Goal: Task Accomplishment & Management: Use online tool/utility

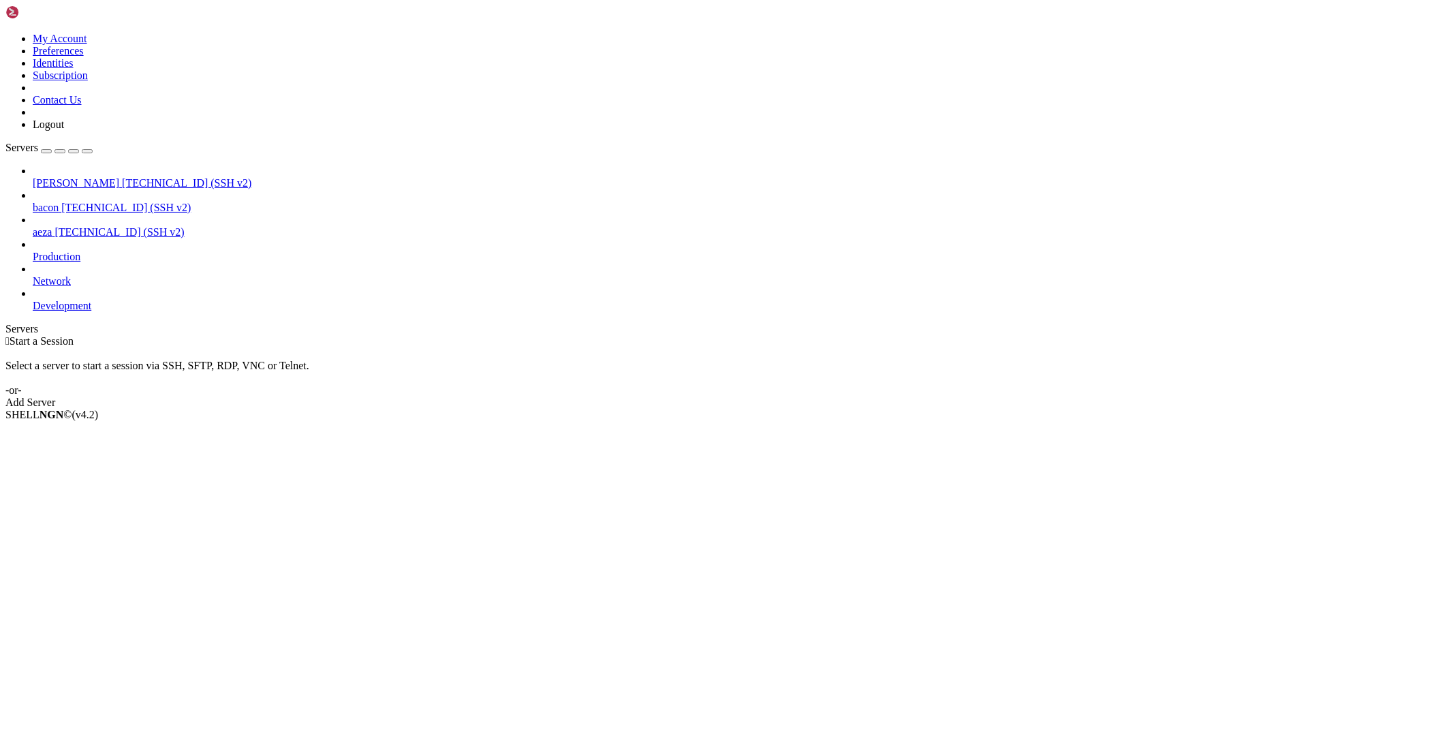
click at [122, 177] on span "[TECHNICAL_ID] (SSH v2)" at bounding box center [186, 183] width 129 height 12
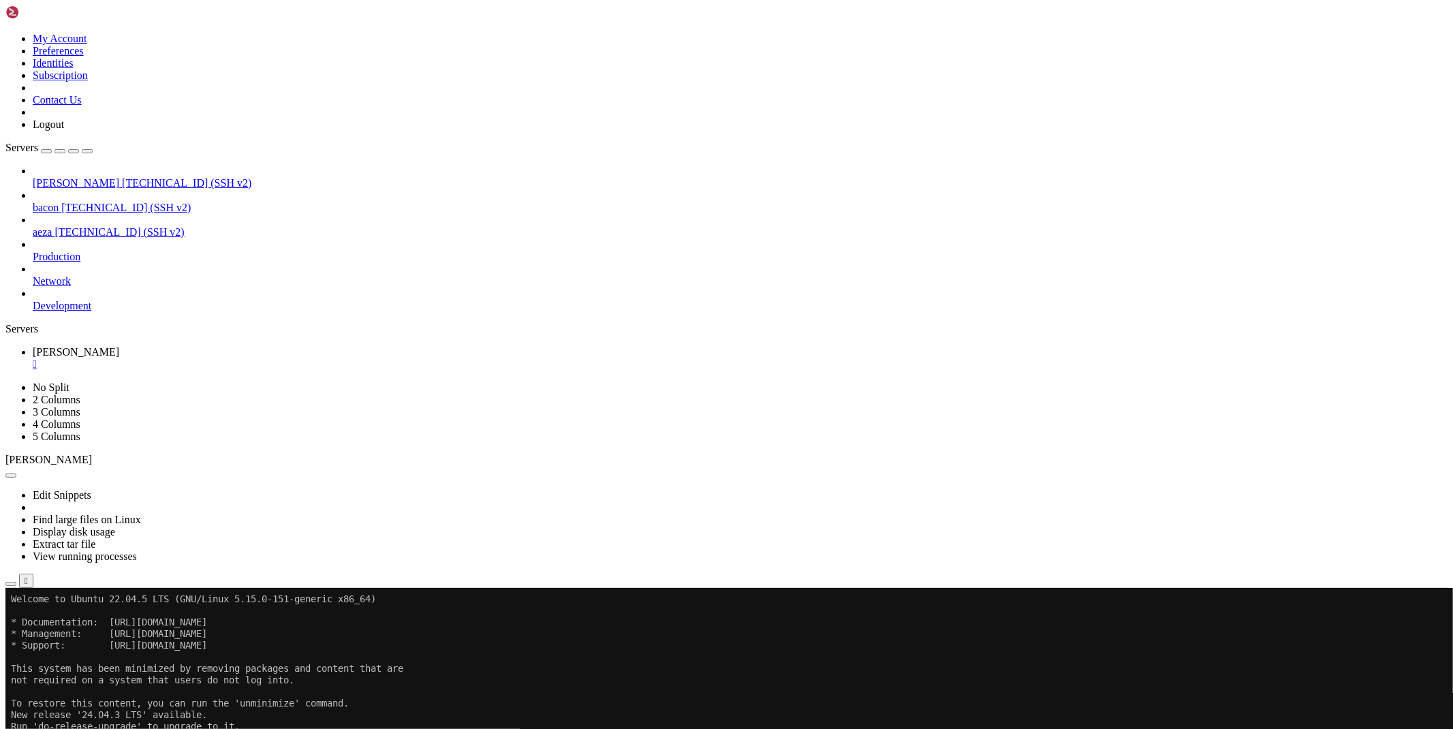
click at [232, 358] on div "" at bounding box center [740, 364] width 1415 height 12
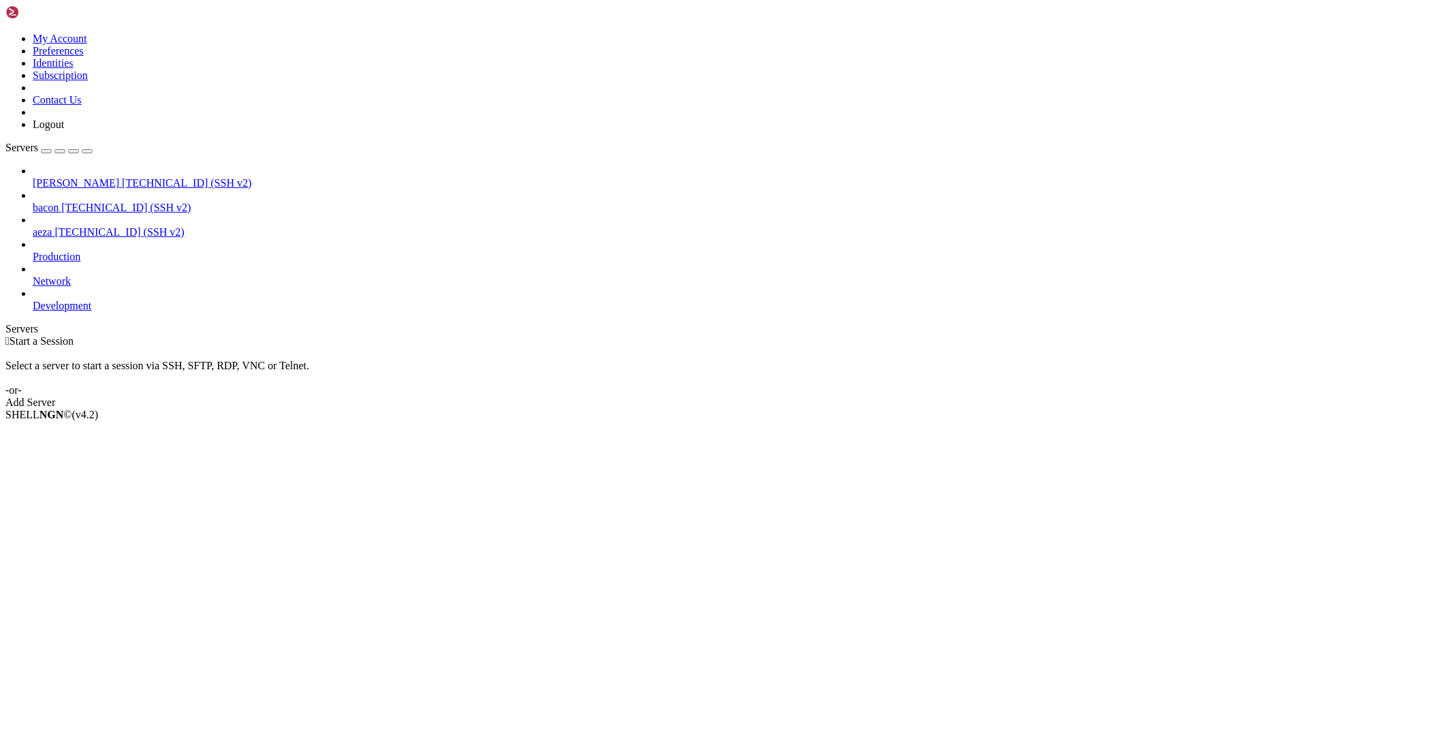
click at [59, 202] on span "bacon" at bounding box center [46, 208] width 26 height 12
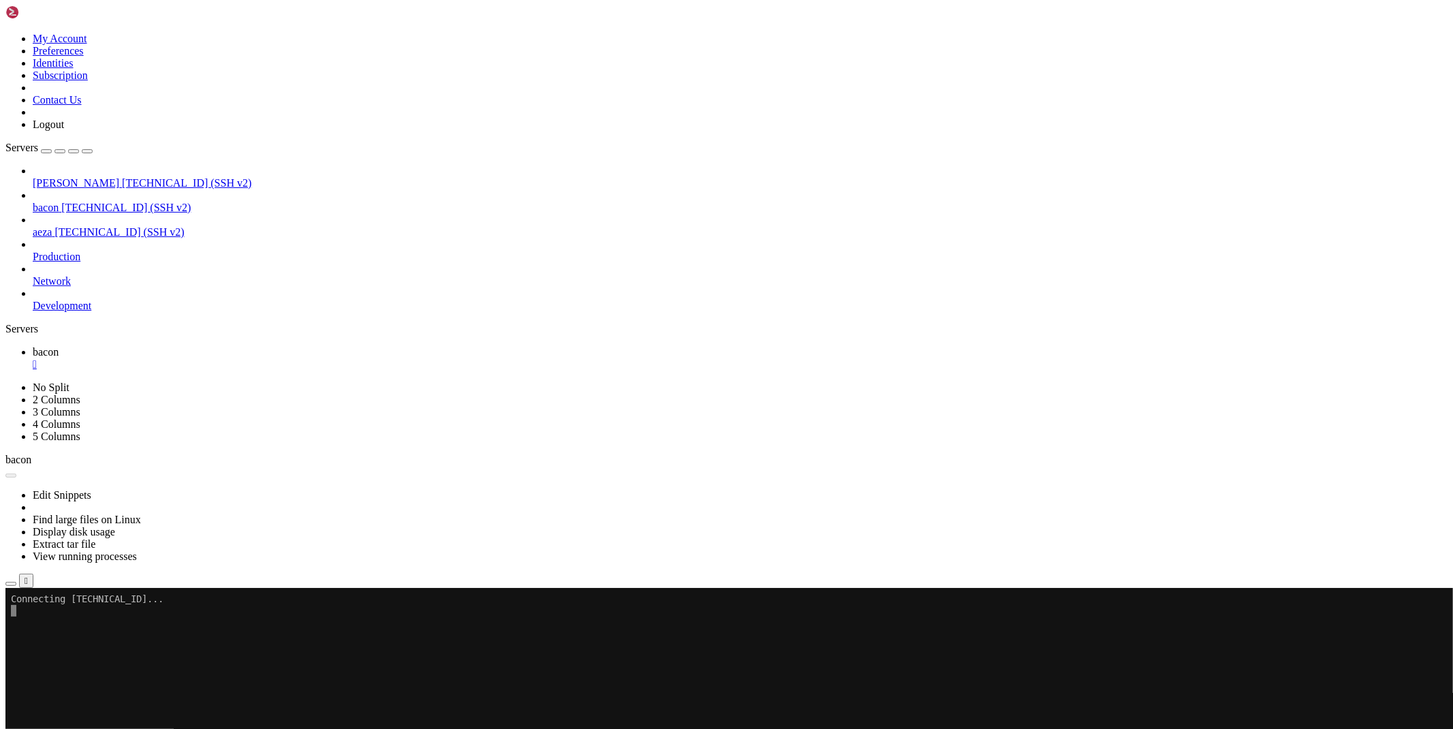
click at [230, 358] on div "" at bounding box center [740, 364] width 1415 height 12
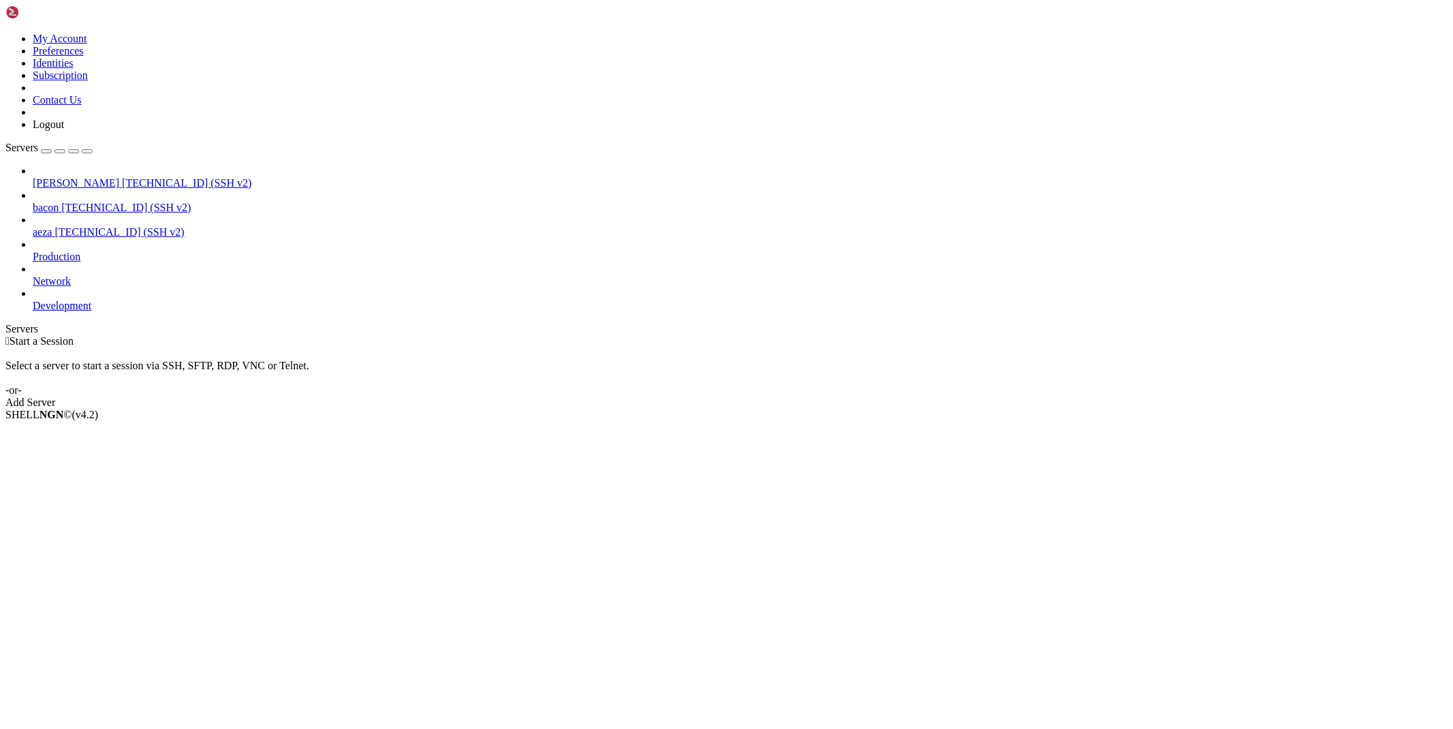
click at [50, 226] on span "aeza" at bounding box center [42, 232] width 19 height 12
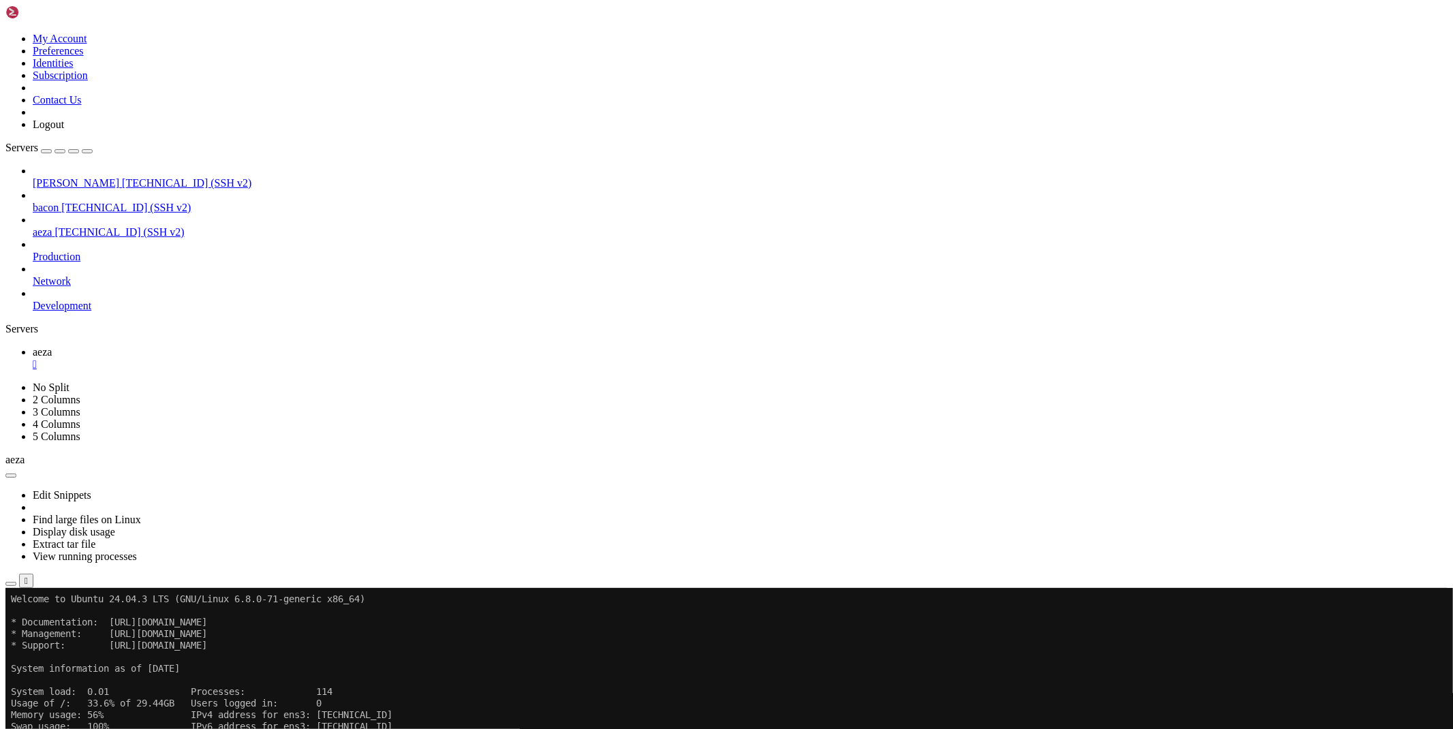
click at [11, 584] on icon "button" at bounding box center [11, 584] width 0 height 0
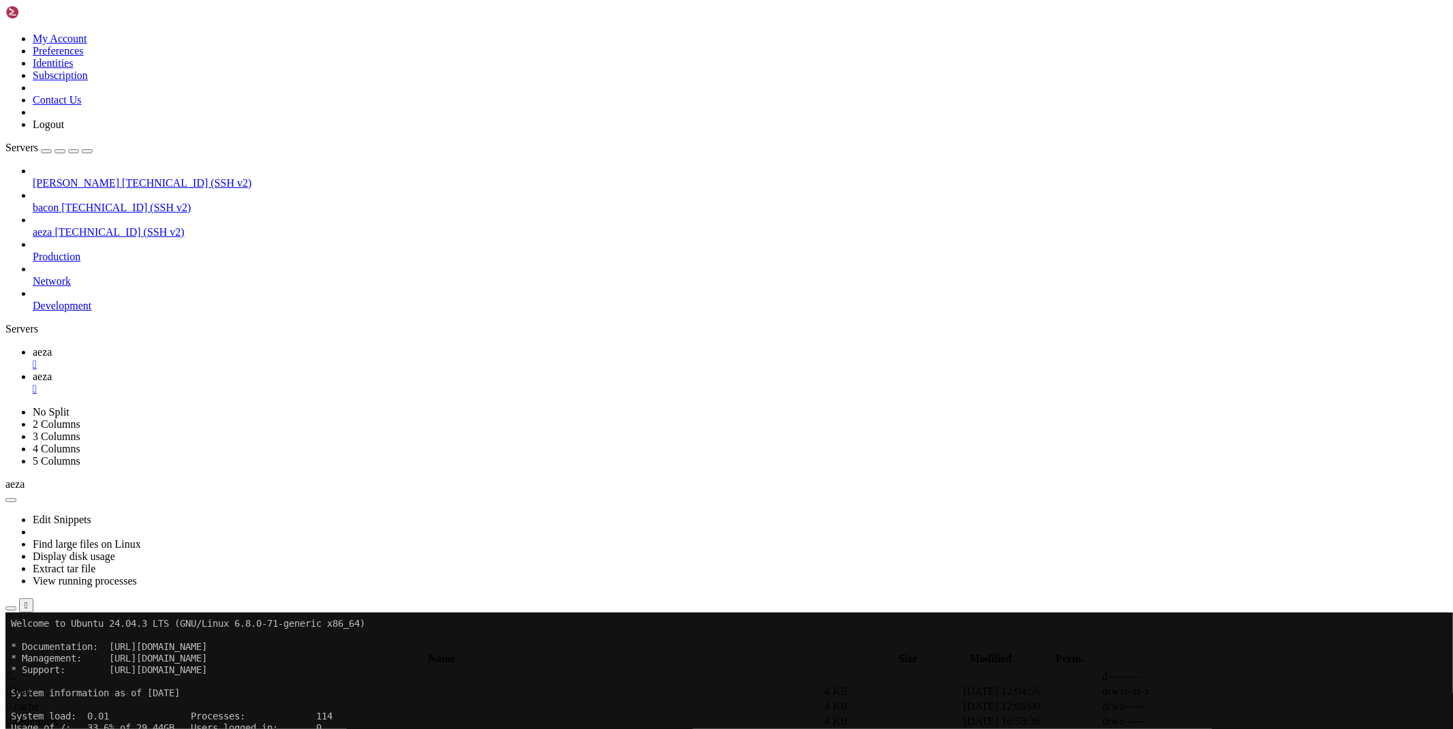
type input "/root/bacon-bot"
click at [1249, 707] on icon at bounding box center [1249, 707] width 0 height 0
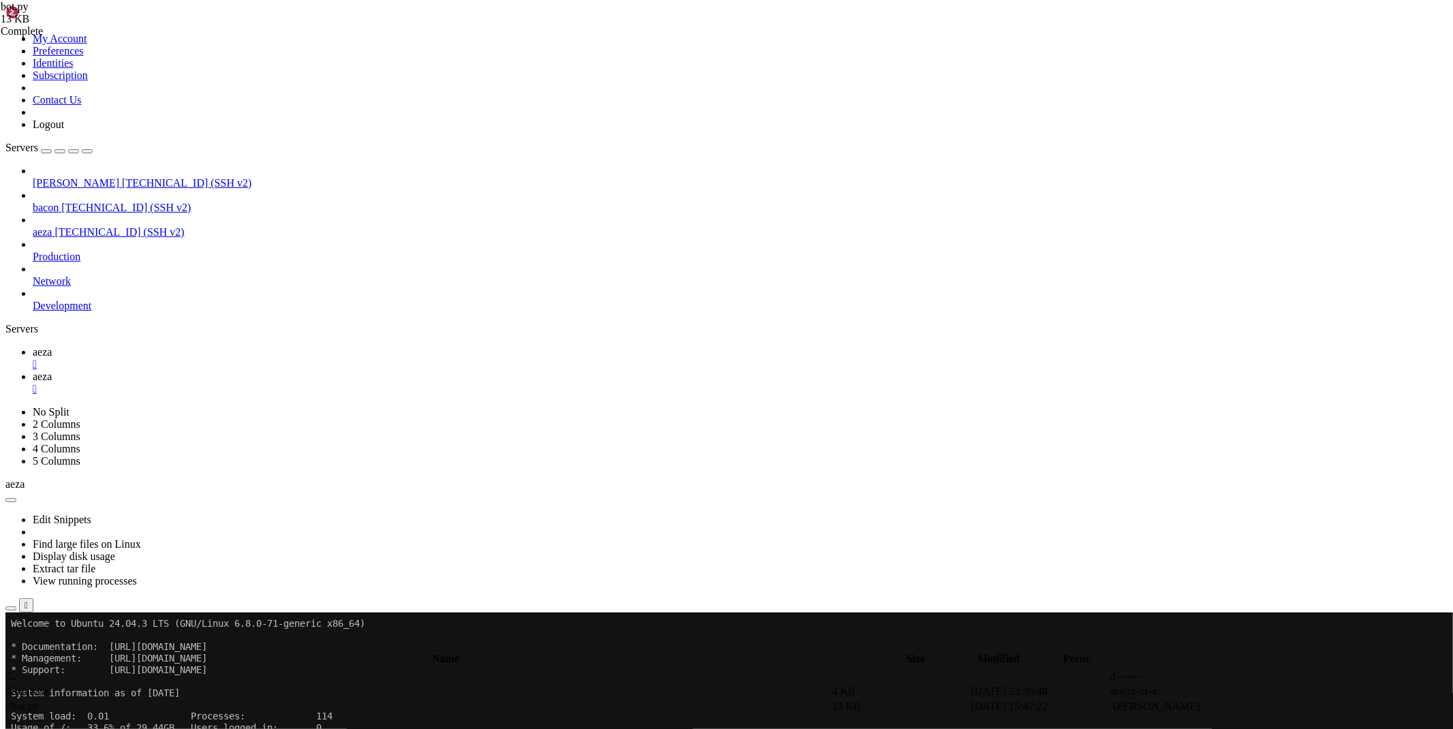
drag, startPoint x: 741, startPoint y: 391, endPoint x: 257, endPoint y: 391, distance: 483.8
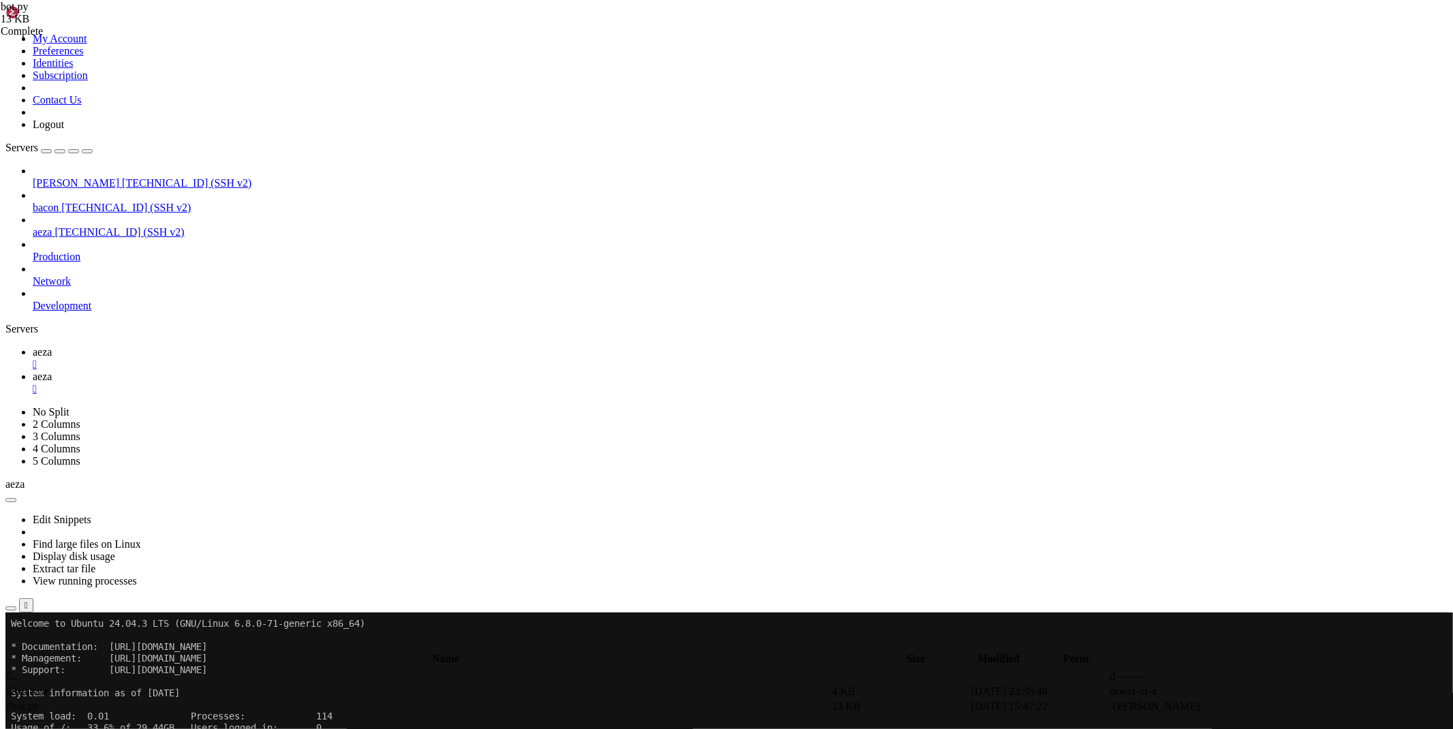
type textarea "r=requests.post('https://ryx.lol/bypass', json={'url': url,'x-api-key':'c57d4dc…"
click at [296, 383] on div "" at bounding box center [740, 389] width 1415 height 12
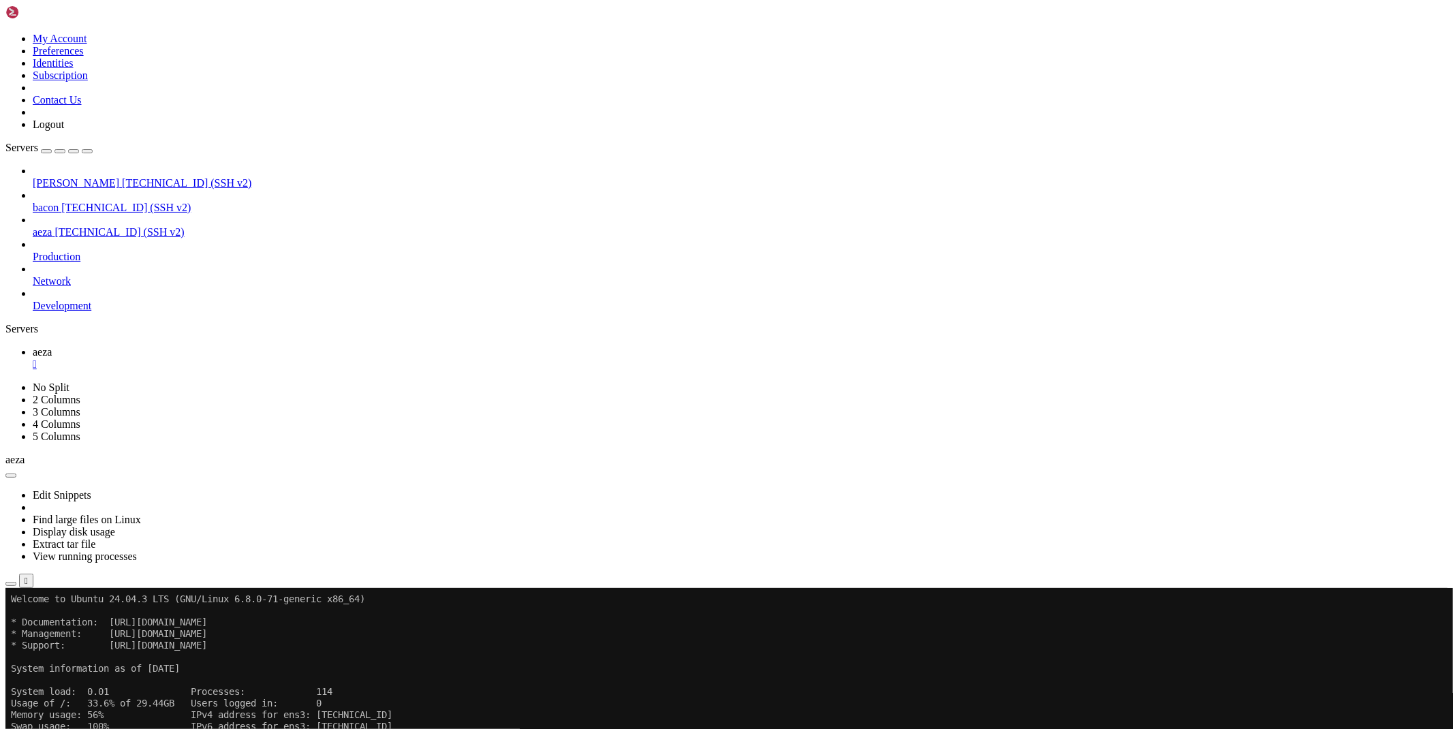
click at [11, 584] on icon "button" at bounding box center [11, 584] width 0 height 0
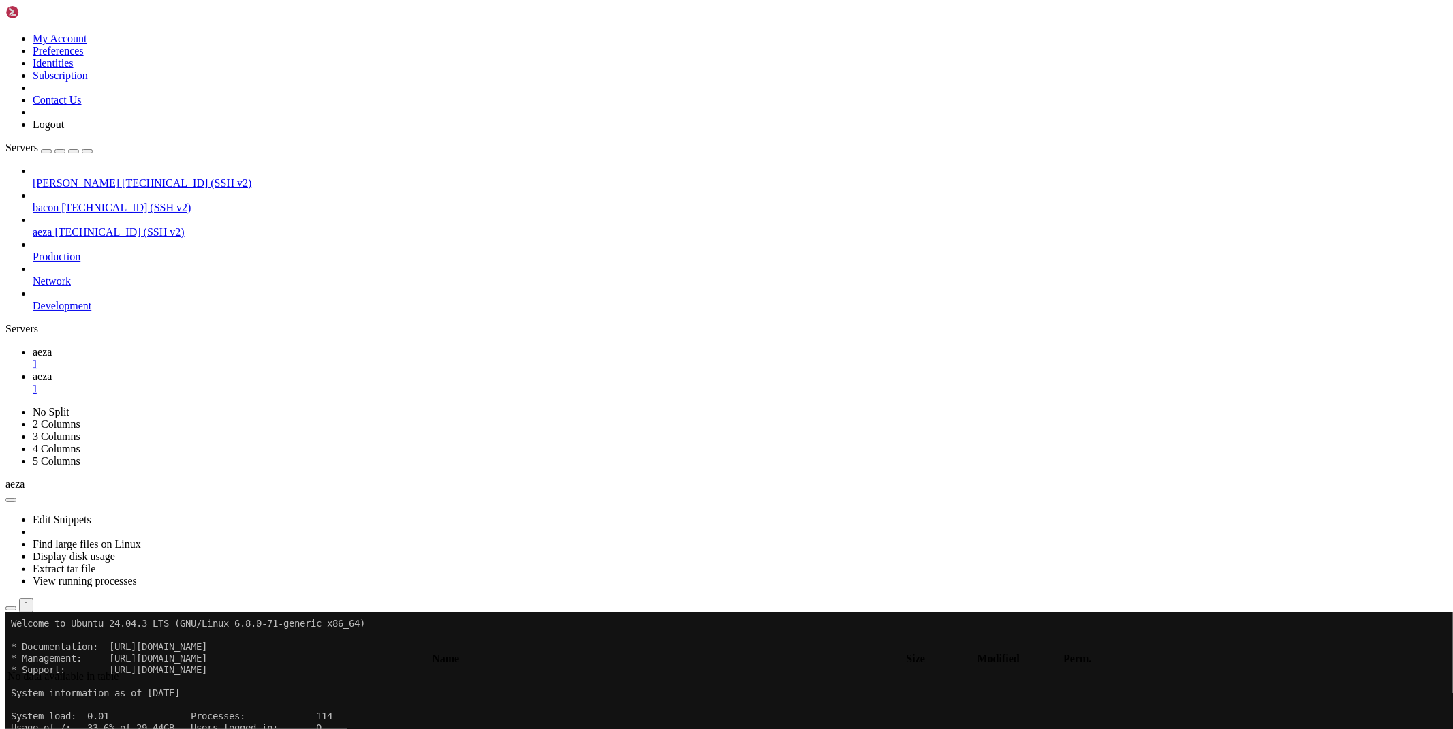
type input "/root"
click at [296, 383] on div "" at bounding box center [740, 389] width 1415 height 12
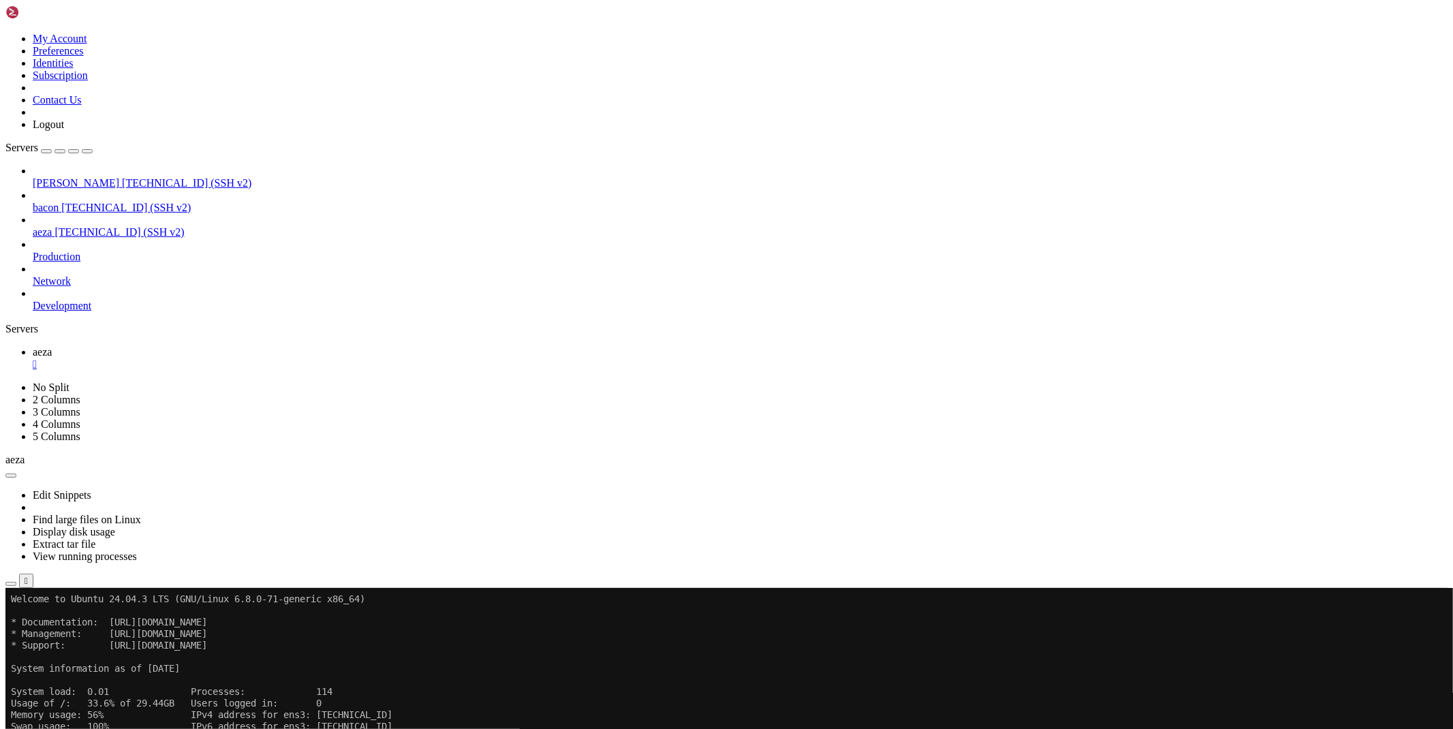
click at [230, 358] on div "" at bounding box center [740, 364] width 1415 height 12
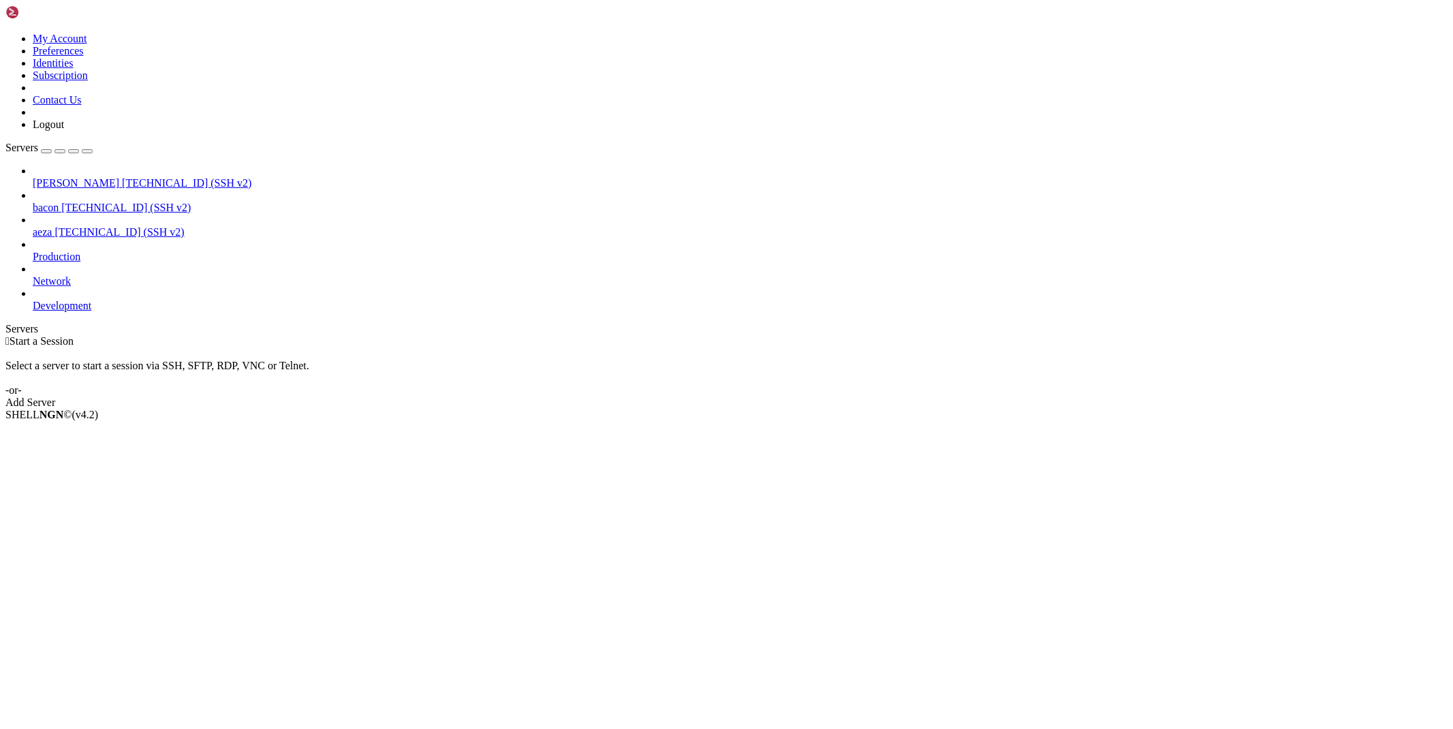
click at [33, 177] on icon at bounding box center [33, 177] width 0 height 0
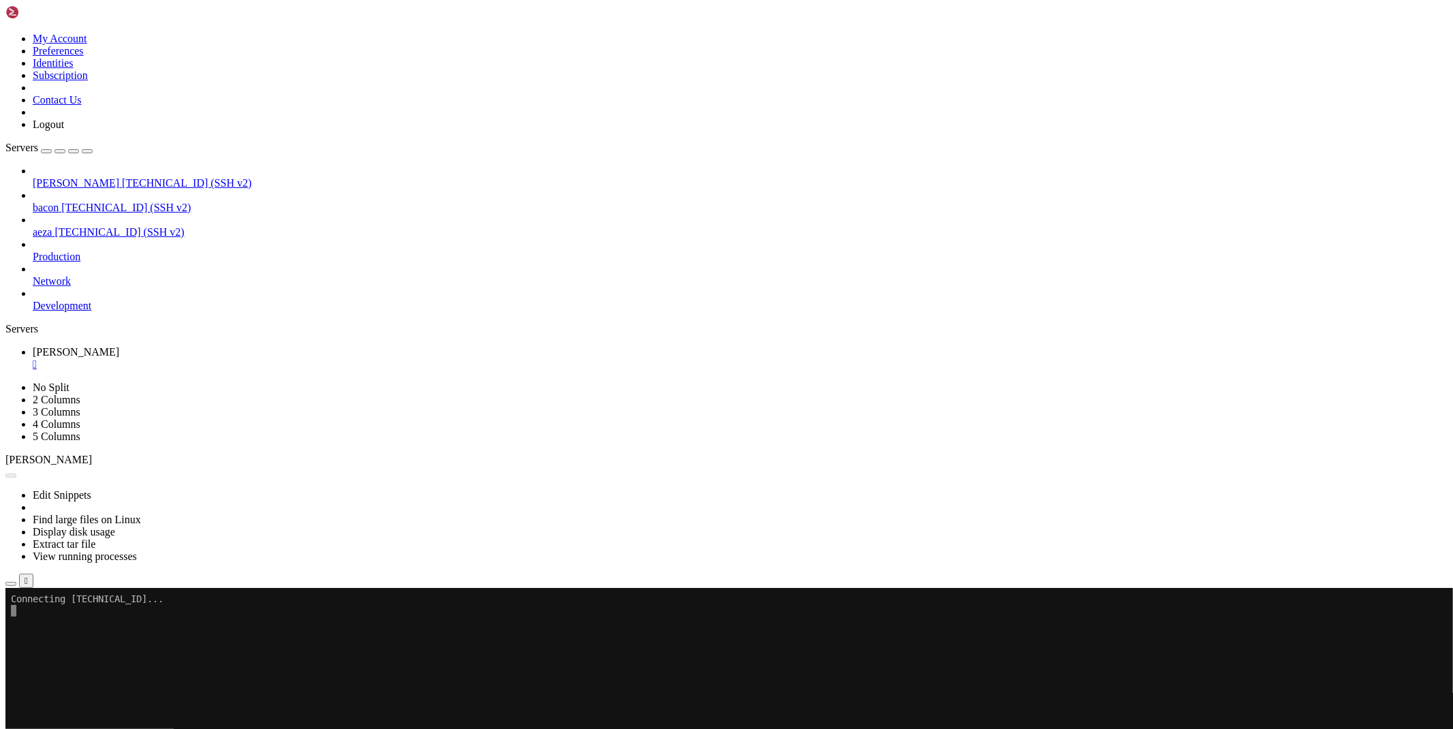
scroll to position [0, 0]
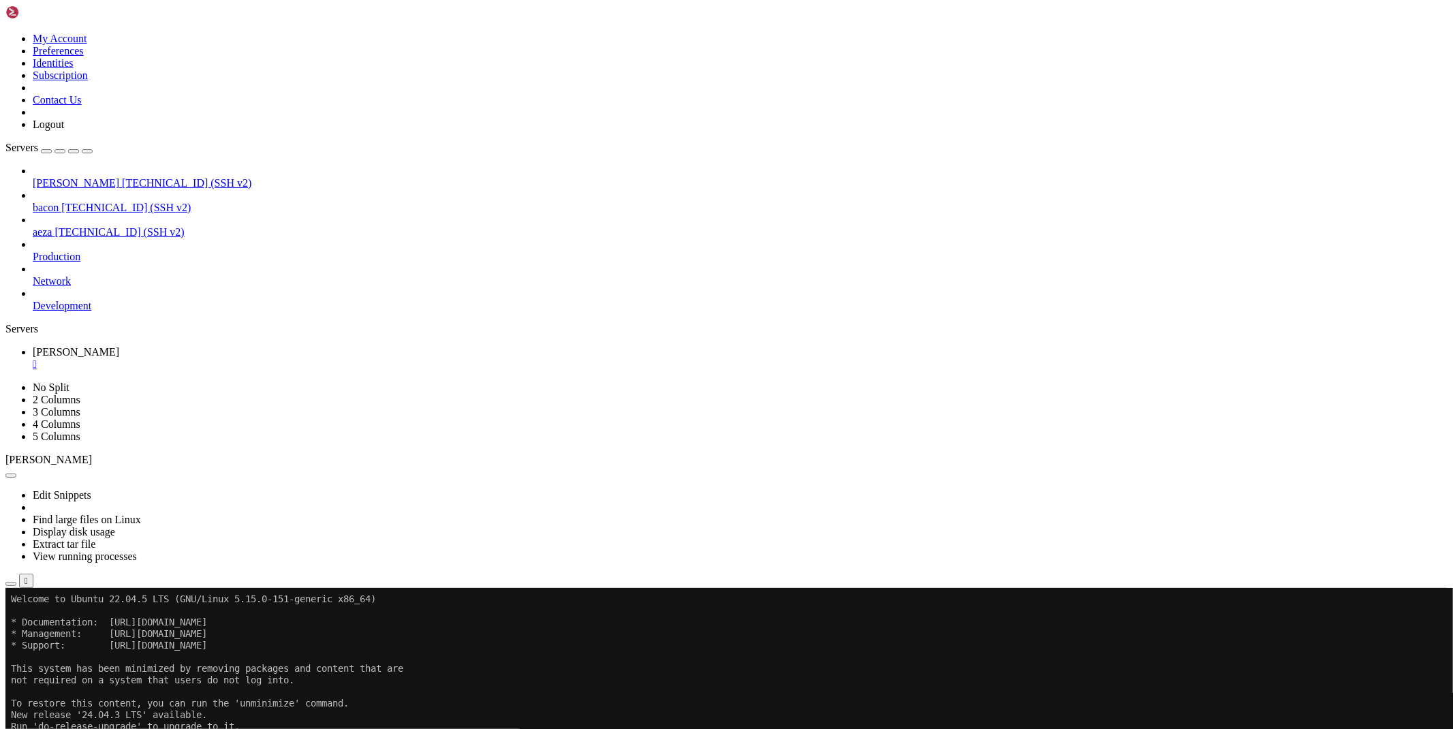
click at [11, 584] on icon "button" at bounding box center [11, 584] width 0 height 0
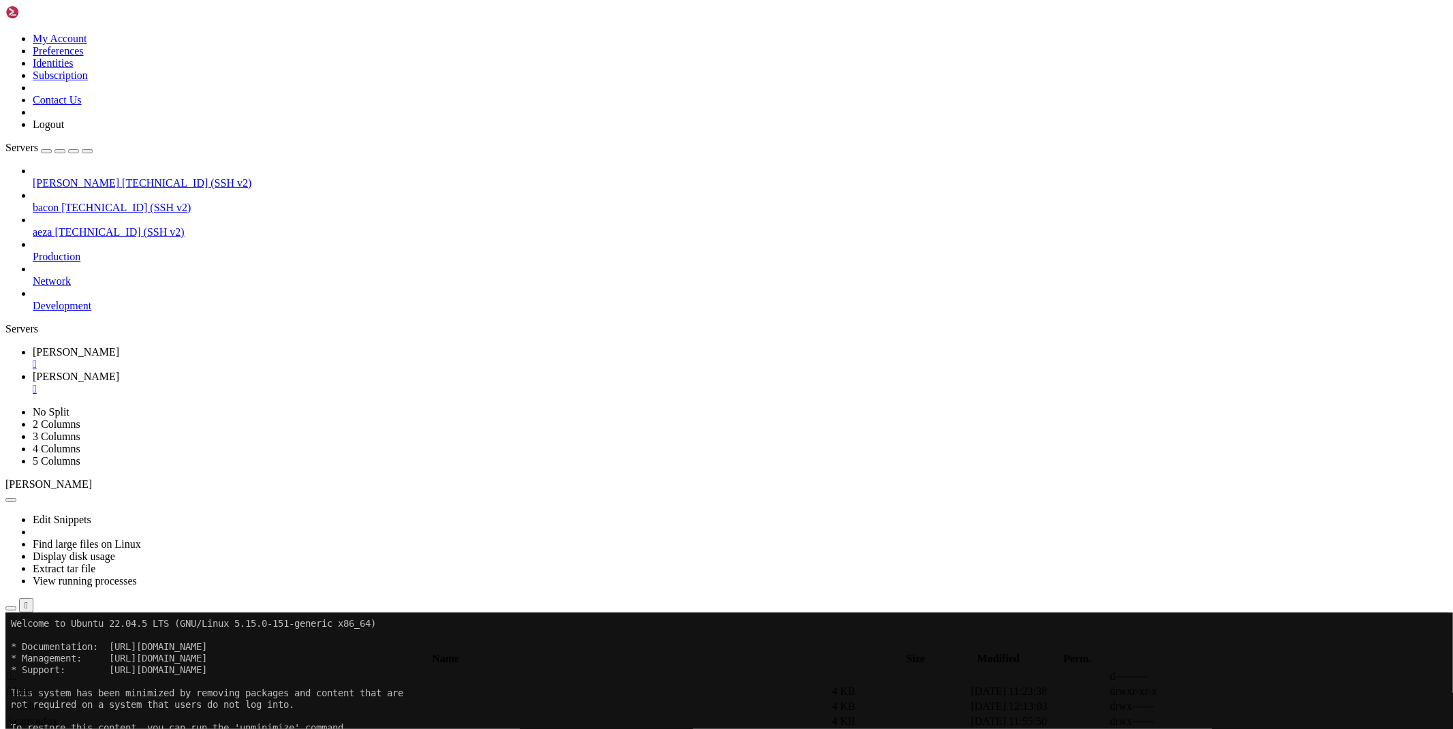
click at [41, 685] on span " bypass" at bounding box center [23, 691] width 33 height 12
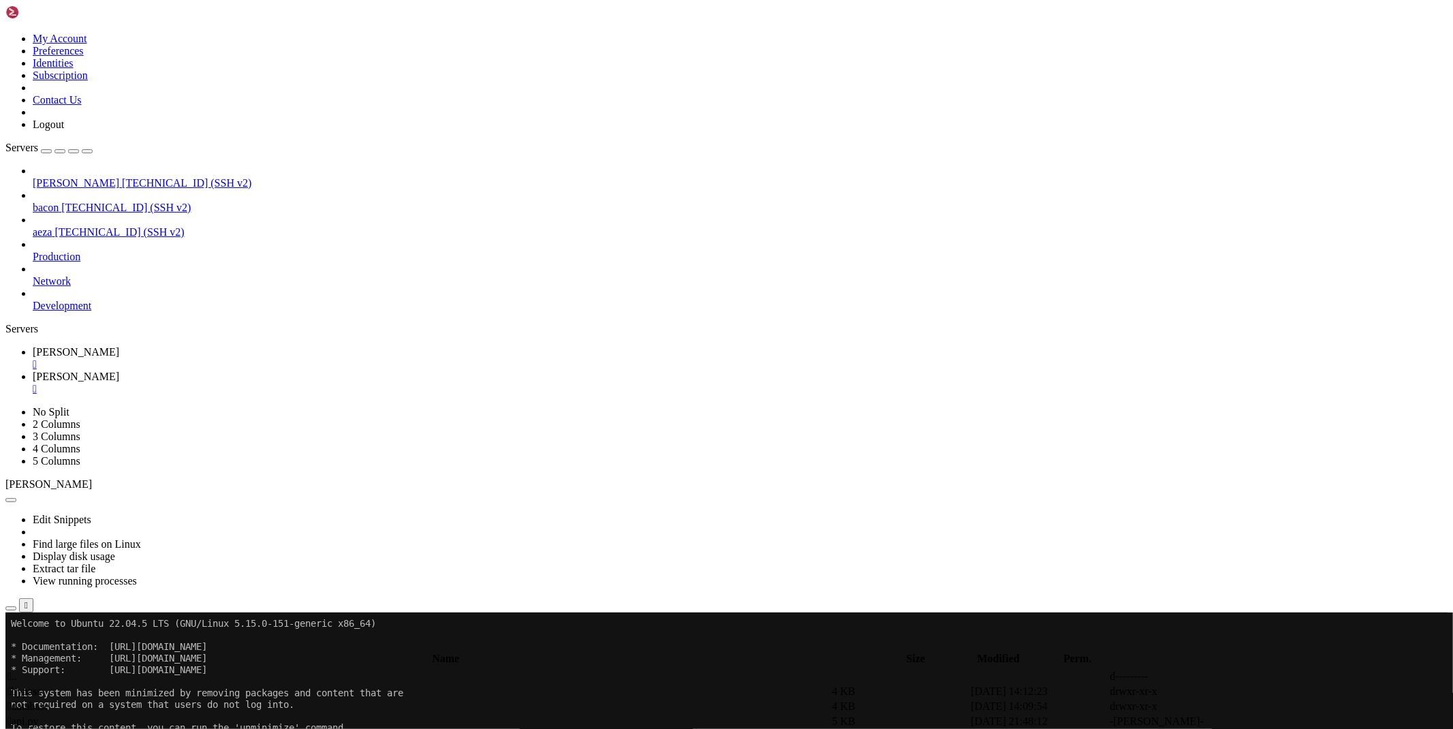
click at [41, 685] on span " bypass" at bounding box center [23, 691] width 33 height 12
type input "/root/ryx/bypass"
click at [1249, 722] on icon at bounding box center [1249, 722] width 0 height 0
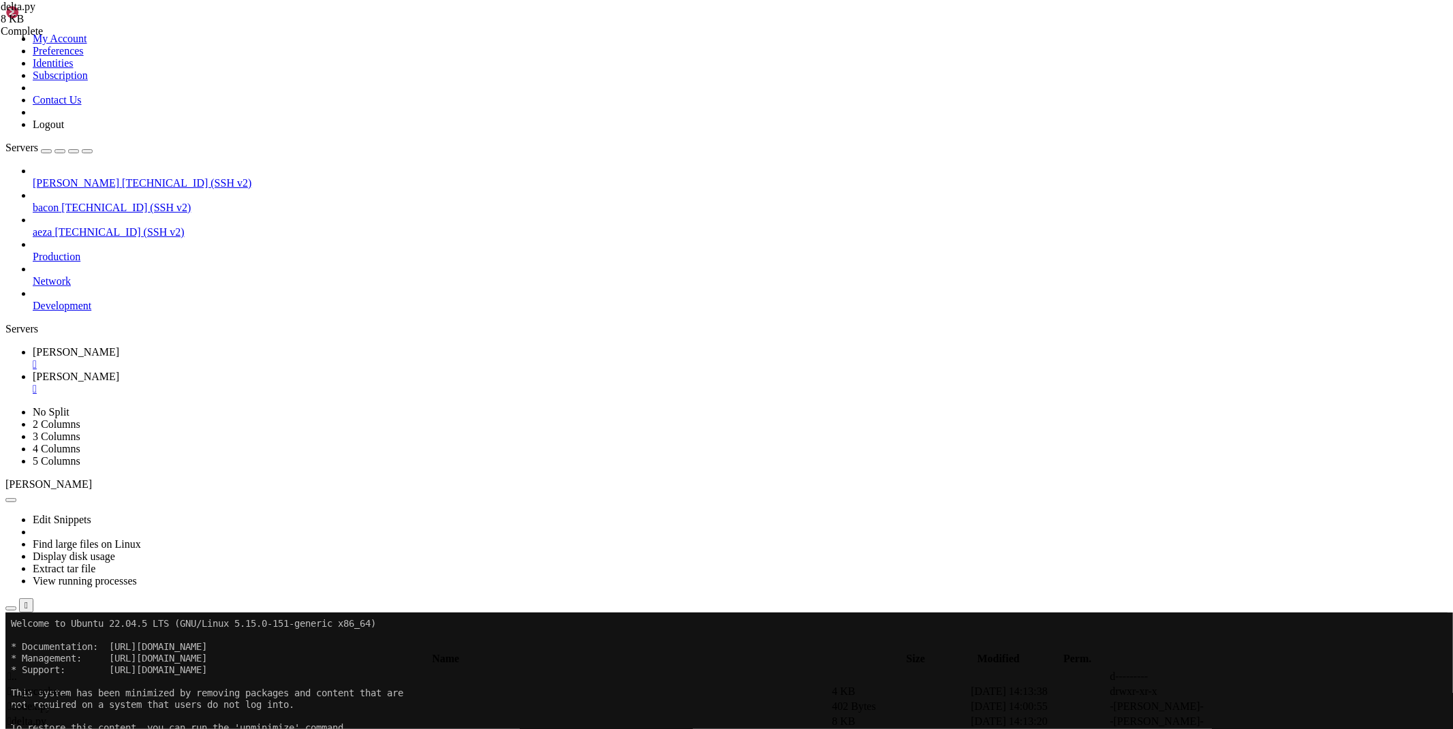
paste textarea "except Exception as e: return f'An error occurred while bypassing Delta X ({e})…"
type textarea "except Exception as e: return f'An error occurred while bypassing Delta X ({e})…"
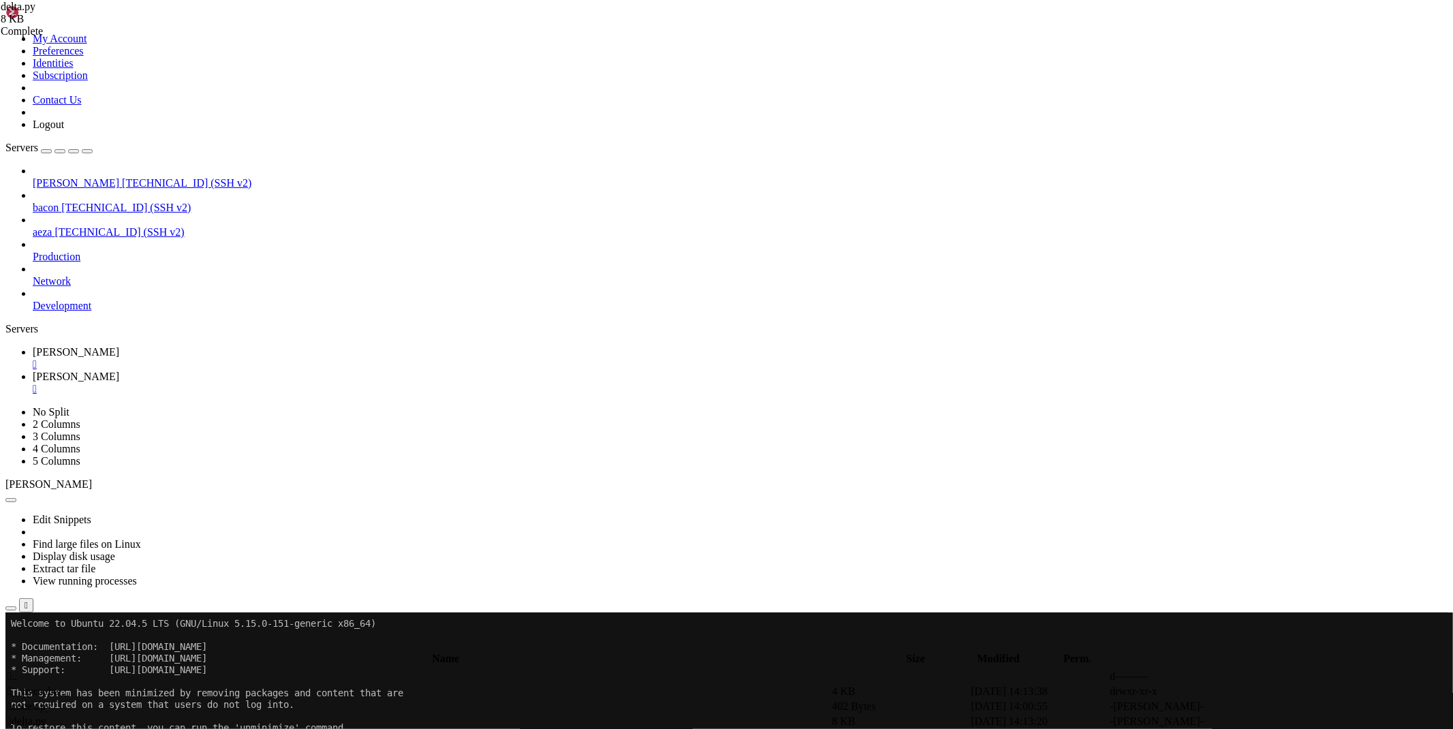
click at [119, 346] on span "[PERSON_NAME]" at bounding box center [76, 352] width 87 height 12
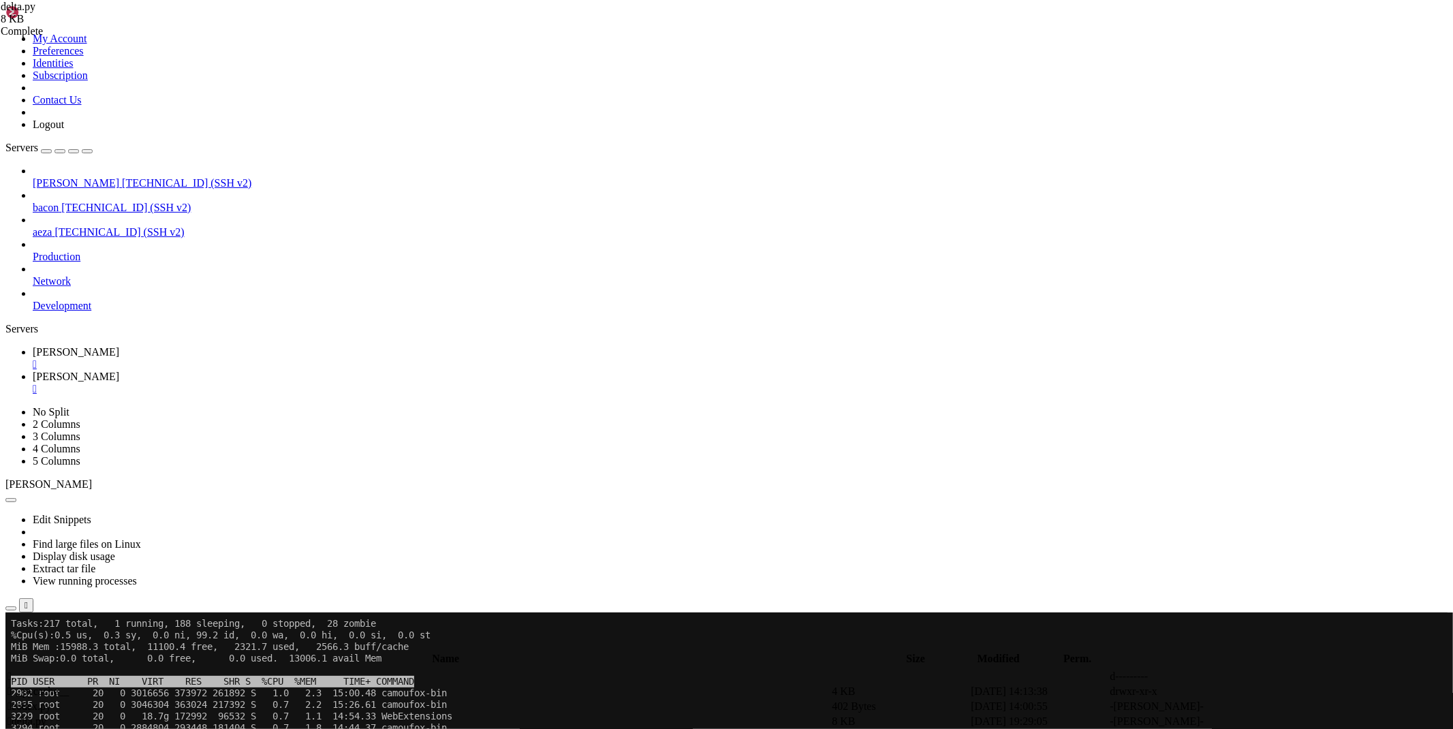
scroll to position [11, 0]
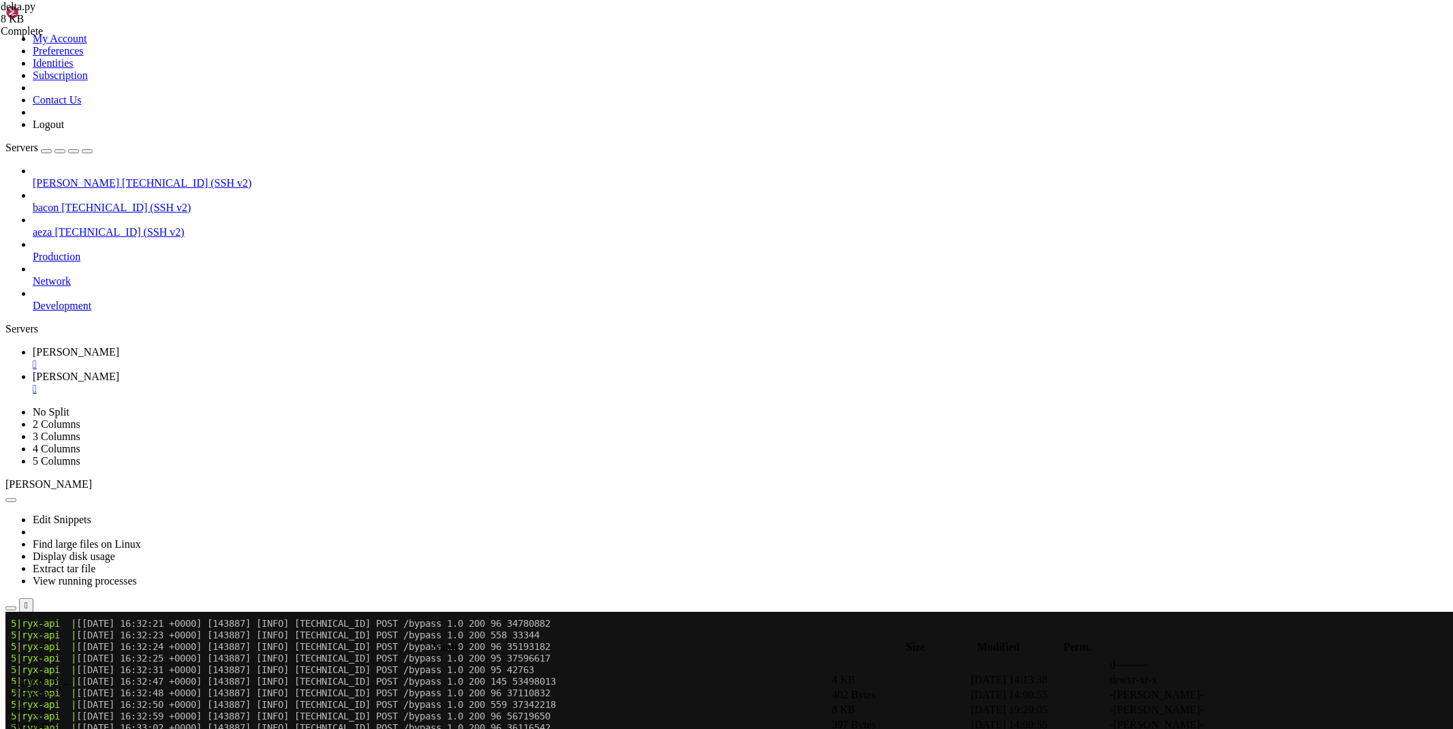
scroll to position [1355, 0]
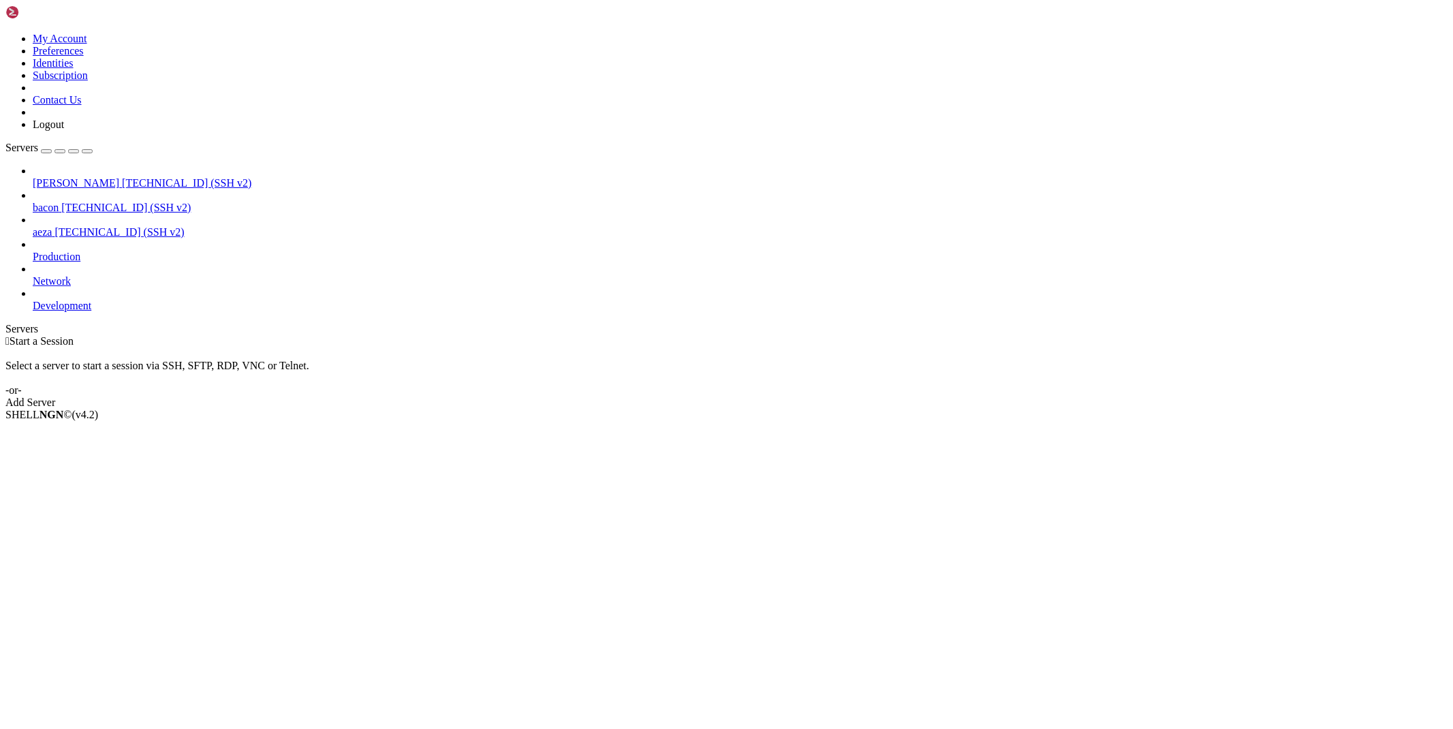
click at [122, 177] on span "[TECHNICAL_ID] (SSH v2)" at bounding box center [186, 183] width 129 height 12
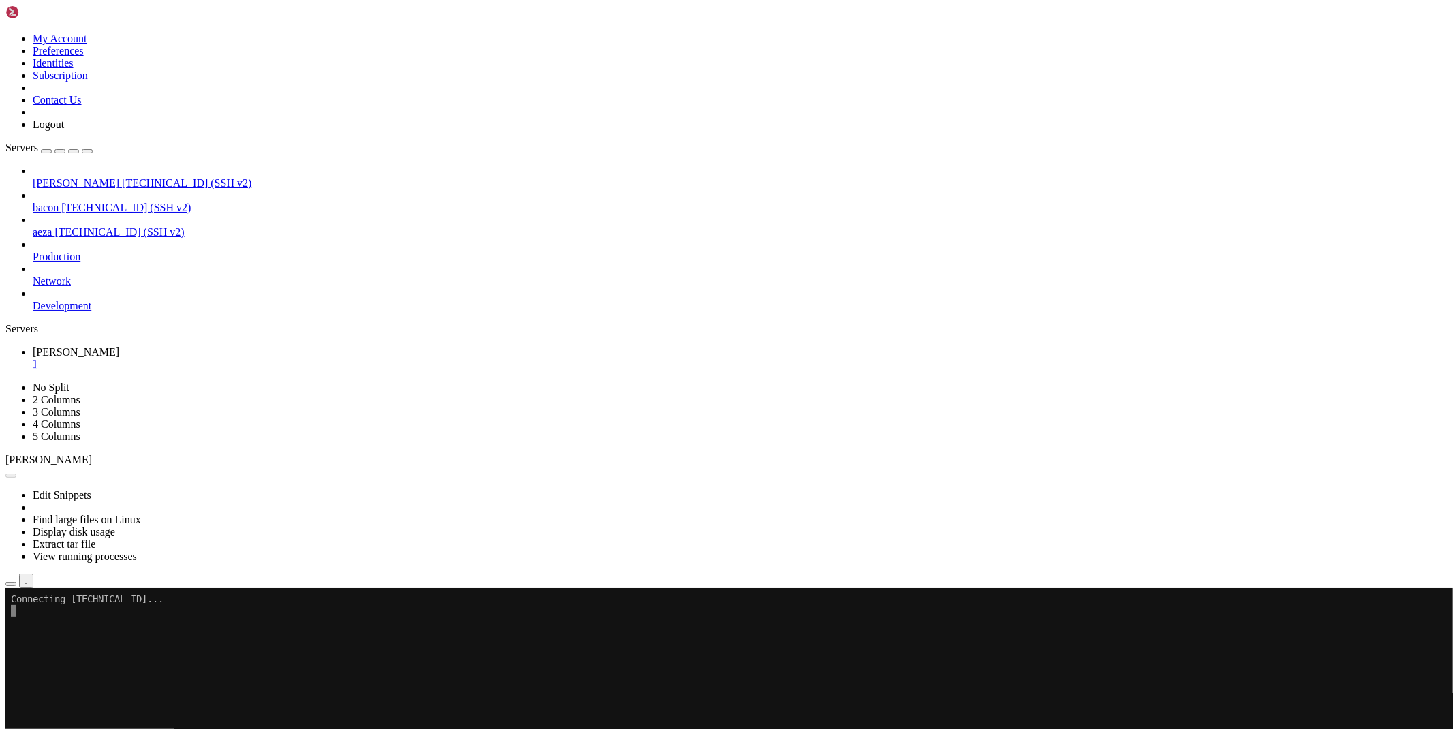
click at [16, 582] on button "button" at bounding box center [10, 584] width 11 height 4
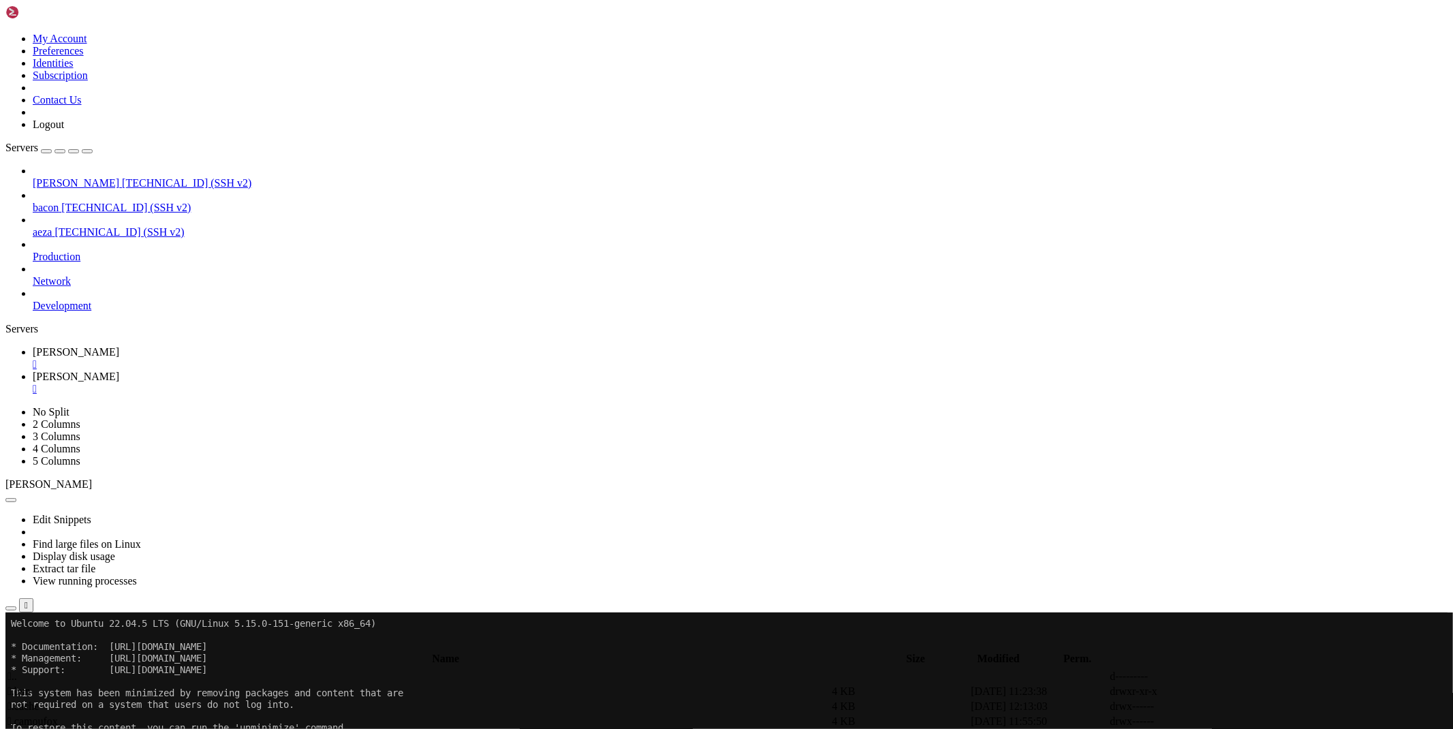
click at [41, 685] on span " bypass" at bounding box center [23, 691] width 33 height 12
type input "/root/ryx/bypass"
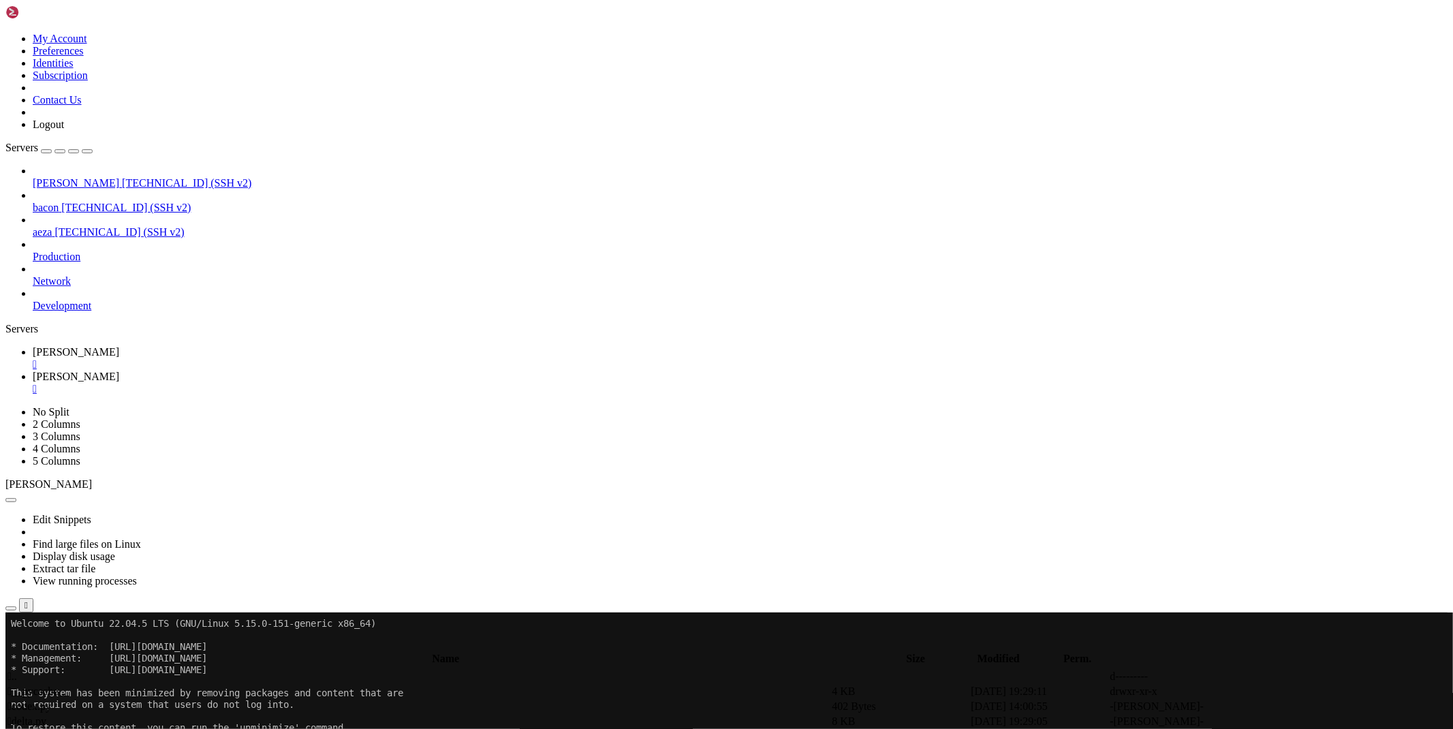
type textarea "import requests, re, urllib.parse"
click at [1249, 722] on icon at bounding box center [1249, 722] width 0 height 0
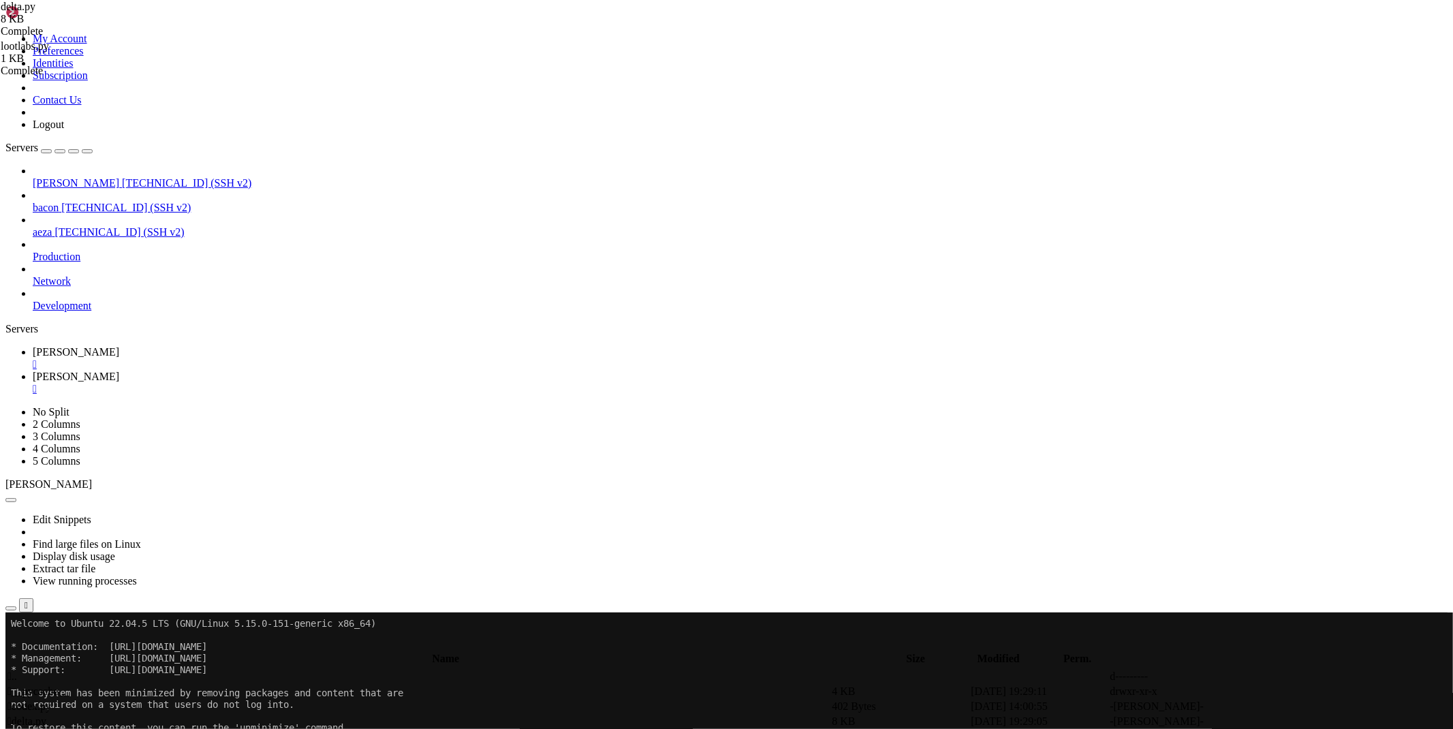
scroll to position [466, 0]
drag, startPoint x: 514, startPoint y: 537, endPoint x: 241, endPoint y: 514, distance: 274.9
type textarea "lootlabs_url=_step r_lootlabs=urllib.parse.unquote(bypass_lootlabs(lootlabs_url…"
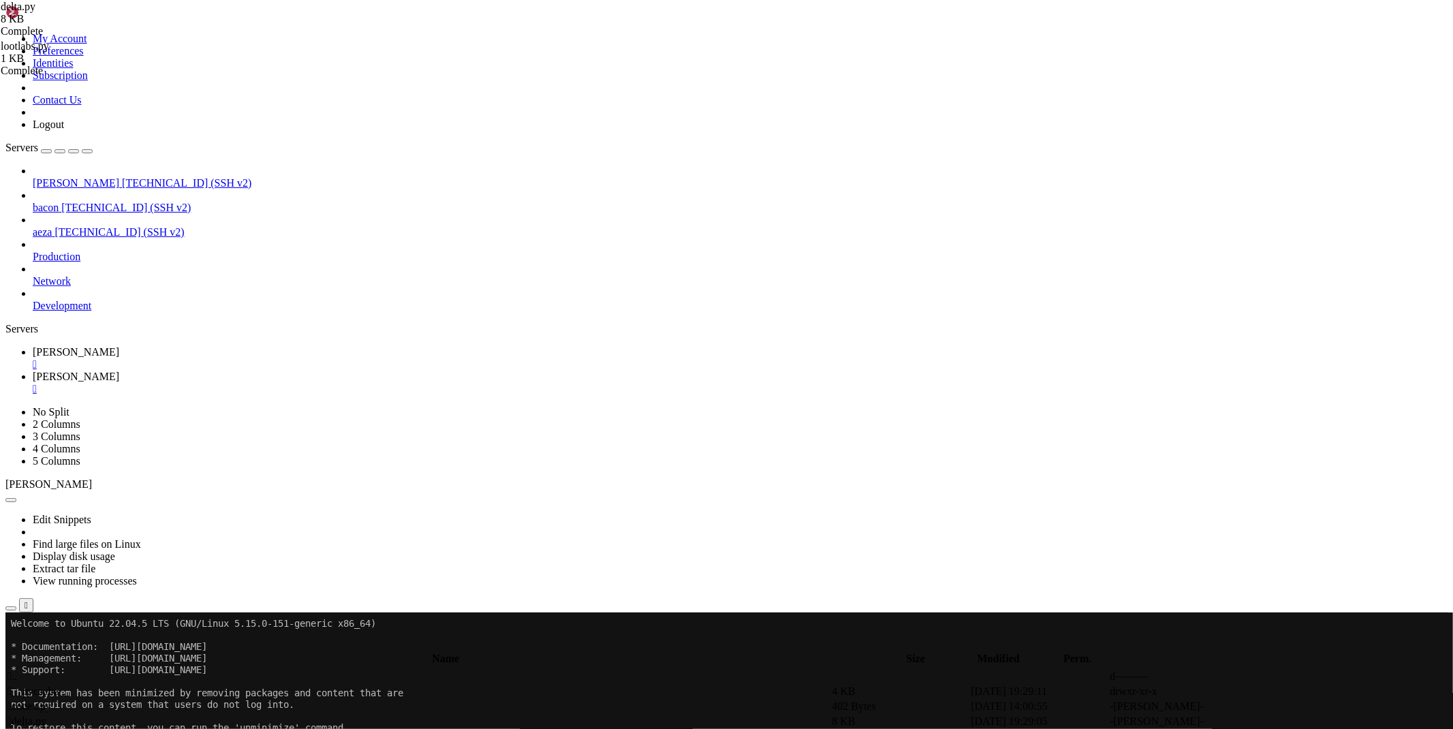
type textarea "if _lootlabs is None: return 'An error occurred while bypassing Delta X (lootla…"
paste textarea "_lootlabs is None: return 'An error occurred while bypassing Delta X (lootlabs)'"
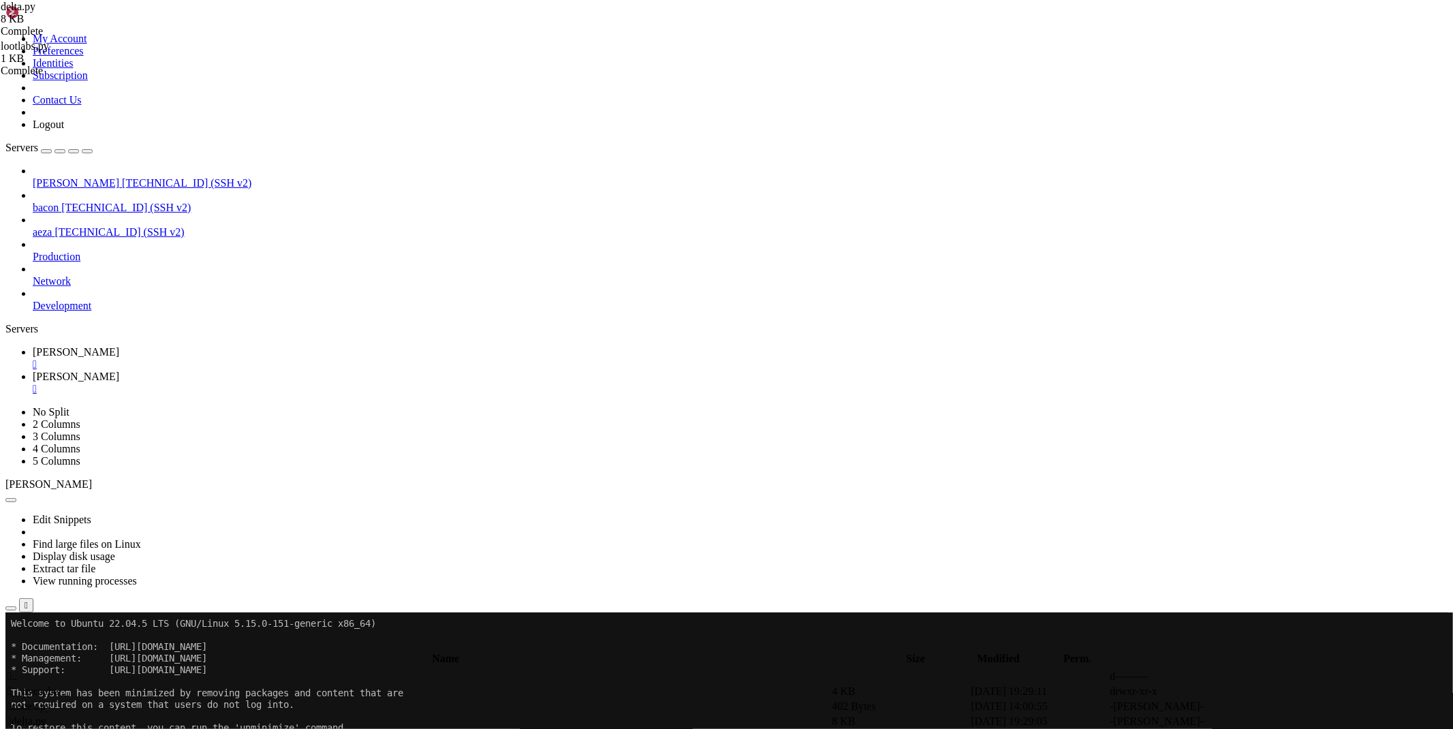
type textarea "except Exception as e: return f'An error occurred while bypassing Delta X ({e})'"
click at [119, 346] on span "[PERSON_NAME]" at bounding box center [76, 352] width 87 height 12
click at [33, 371] on icon at bounding box center [33, 377] width 0 height 12
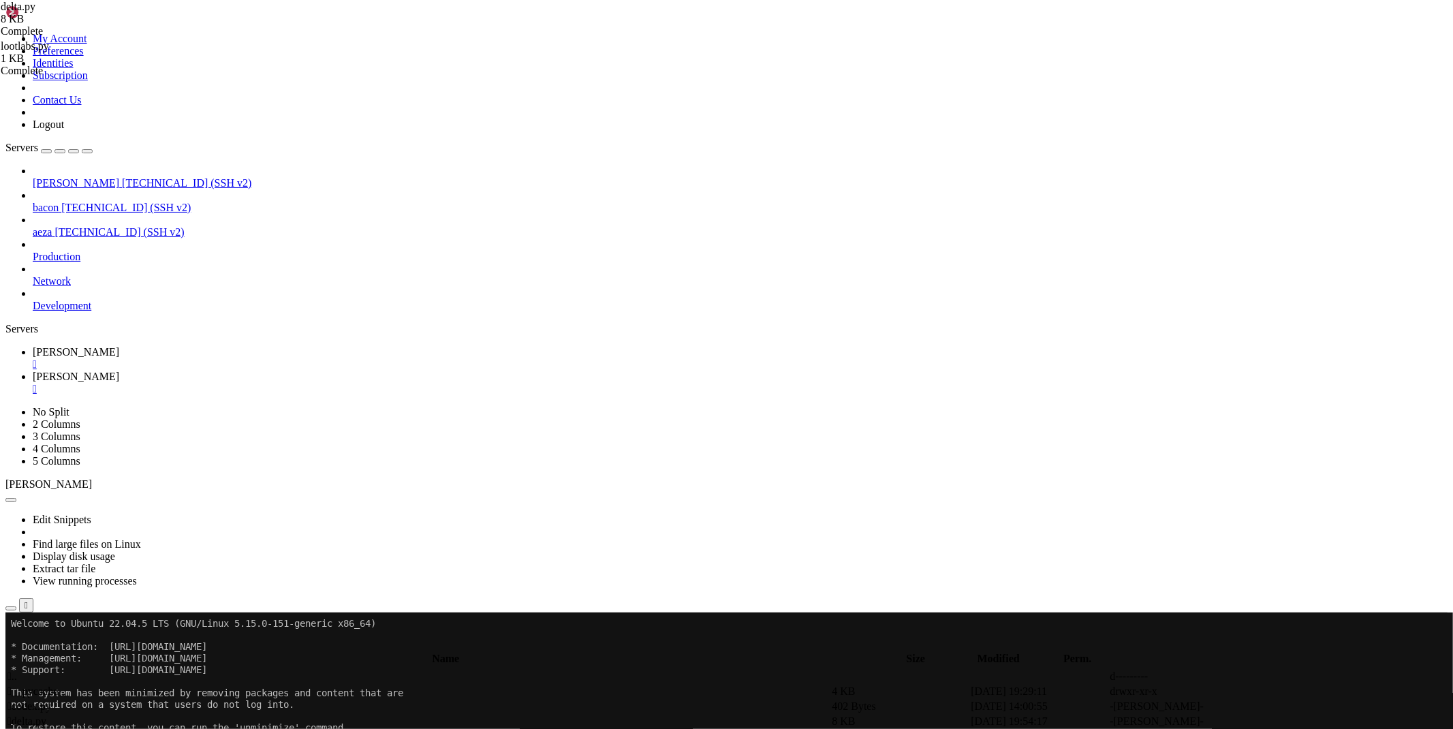
click at [1249, 722] on link at bounding box center [1249, 722] width 0 height 0
type textarea "if _lootlabs is None: return 'An error occurred while bypassing Delta X (lootla…"
type textarea "print(_lootlabs"
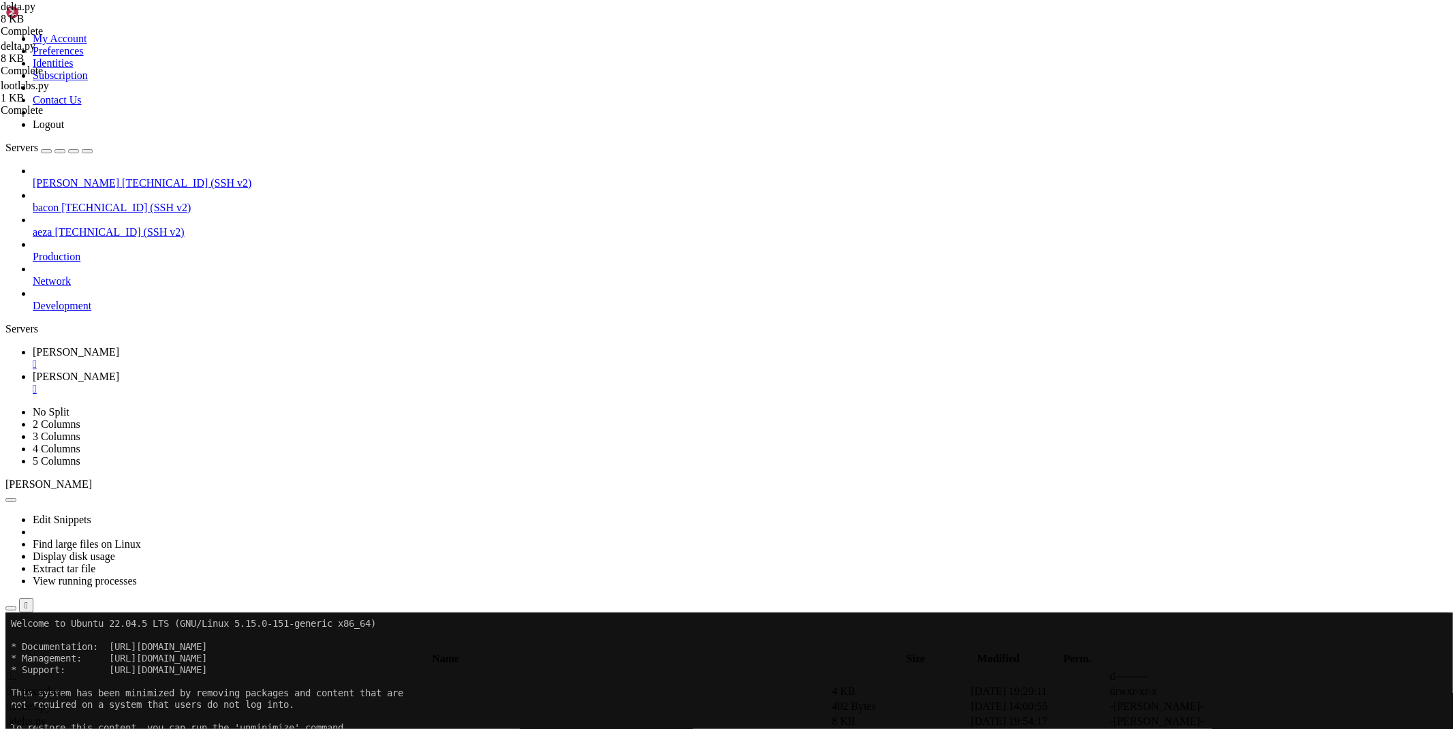
click at [119, 346] on span "[PERSON_NAME]" at bounding box center [76, 352] width 87 height 12
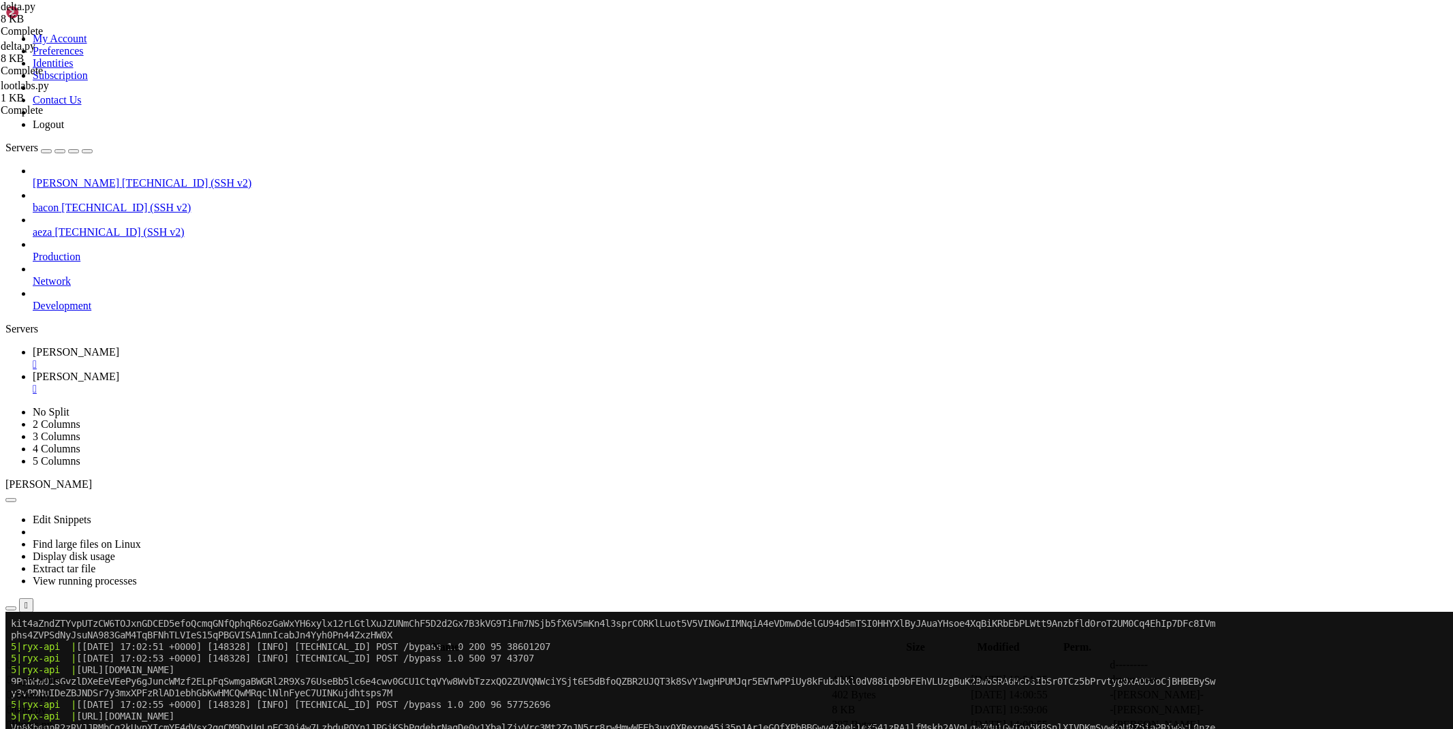
scroll to position [1783, 0]
click at [269, 491] on div "Edit Snippets Find large files on Linux Display disk usage Extract tar file Vie…" at bounding box center [726, 552] width 1442 height 122
click at [119, 371] on span "[PERSON_NAME]" at bounding box center [76, 377] width 87 height 12
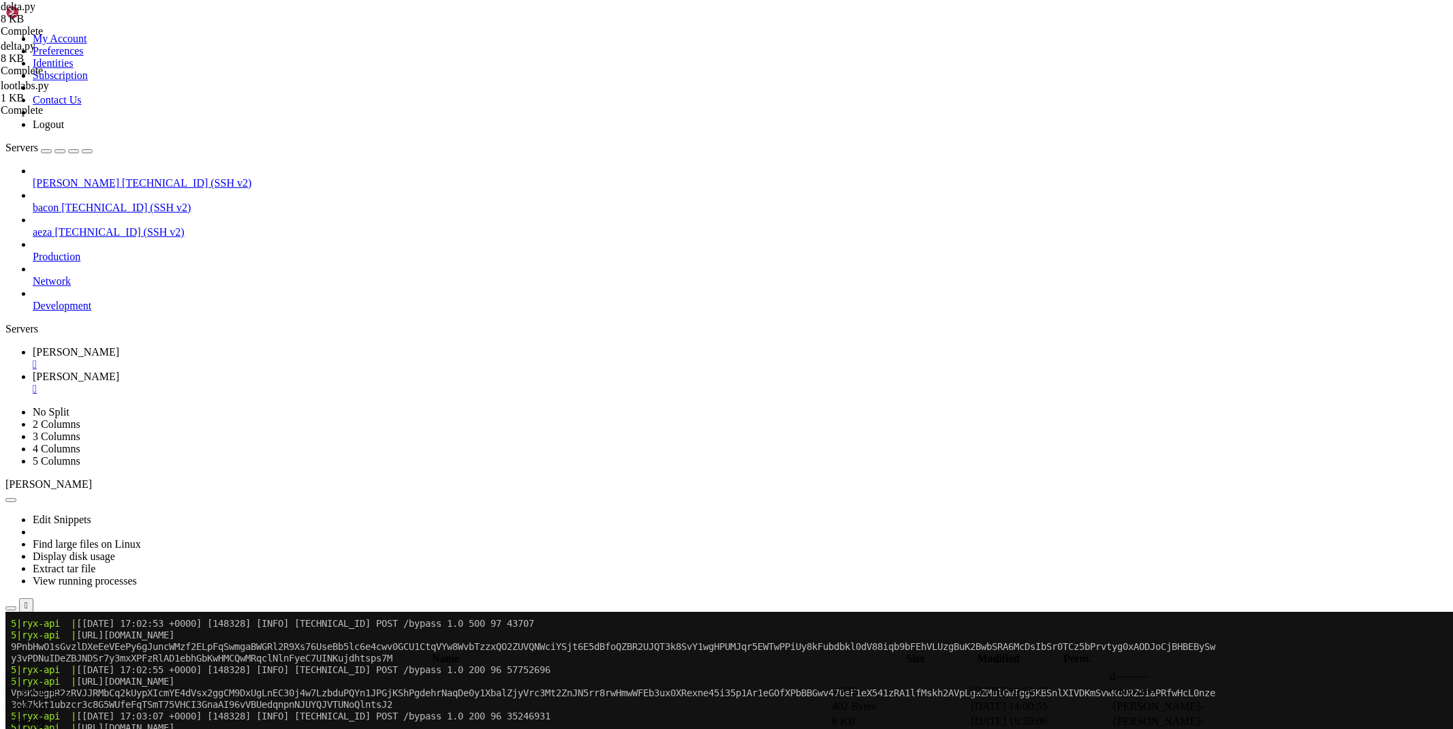
scroll to position [1829, 0]
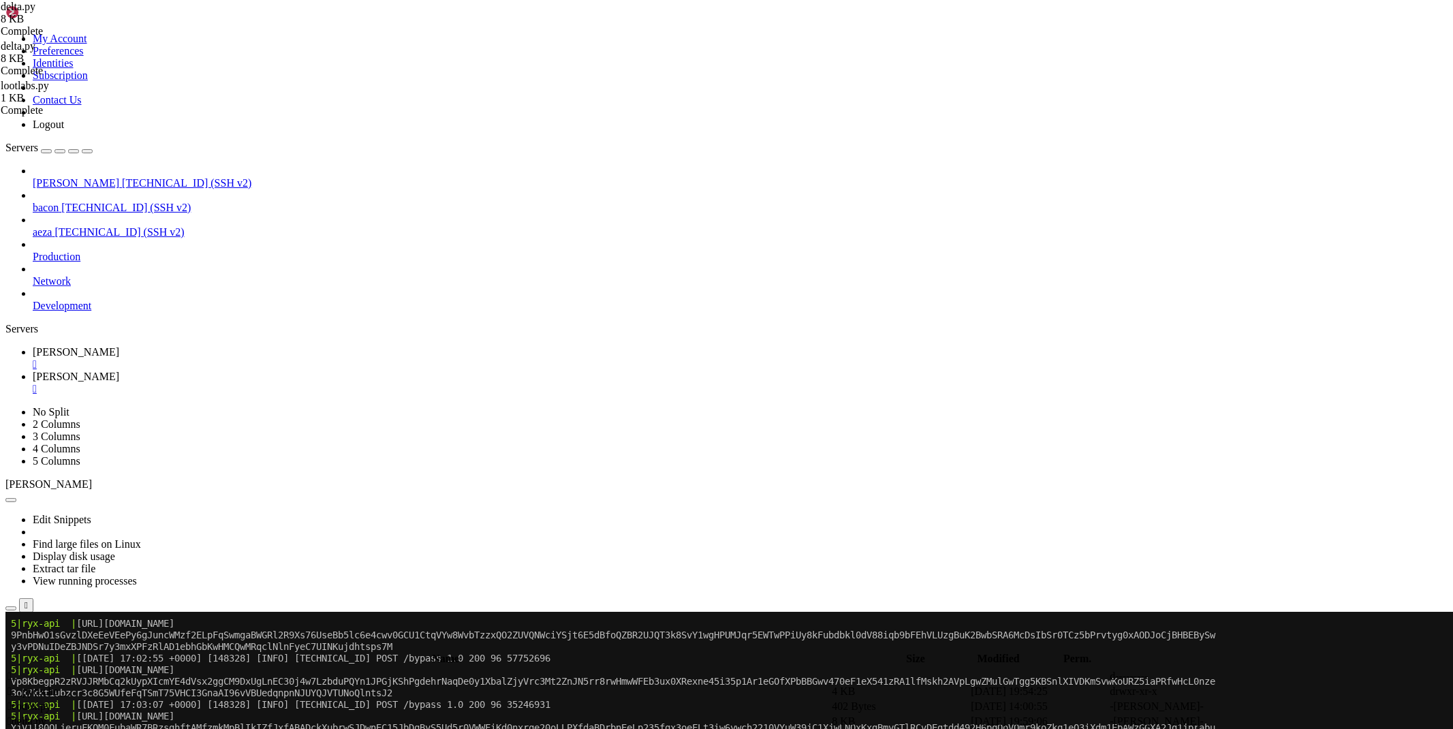
click at [1249, 722] on icon at bounding box center [1249, 722] width 0 height 0
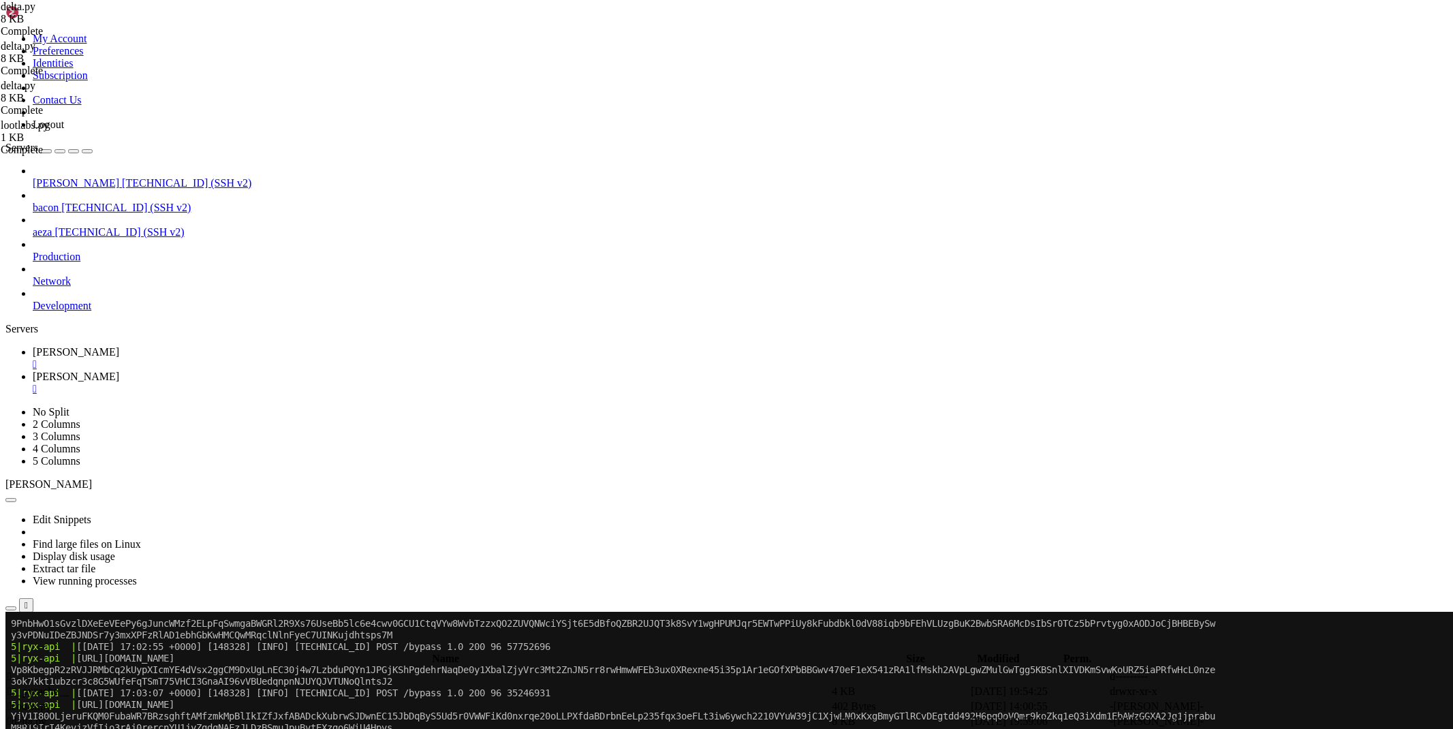
type textarea "r=session.get(f'https://{domain}/api/session/status?ticket={newpayload}',header…"
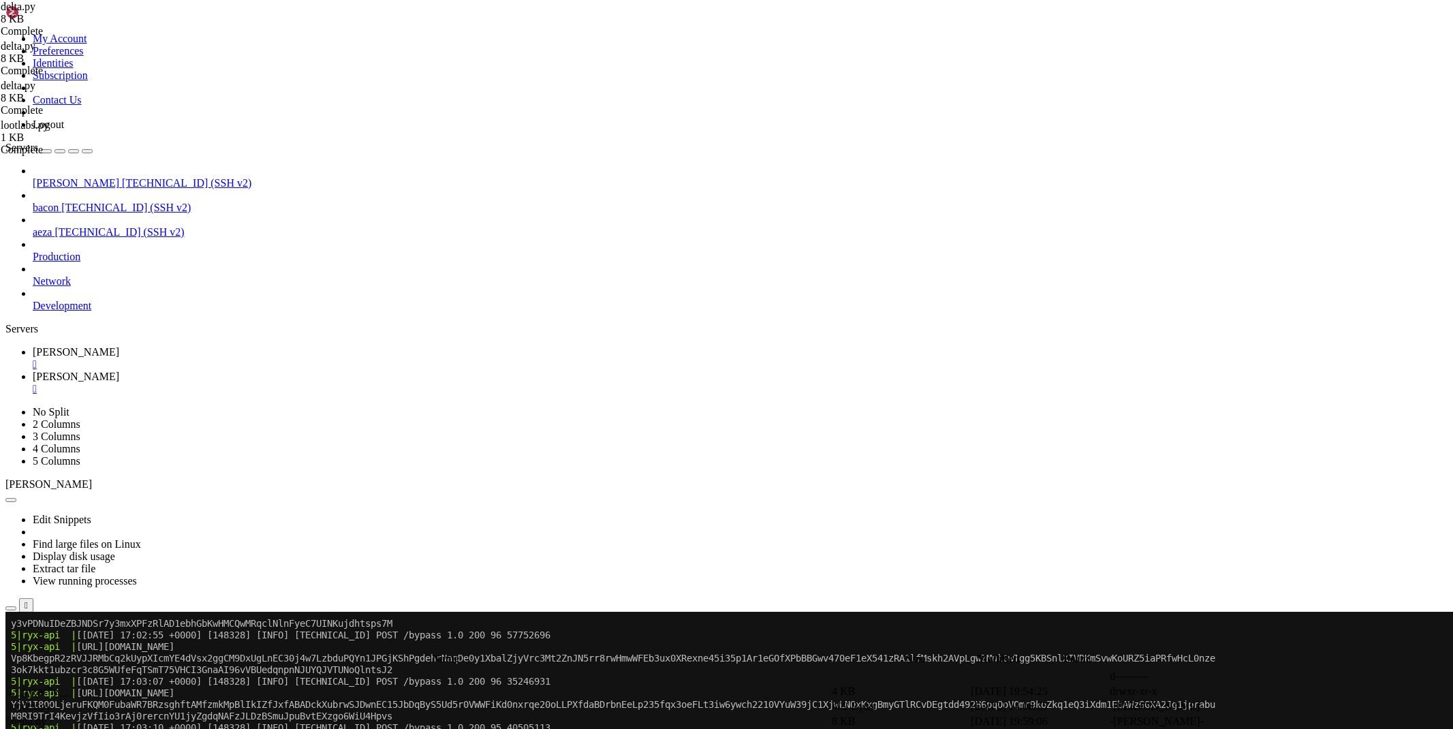
scroll to position [0, 3]
type textarea "print(r"
click at [119, 346] on span "[PERSON_NAME]" at bounding box center [76, 352] width 87 height 12
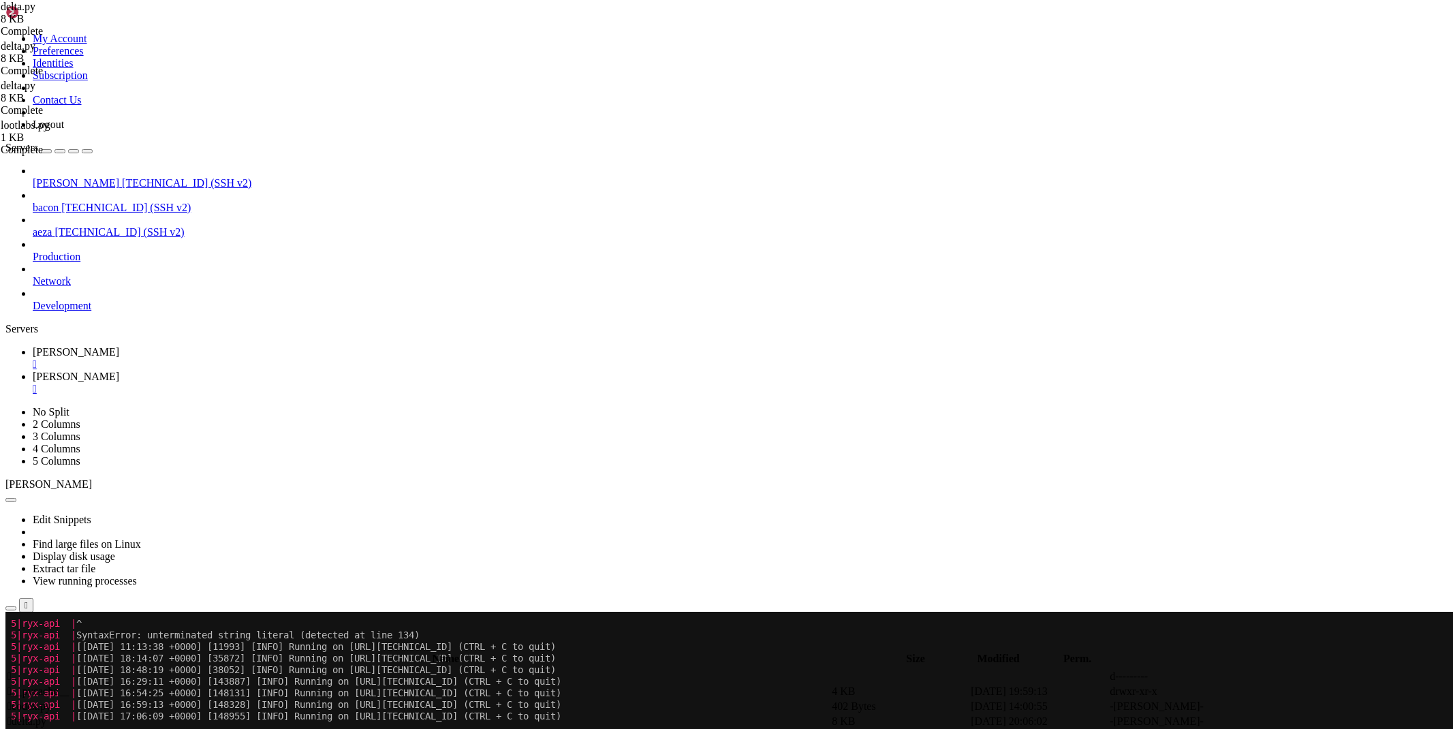
scroll to position [2959, 0]
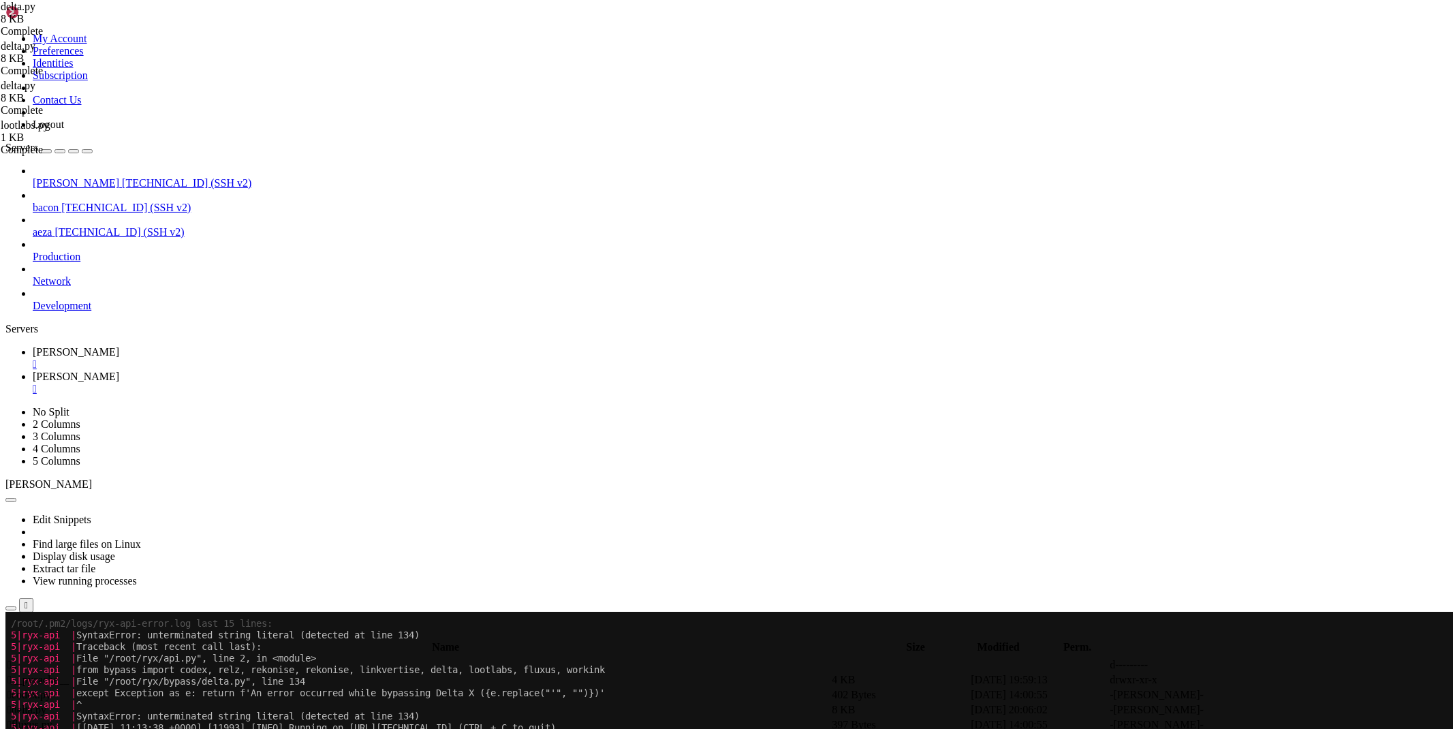
drag, startPoint x: 412, startPoint y: 1179, endPoint x: 268, endPoint y: 1159, distance: 144.4
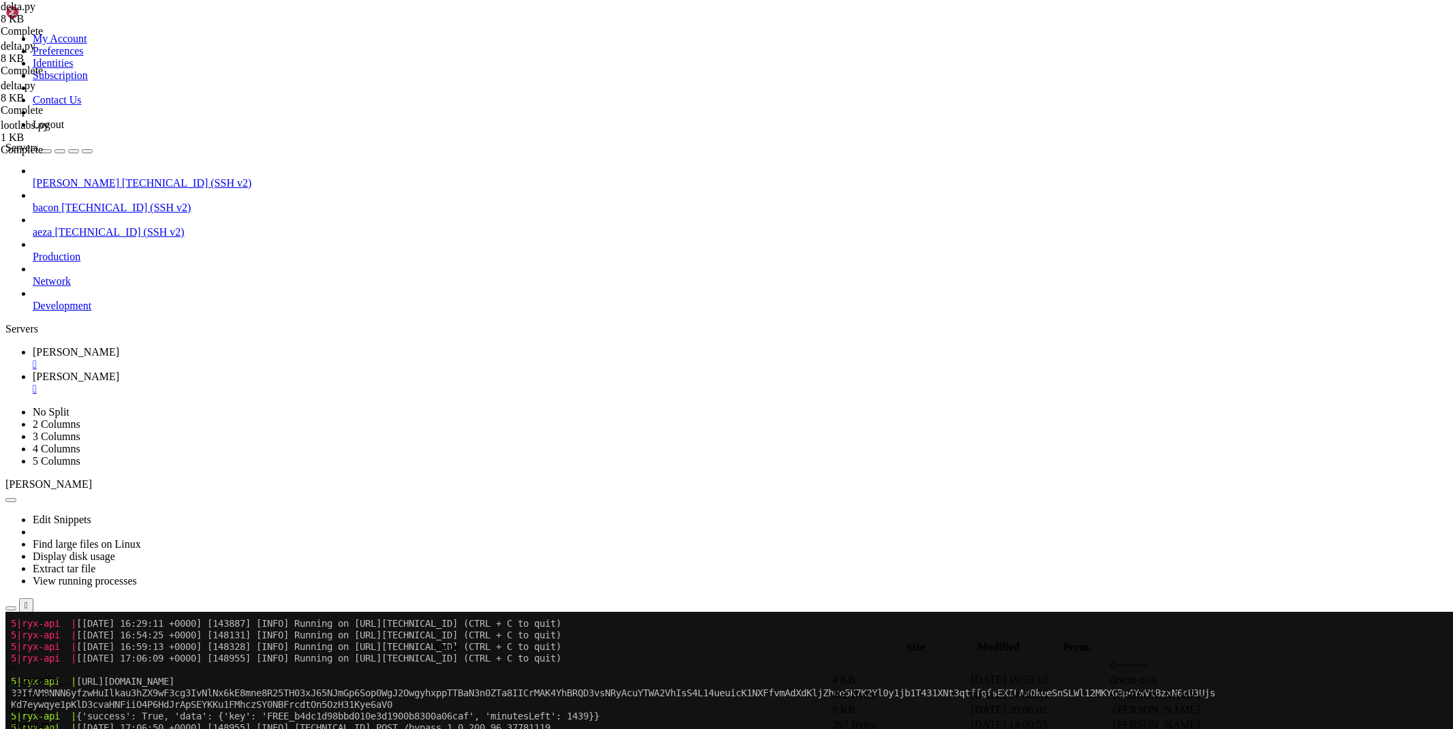
scroll to position [3104, 0]
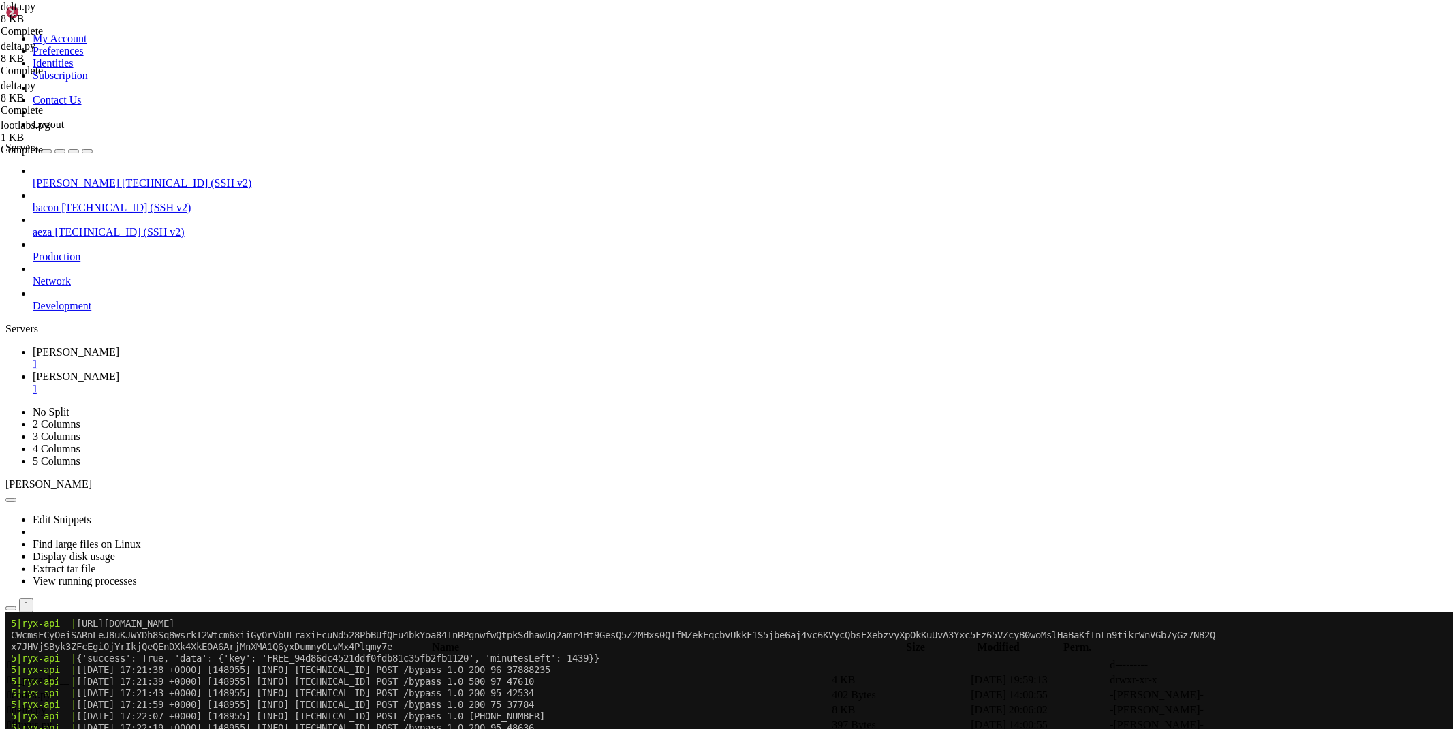
scroll to position [8402, 0]
click at [261, 371] on link "[PERSON_NAME] " at bounding box center [740, 383] width 1415 height 25
click at [17, 659] on span " .." at bounding box center [12, 665] width 10 height 12
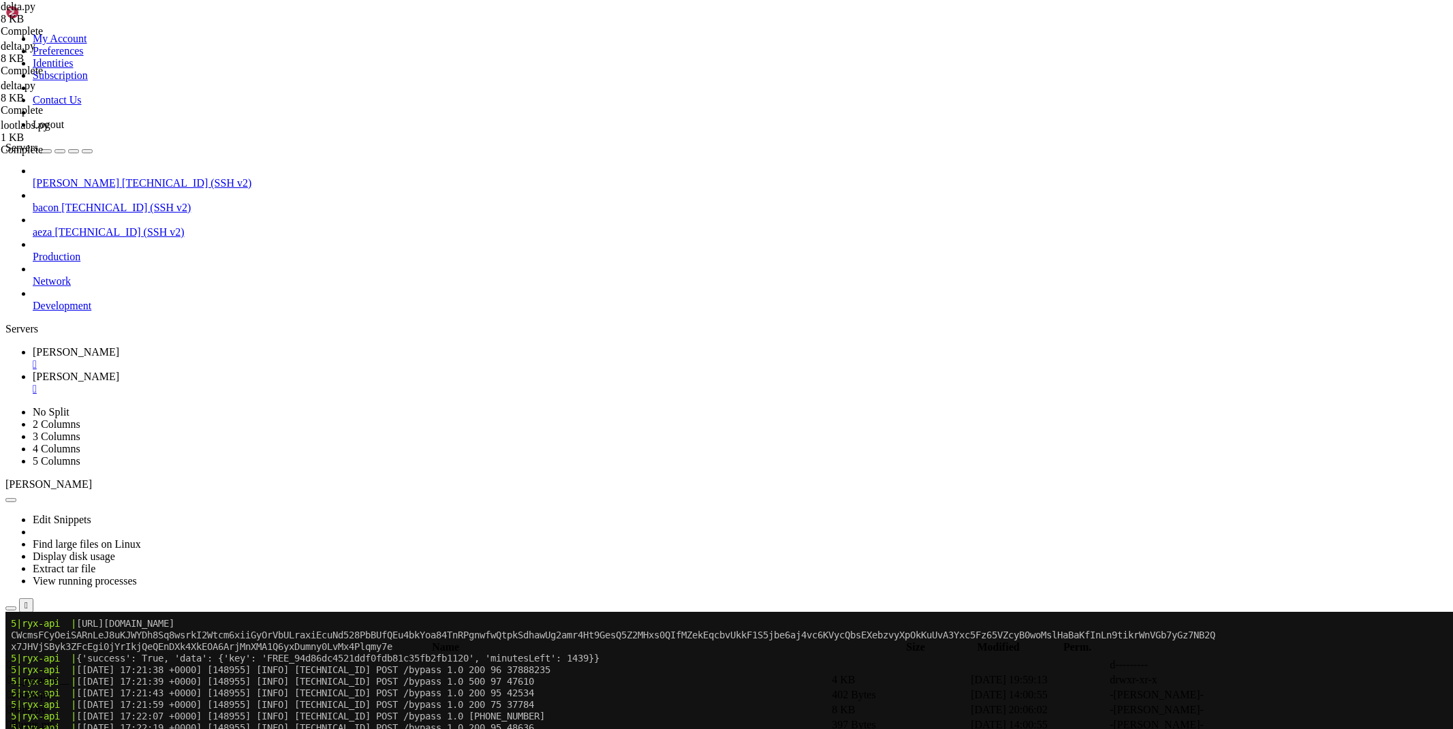
click at [183, 346] on link "[PERSON_NAME] " at bounding box center [740, 358] width 1415 height 25
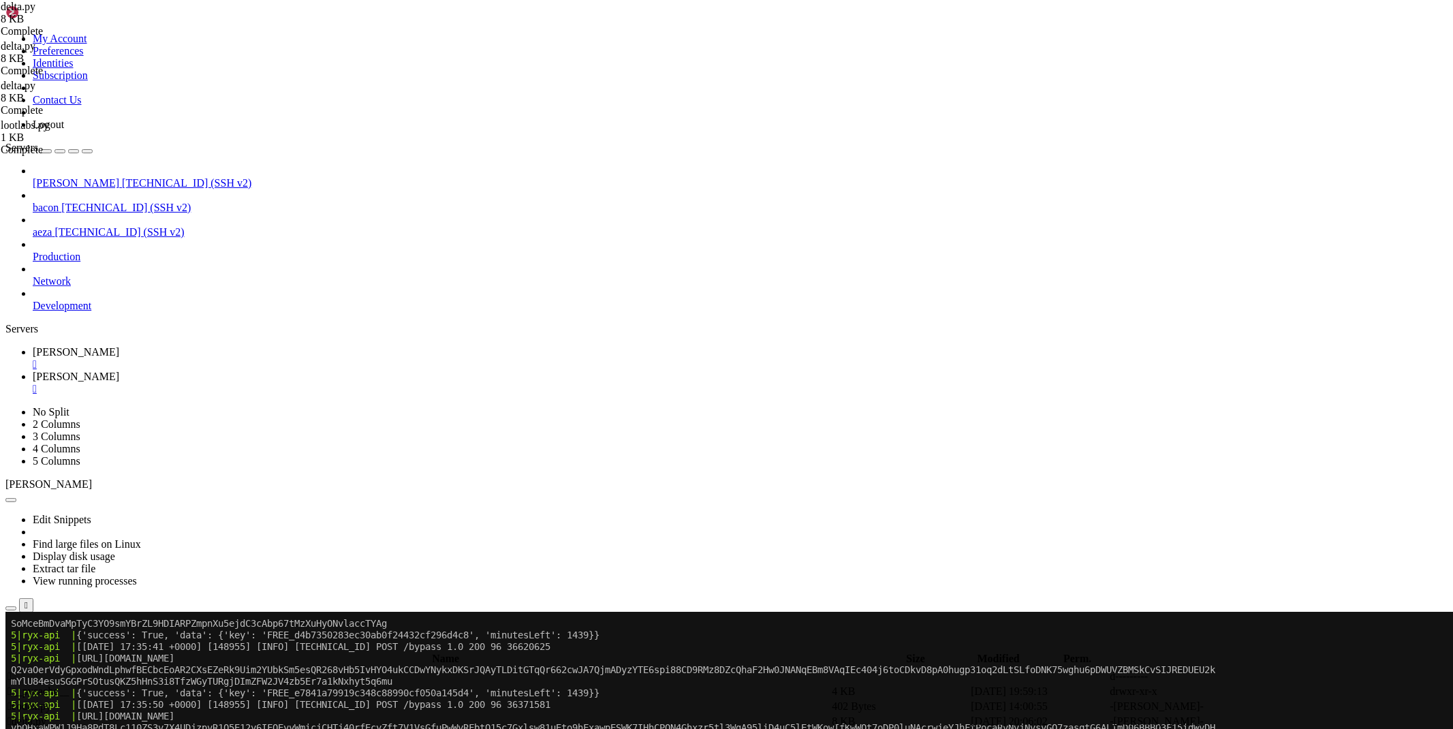
scroll to position [13263, 0]
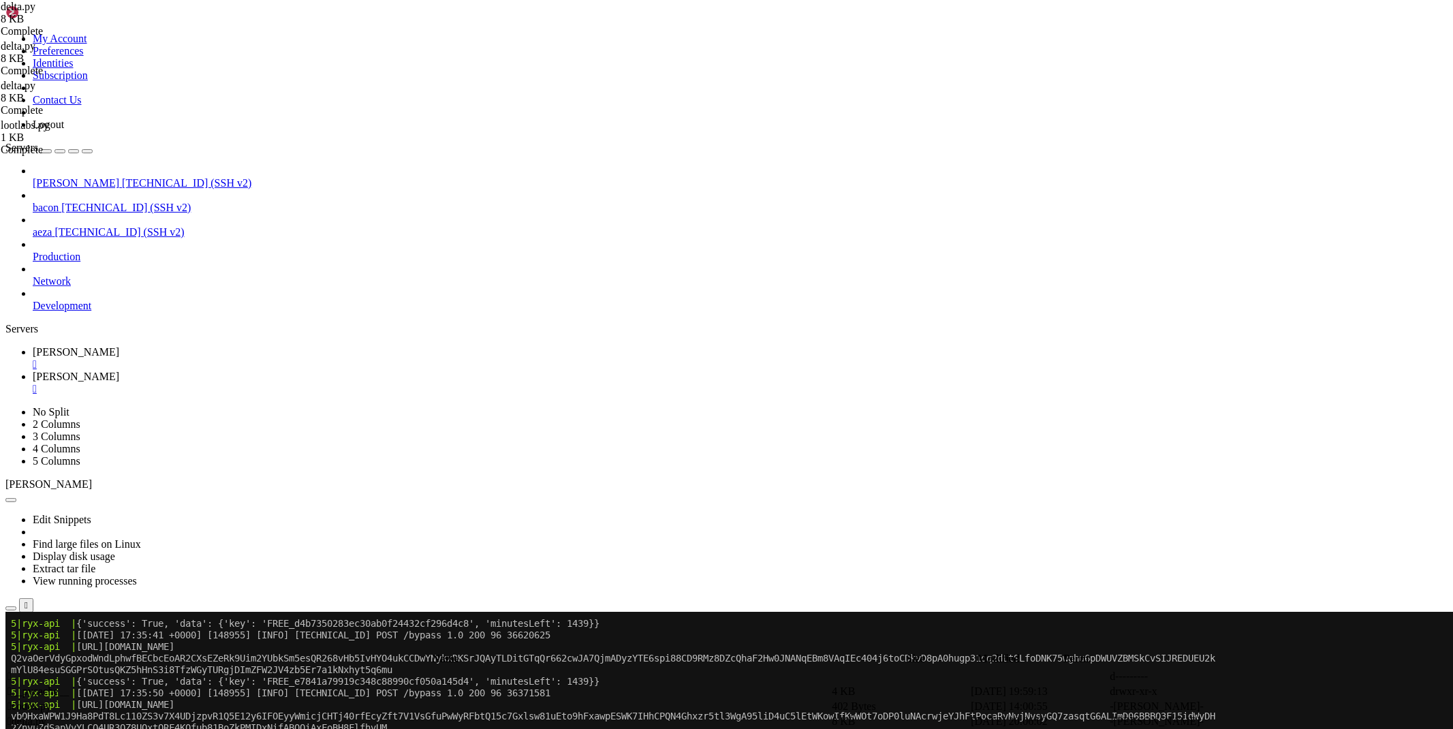
click at [119, 371] on span "[PERSON_NAME]" at bounding box center [76, 377] width 87 height 12
click at [17, 670] on span " .." at bounding box center [12, 676] width 10 height 12
click at [208, 670] on td " .." at bounding box center [418, 677] width 823 height 14
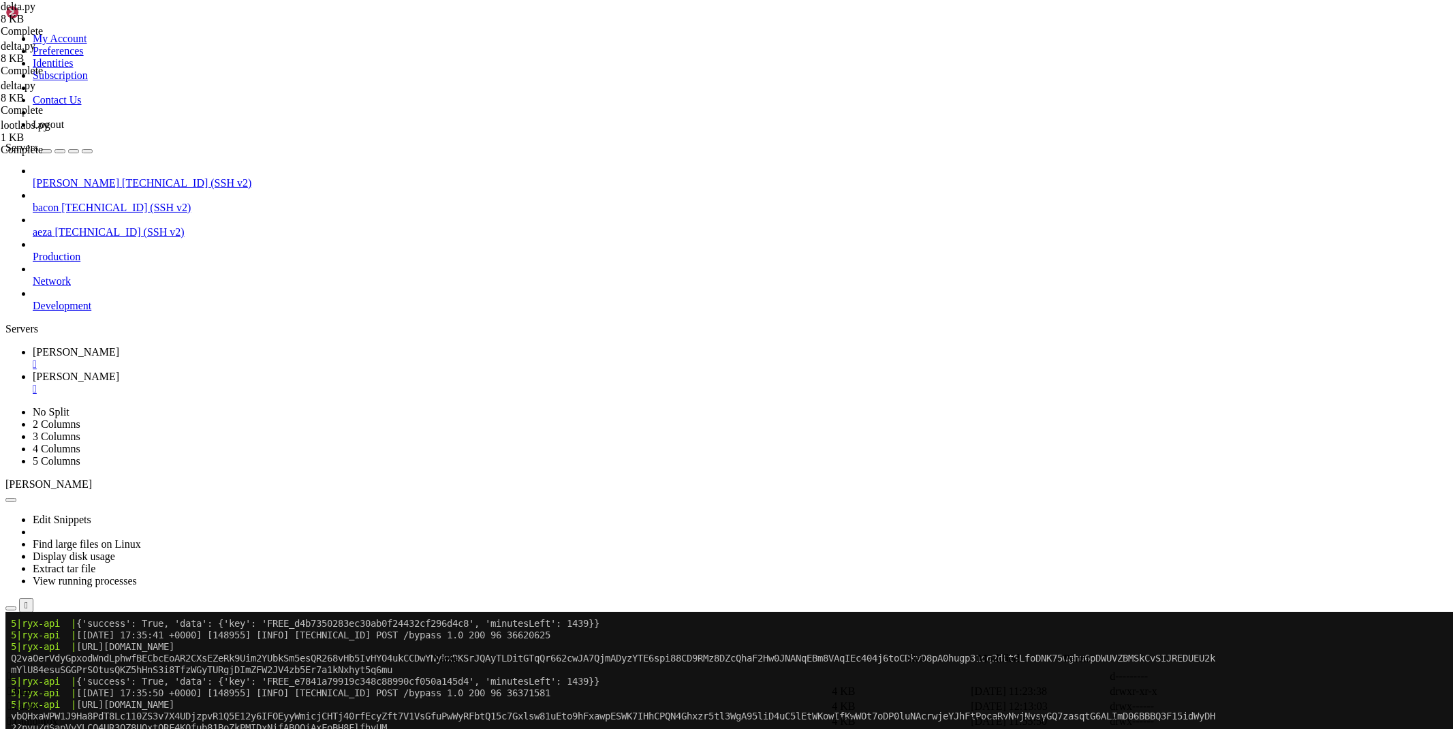
drag, startPoint x: 216, startPoint y: 453, endPoint x: 216, endPoint y: 464, distance: 10.9
drag, startPoint x: 1346, startPoint y: 724, endPoint x: 1394, endPoint y: 726, distance: 48.4
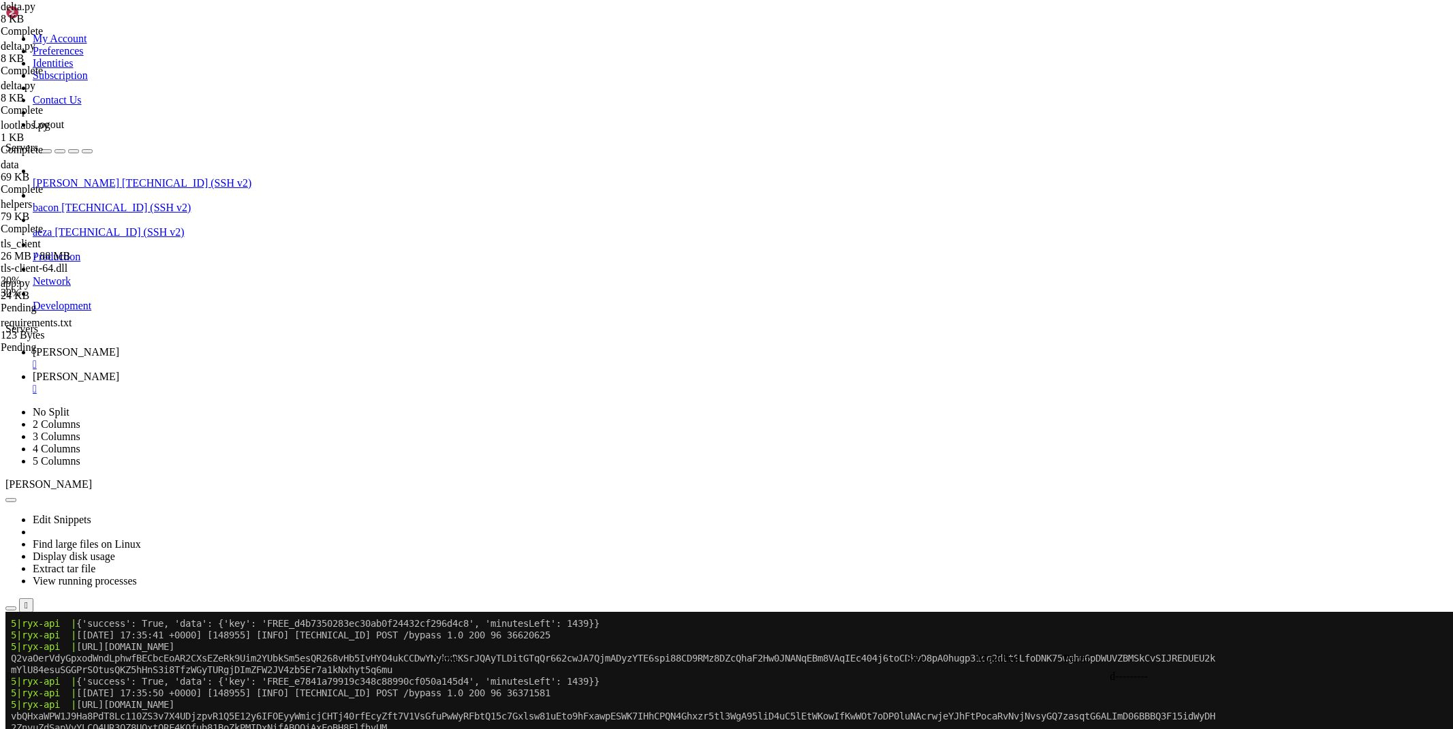
copy span "[TECHNICAL_ID]"
click at [200, 346] on link "[PERSON_NAME] " at bounding box center [740, 358] width 1415 height 25
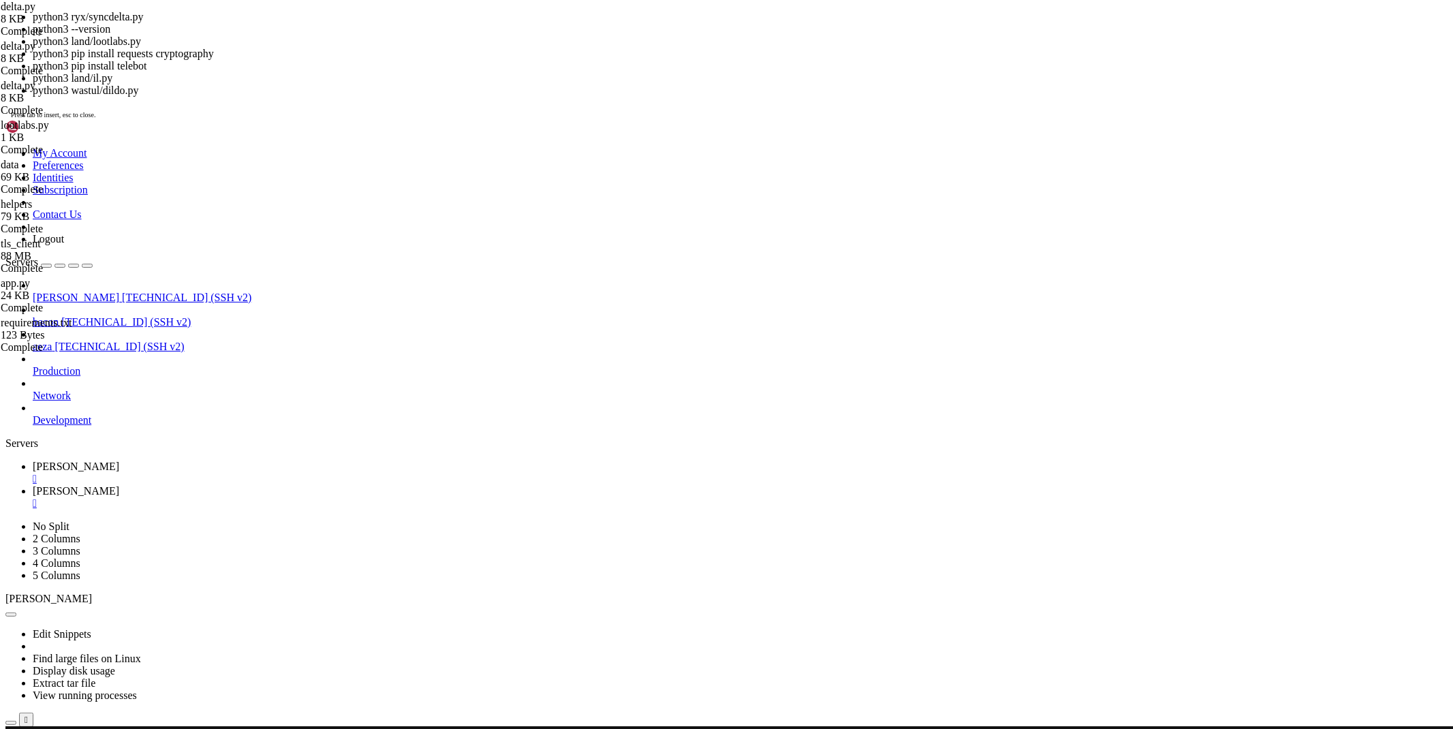
click at [119, 485] on span "[PERSON_NAME]" at bounding box center [76, 491] width 87 height 12
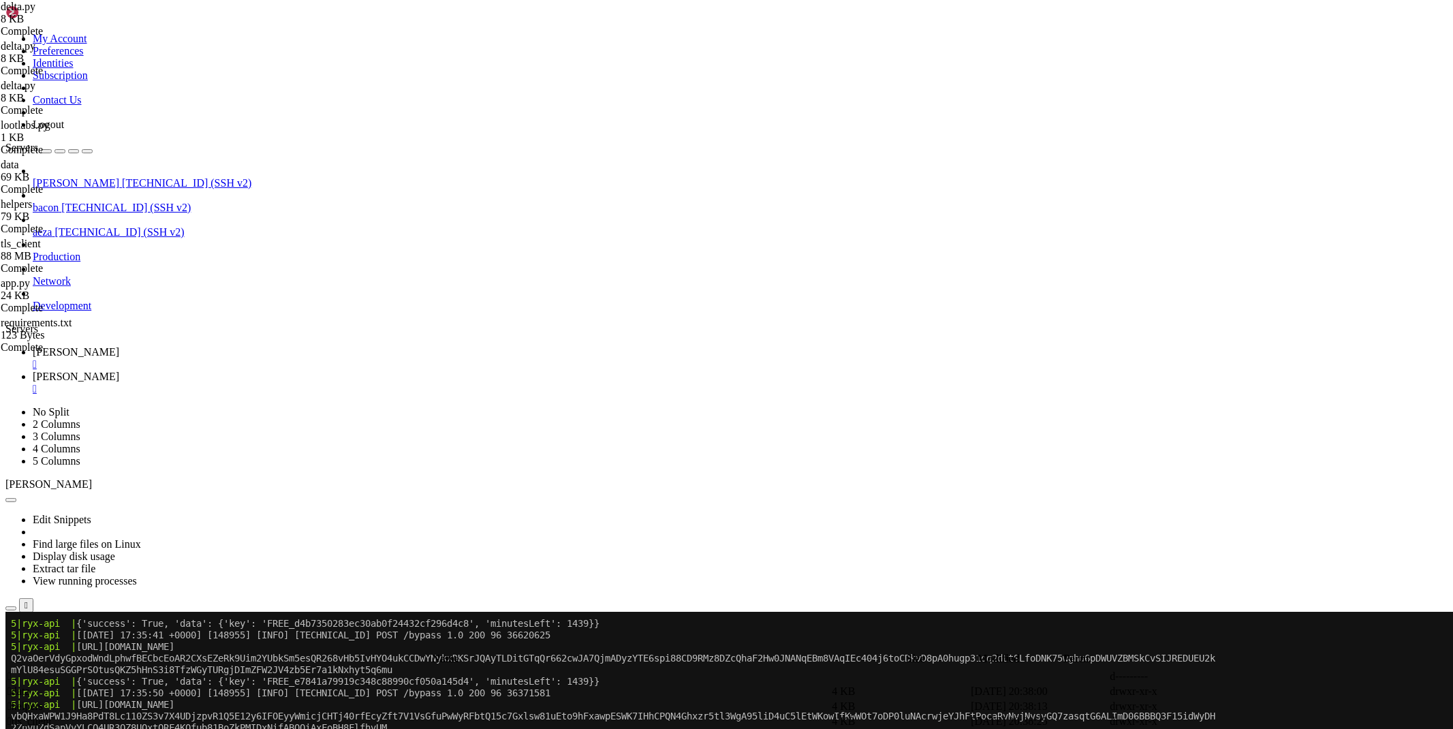
drag, startPoint x: 189, startPoint y: 11, endPoint x: 195, endPoint y: 32, distance: 21.8
click at [33, 346] on icon at bounding box center [33, 352] width 0 height 12
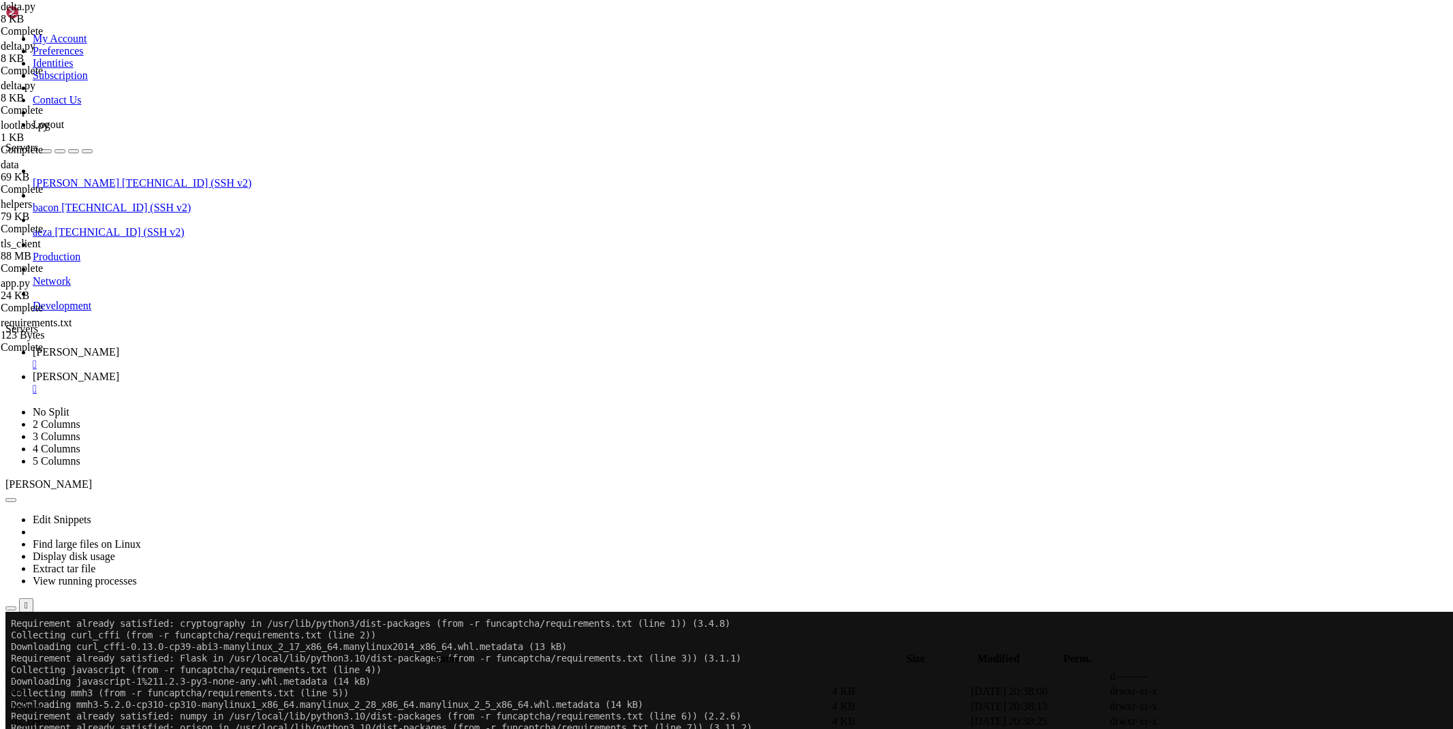
scroll to position [14177, 0]
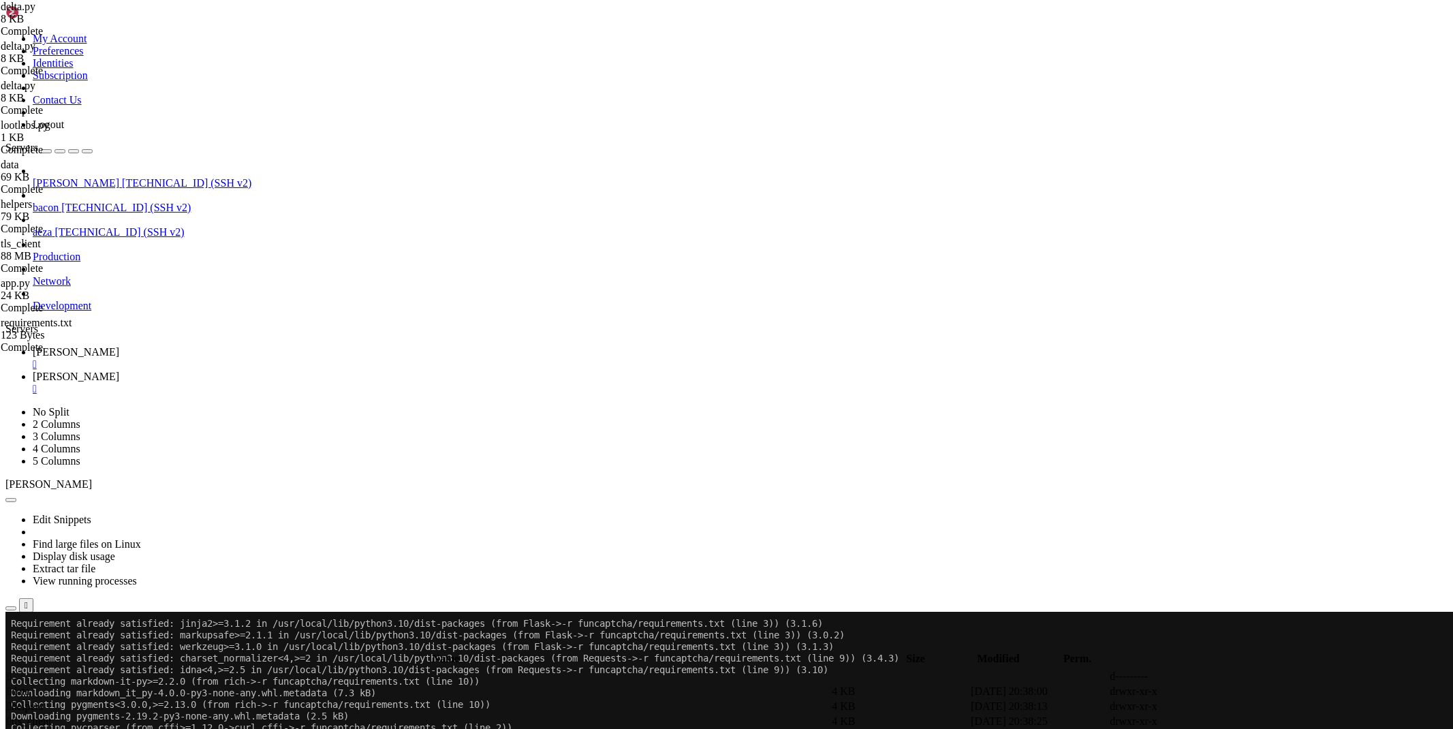
drag, startPoint x: 317, startPoint y: 1231, endPoint x: 12, endPoint y: 955, distance: 411.5
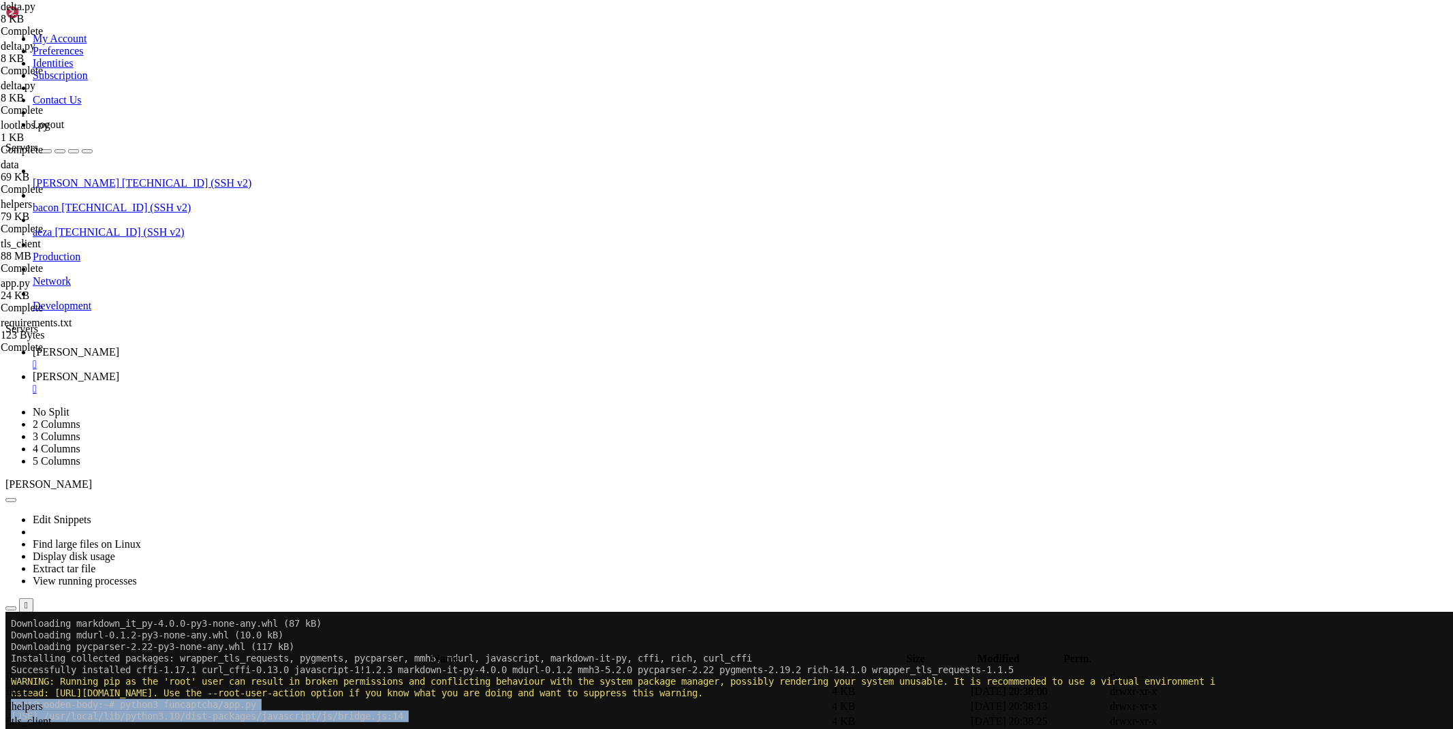
scroll to position [14444, 0]
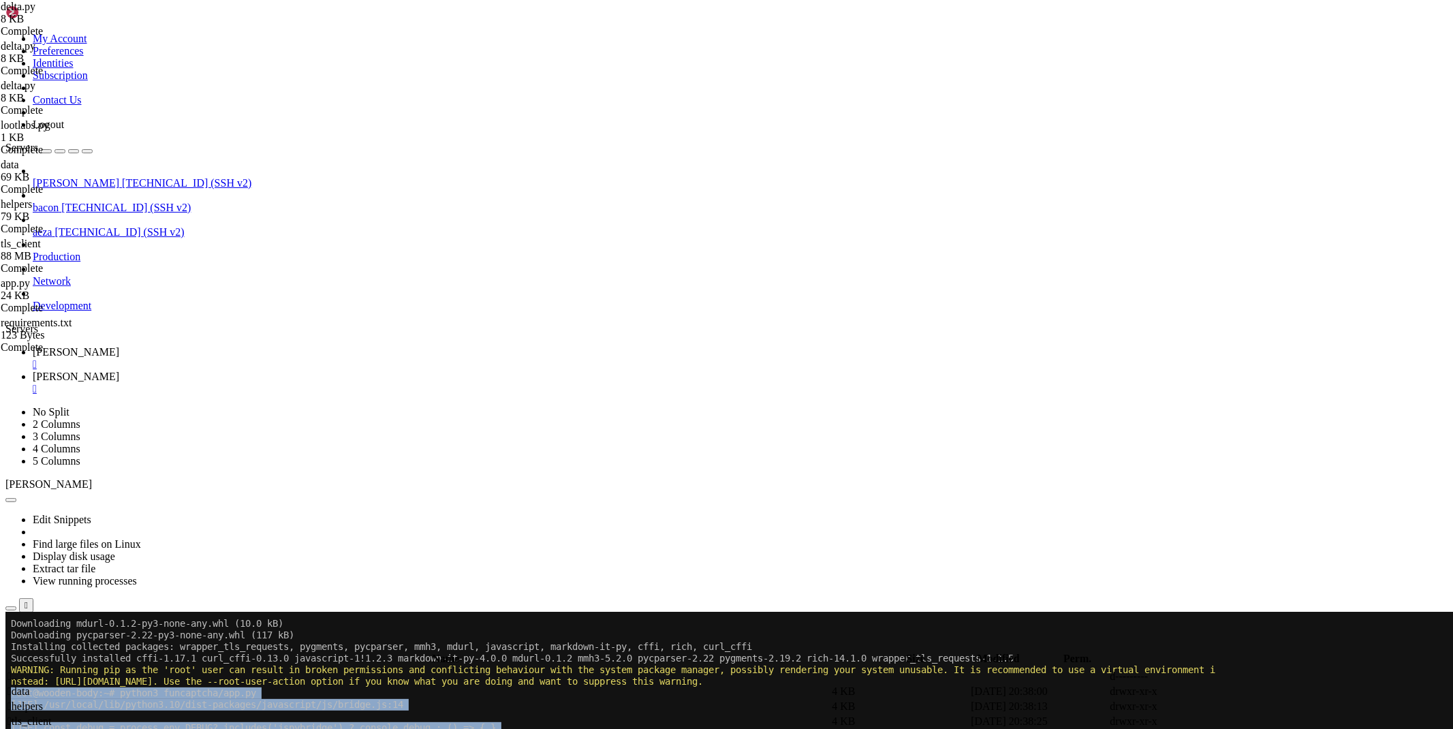
click at [260, 371] on link "[PERSON_NAME] " at bounding box center [740, 383] width 1415 height 25
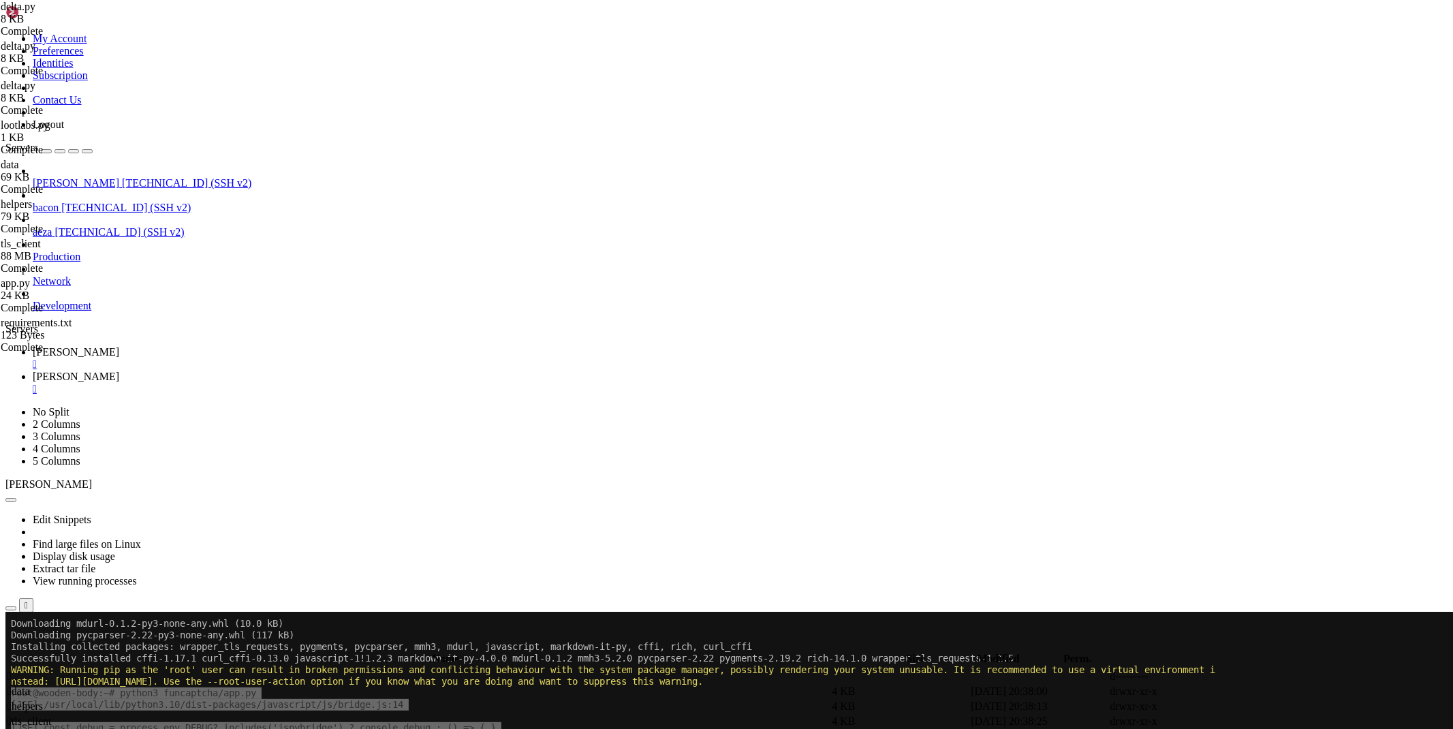
click at [17, 670] on span " .." at bounding box center [12, 676] width 10 height 12
type input "/root"
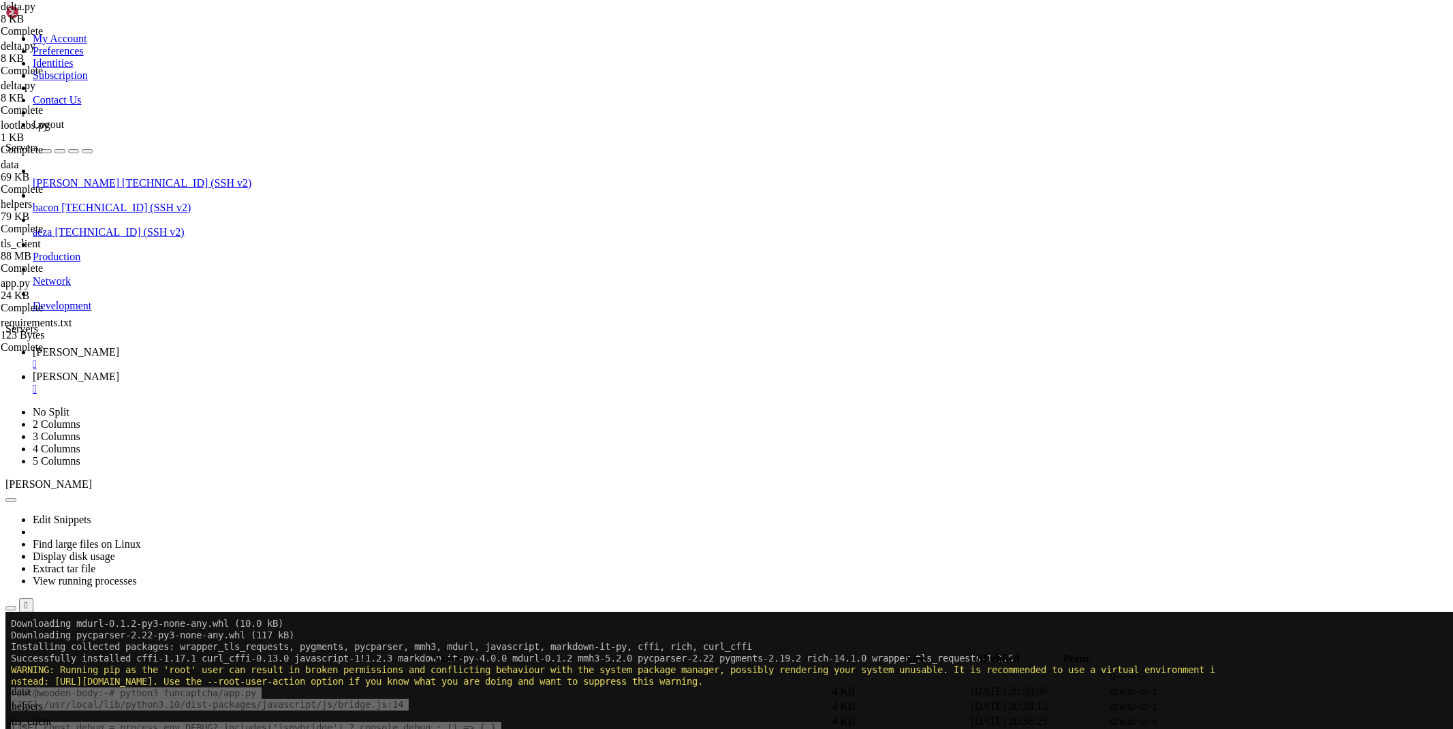
click at [17, 670] on span " .." at bounding box center [12, 676] width 10 height 12
click at [206, 346] on link "[PERSON_NAME] " at bounding box center [740, 358] width 1415 height 25
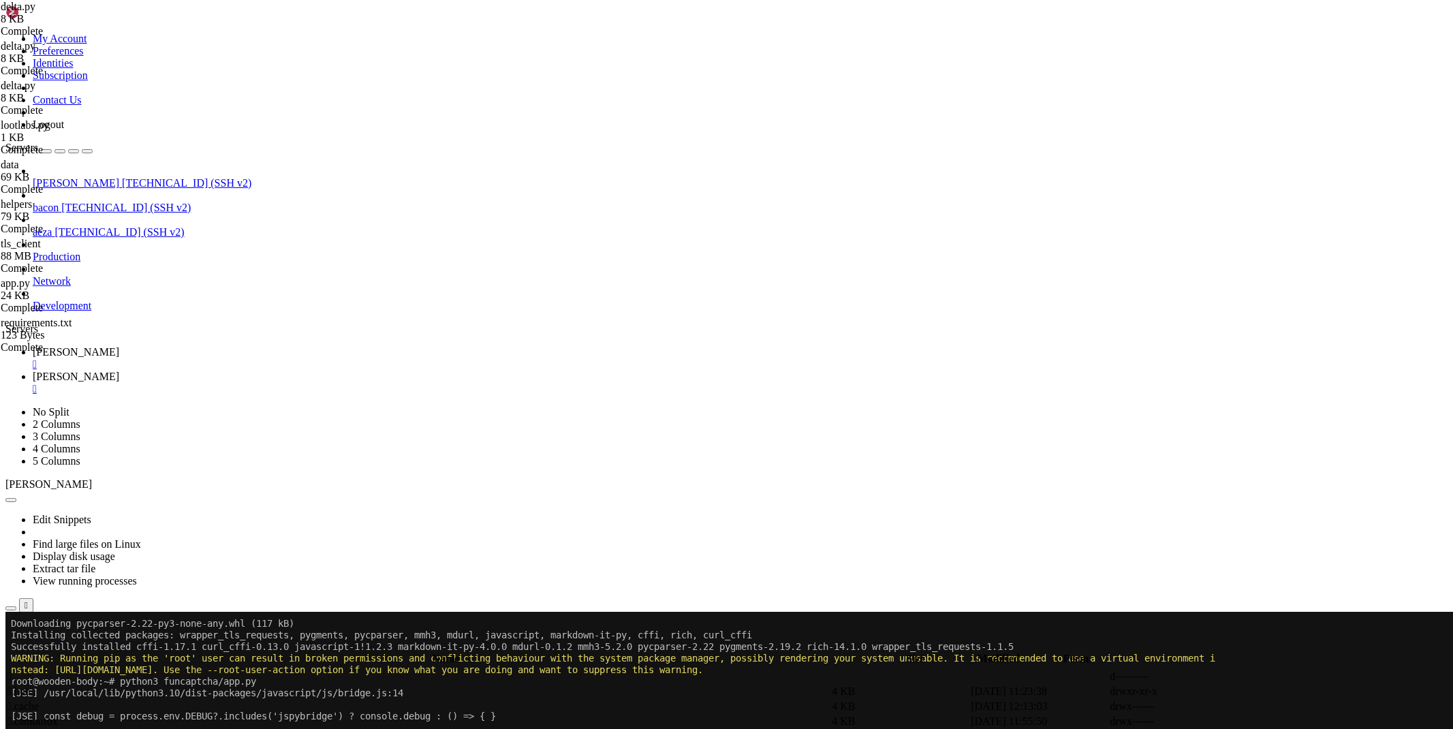
click at [119, 371] on span "[PERSON_NAME]" at bounding box center [76, 377] width 87 height 12
click at [148, 647] on div "submit" at bounding box center [148, 647] width 0 height 0
click at [119, 346] on span "[PERSON_NAME]" at bounding box center [76, 352] width 87 height 12
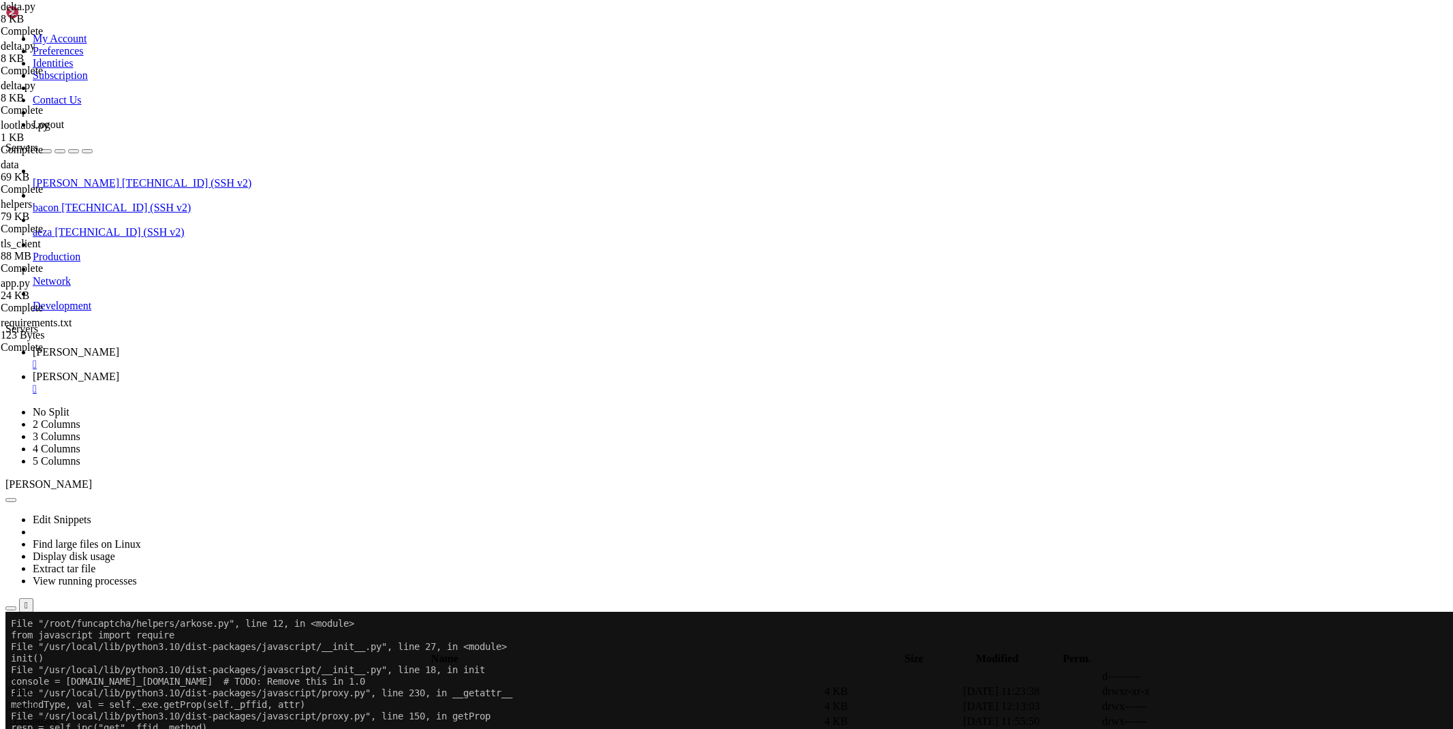
scroll to position [14885, 0]
drag, startPoint x: 215, startPoint y: 1248, endPoint x: 12, endPoint y: 1178, distance: 215.3
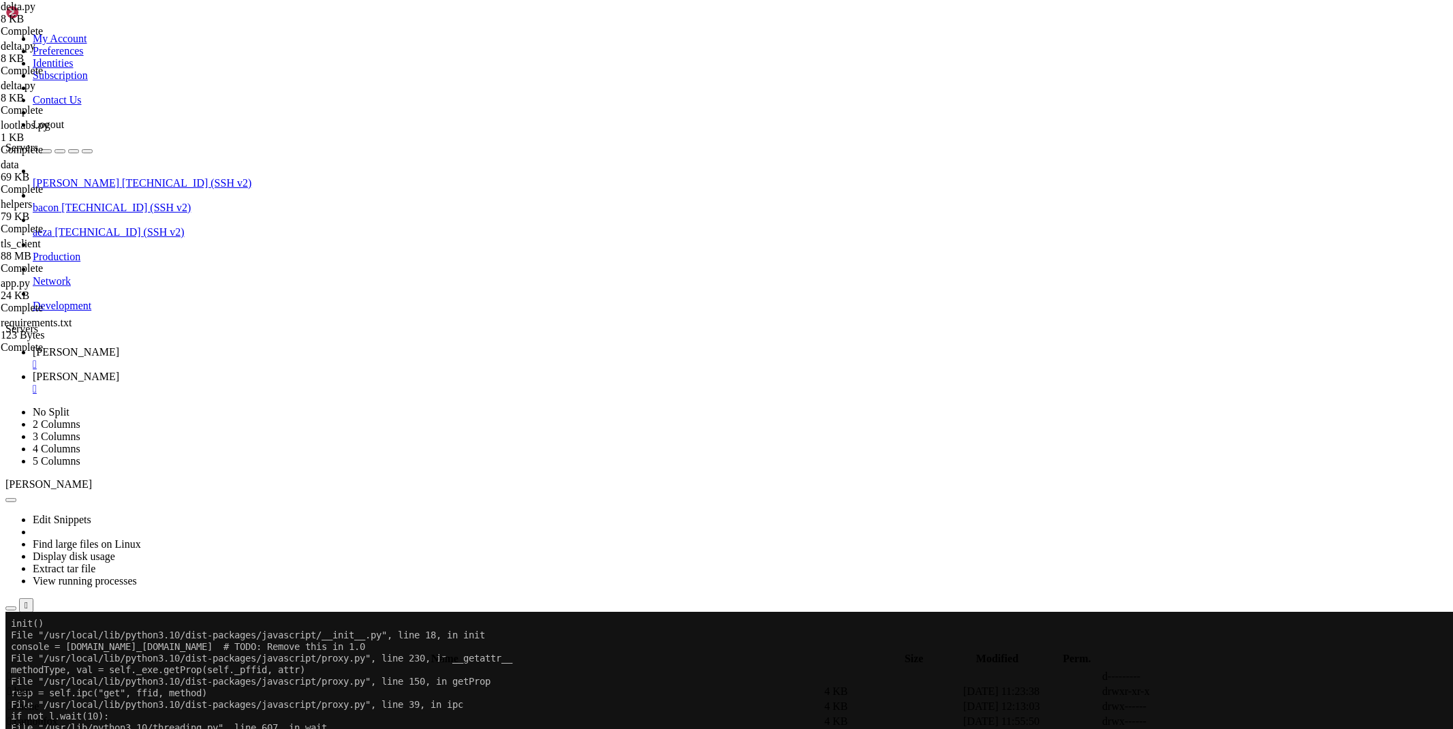
scroll to position [14896, 0]
drag, startPoint x: 227, startPoint y: 1201, endPoint x: 89, endPoint y: 1195, distance: 138.4
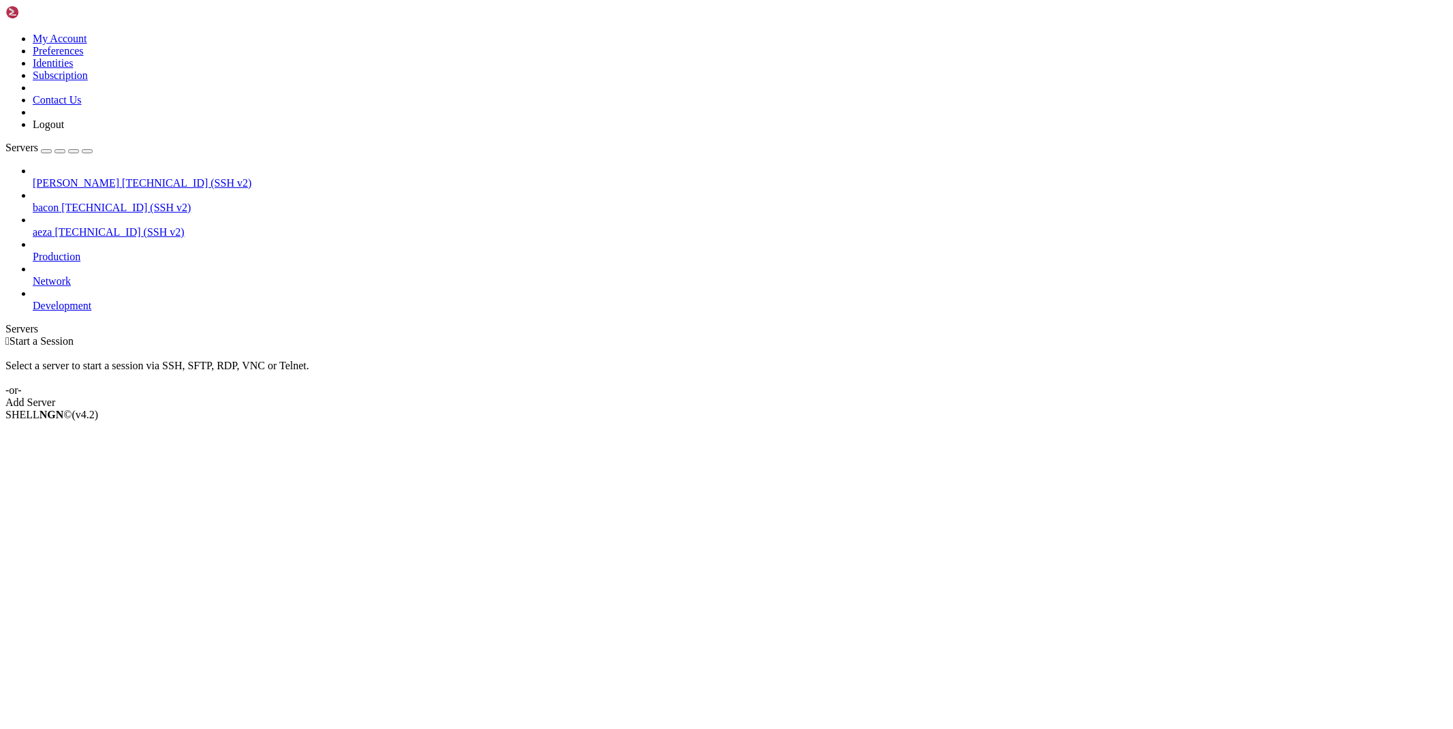
click at [122, 177] on span "[TECHNICAL_ID] (SSH v2)" at bounding box center [186, 183] width 129 height 12
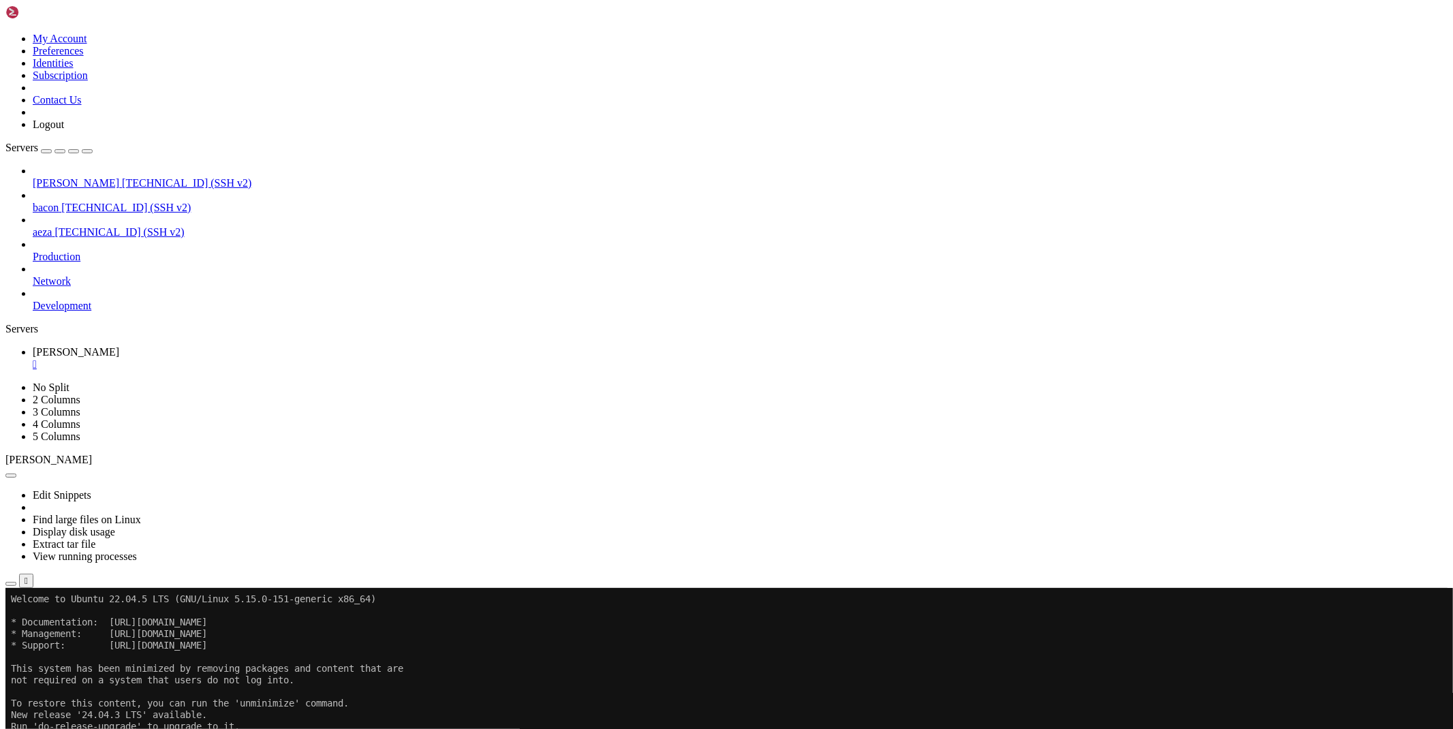
scroll to position [7, 1]
drag, startPoint x: 200, startPoint y: 846, endPoint x: 191, endPoint y: 846, distance: 8.9
drag, startPoint x: 360, startPoint y: 1075, endPoint x: 65, endPoint y: 923, distance: 331.9
drag, startPoint x: 358, startPoint y: 1069, endPoint x: 86, endPoint y: 935, distance: 303.8
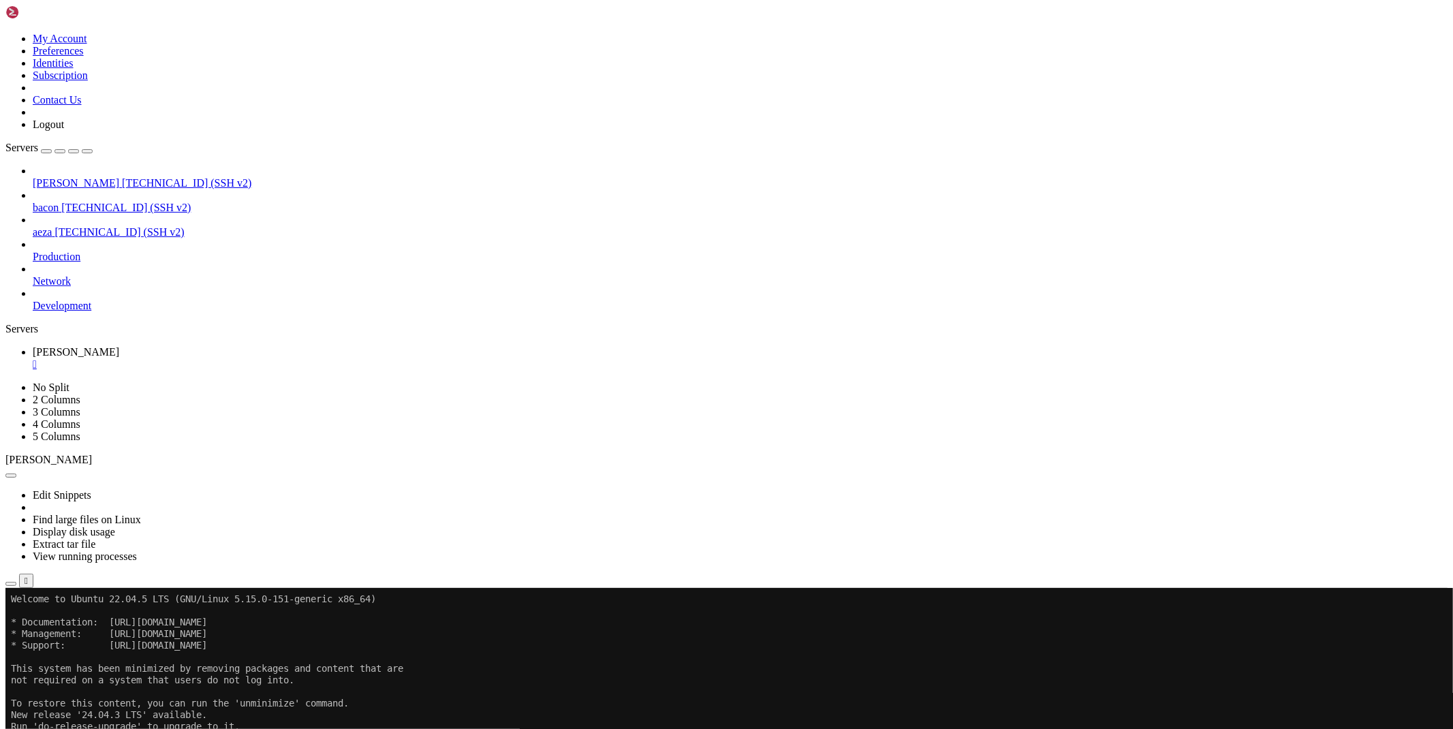
drag, startPoint x: 175, startPoint y: 1004, endPoint x: 11, endPoint y: 765, distance: 290.7
click at [11, 584] on icon "button" at bounding box center [11, 584] width 0 height 0
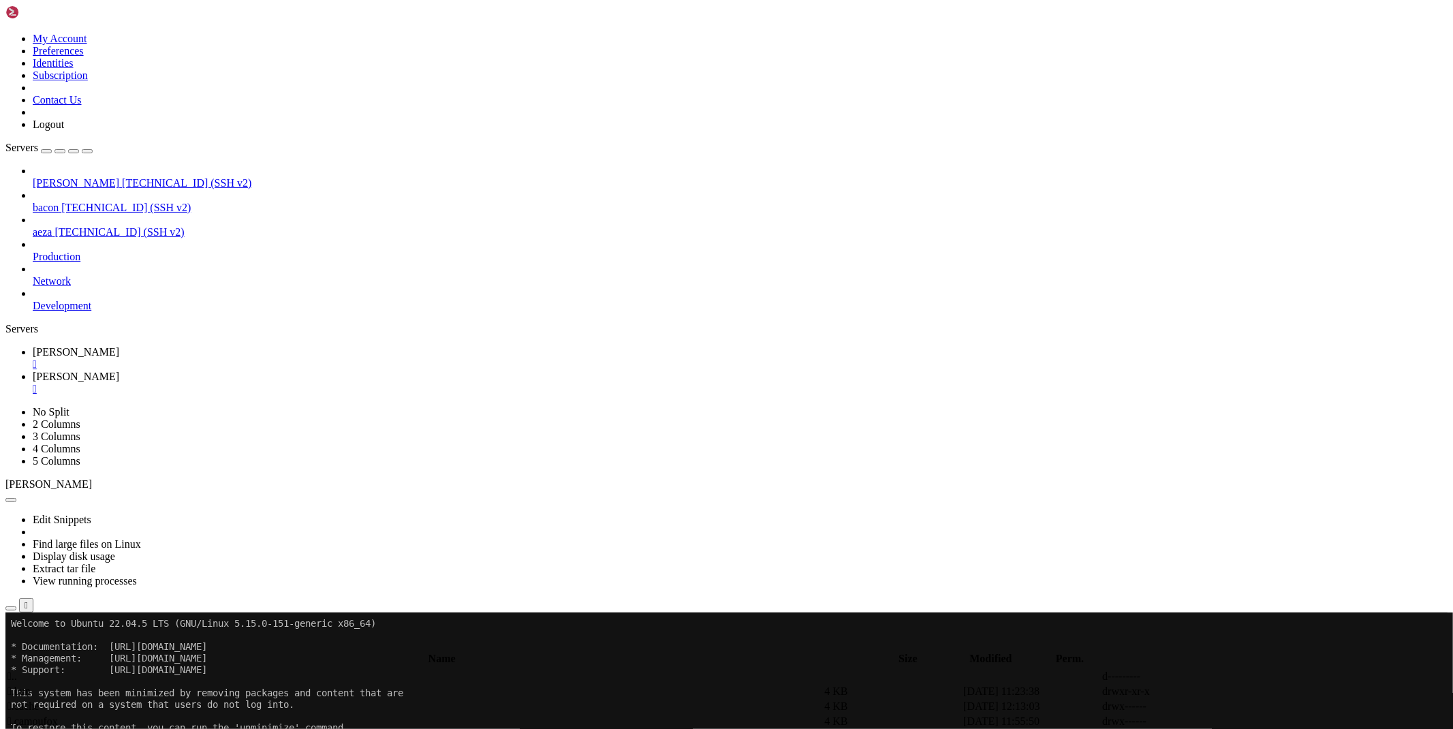
scroll to position [52, 0]
type input "/root/hcaptcha"
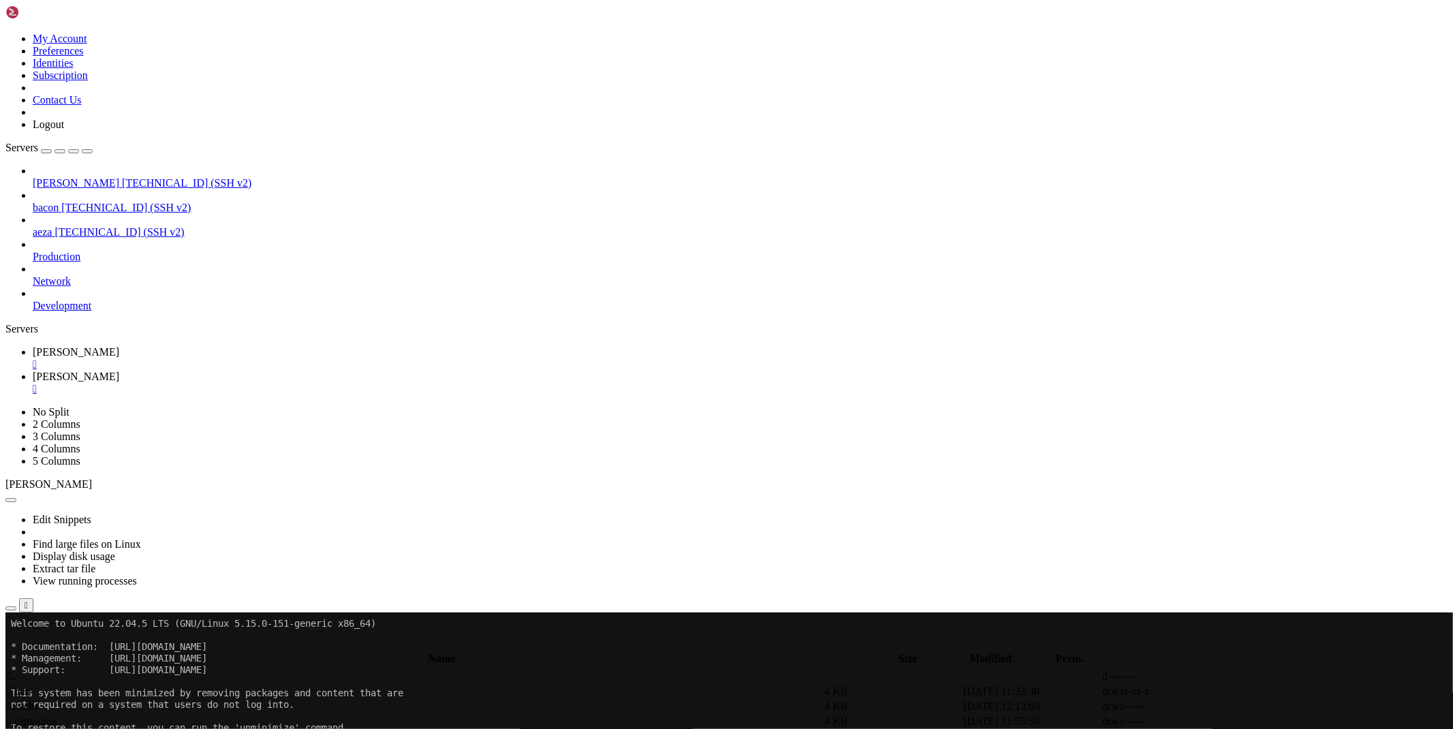
scroll to position [0, 0]
click at [119, 346] on span "[PERSON_NAME]" at bounding box center [76, 352] width 87 height 12
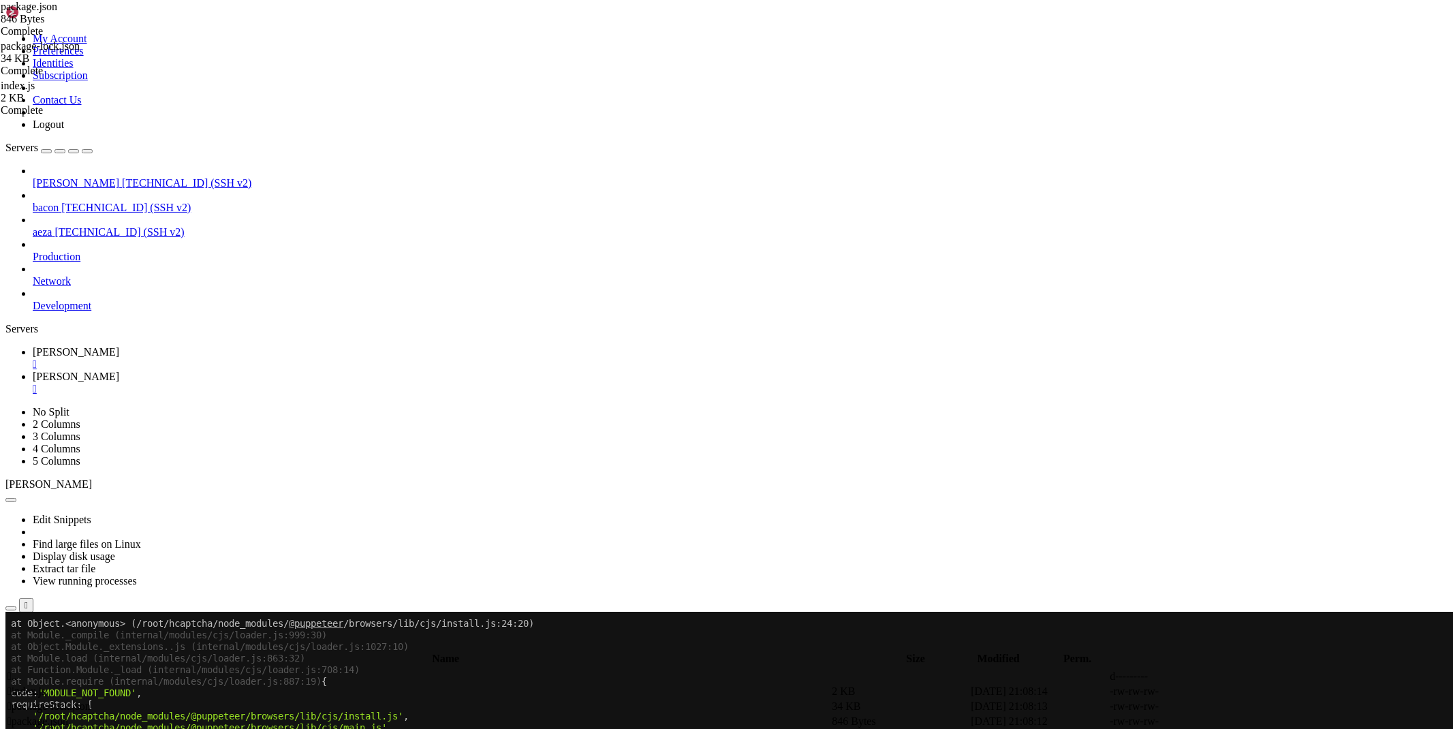
scroll to position [730, 0]
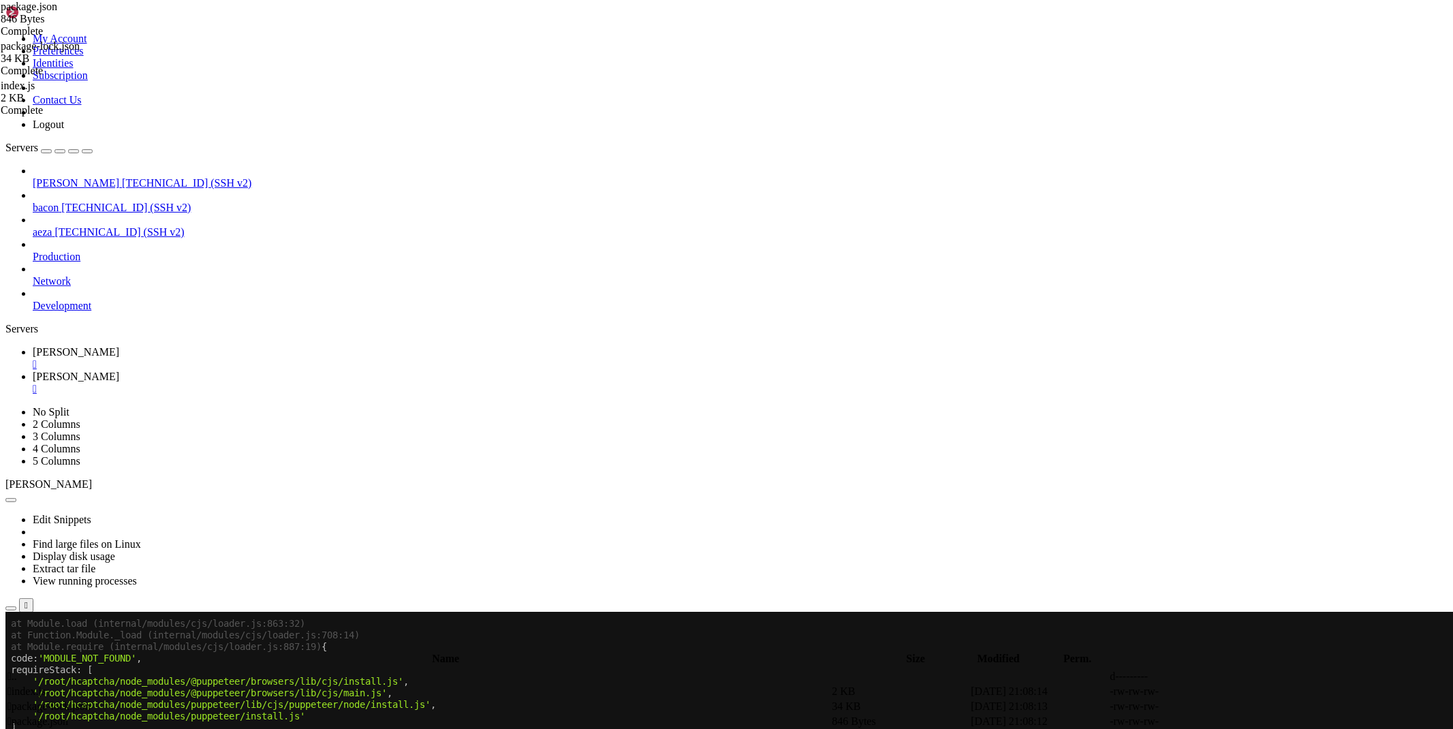
drag, startPoint x: 387, startPoint y: 1238, endPoint x: 10, endPoint y: 915, distance: 496.3
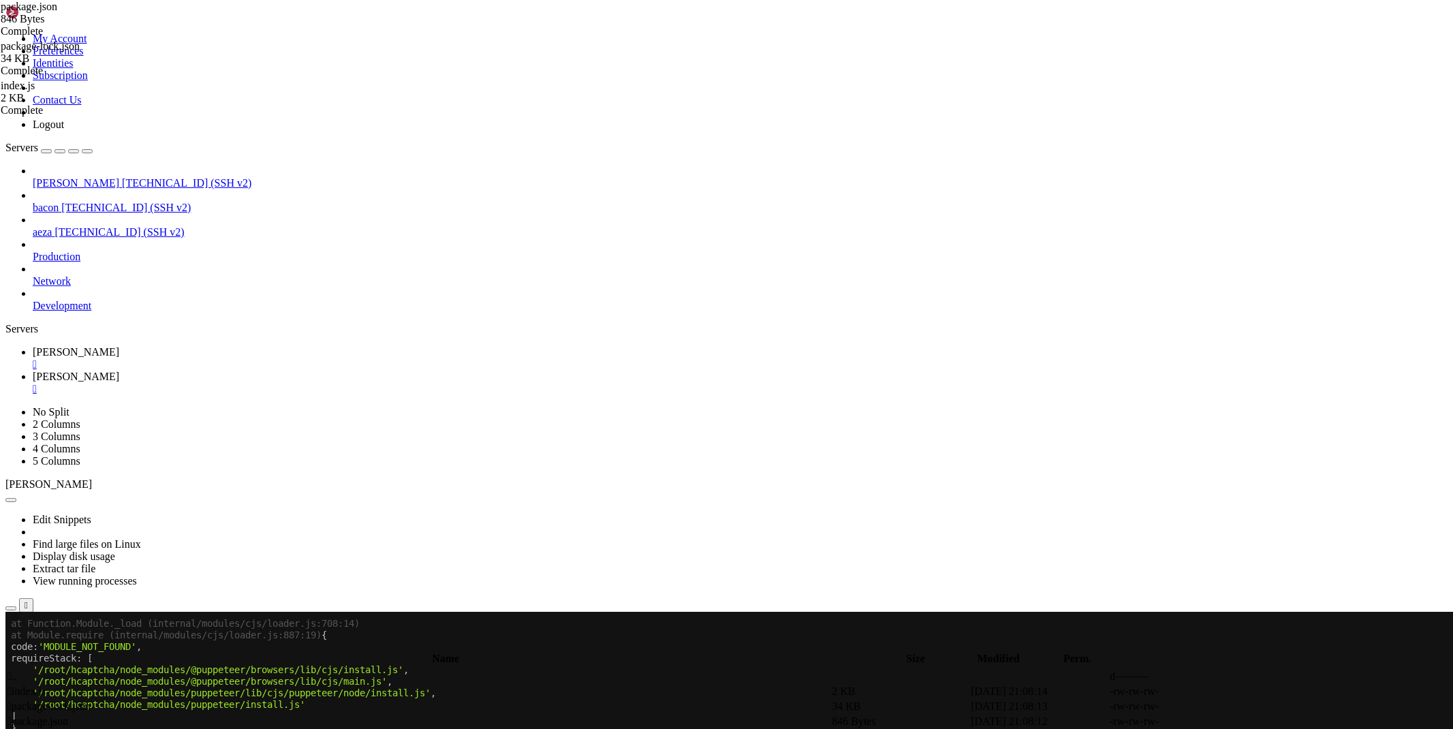
scroll to position [741, 0]
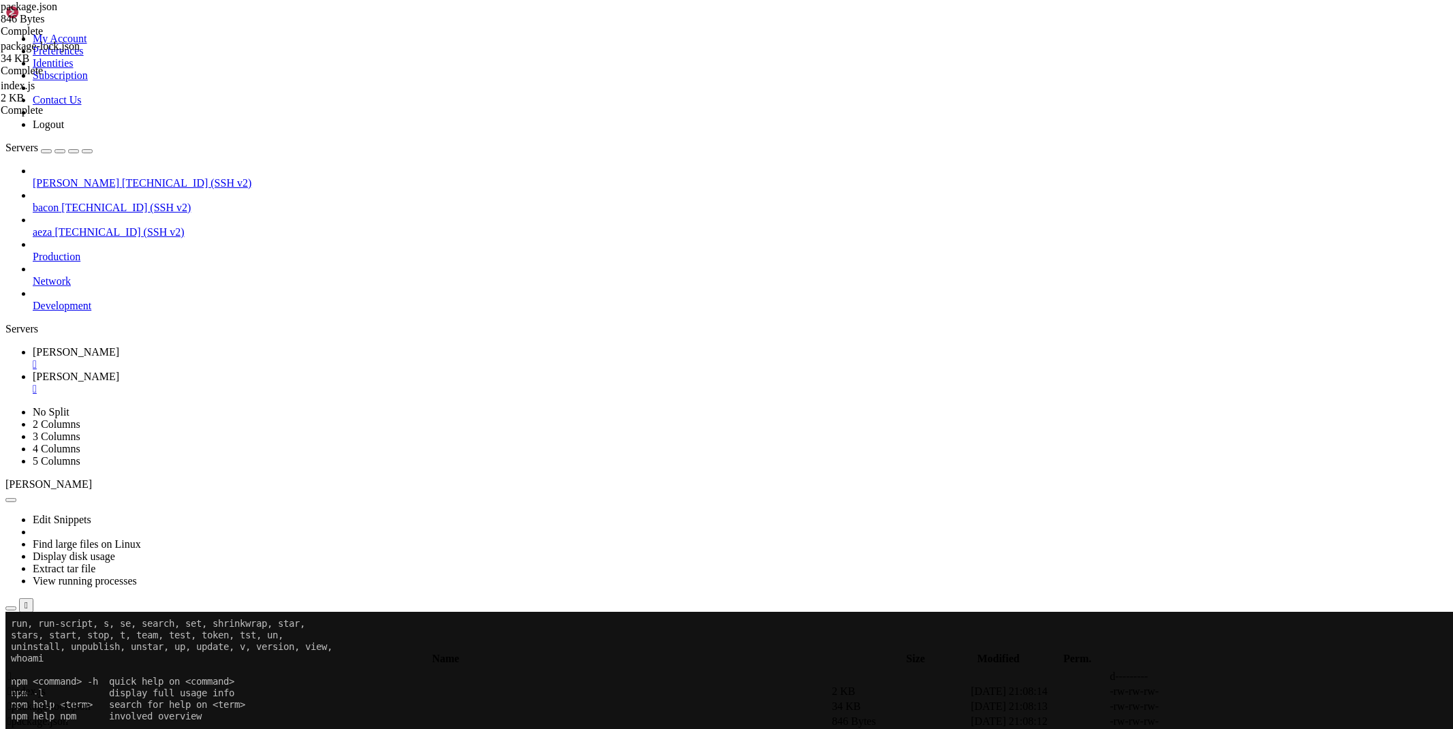
scroll to position [4772, 0]
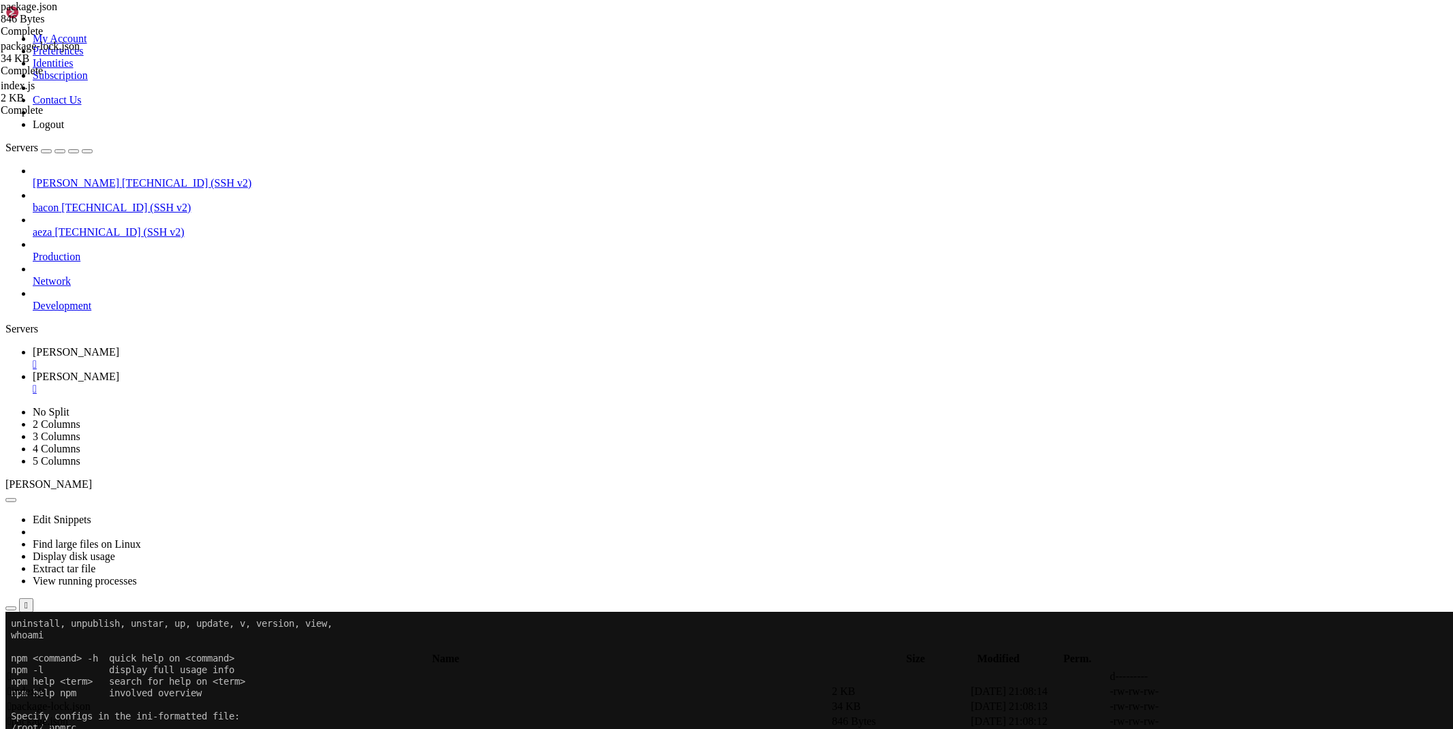
click at [270, 371] on link "[PERSON_NAME] " at bounding box center [740, 383] width 1415 height 25
click at [1249, 692] on icon at bounding box center [1249, 692] width 0 height 0
type textarea "const page = await browser.newPage();"
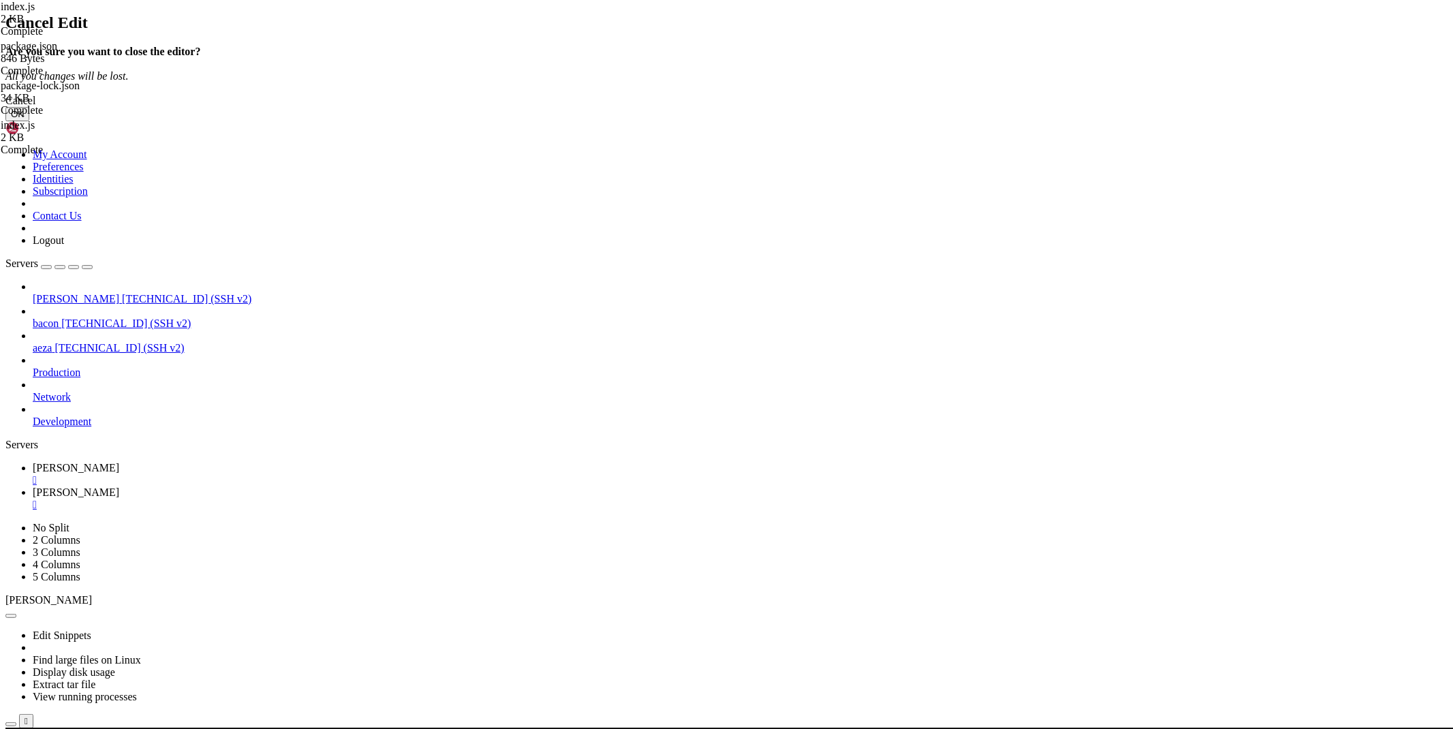
click at [29, 121] on button "OK" at bounding box center [17, 114] width 24 height 14
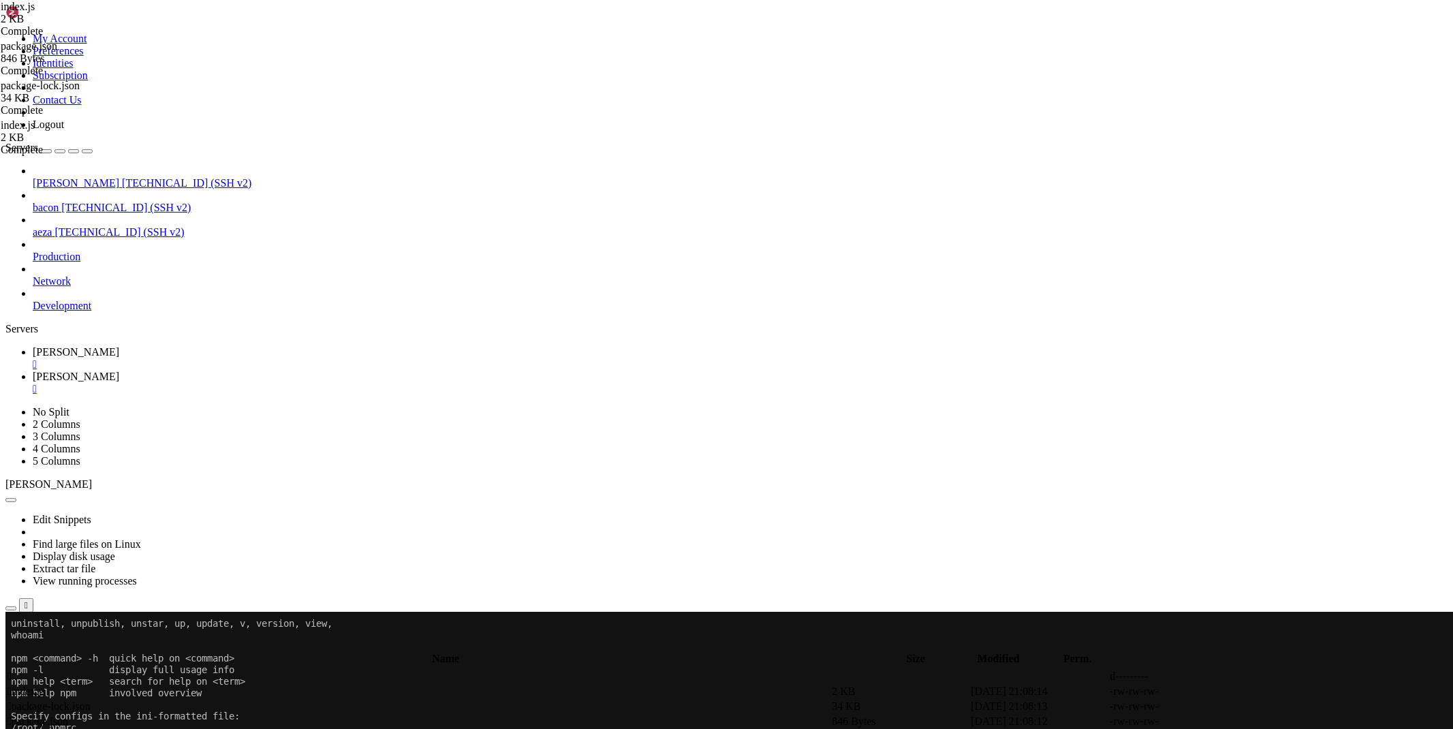
click at [1249, 707] on icon at bounding box center [1249, 707] width 0 height 0
type textarea "{"
click at [1249, 692] on icon at bounding box center [1249, 692] width 0 height 0
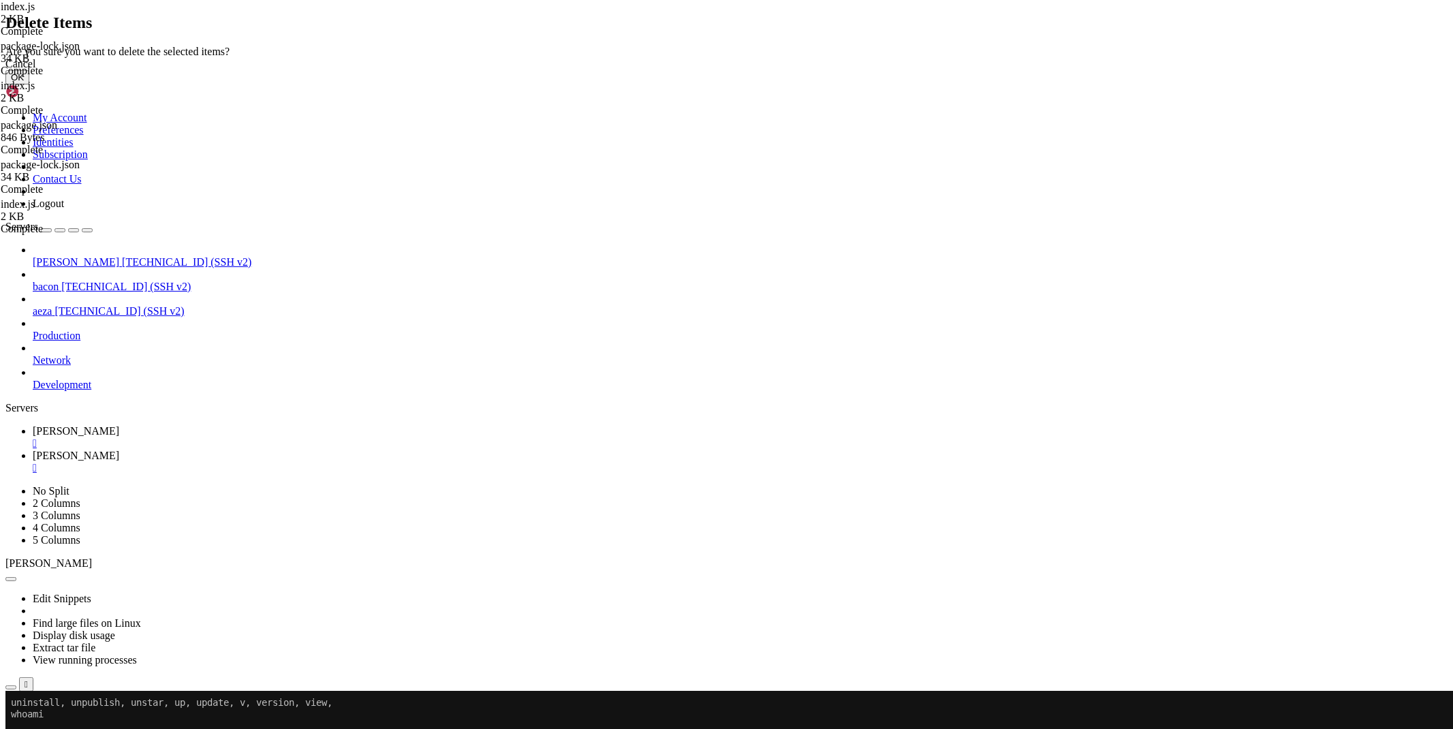
click at [29, 84] on button "OK" at bounding box center [17, 77] width 24 height 14
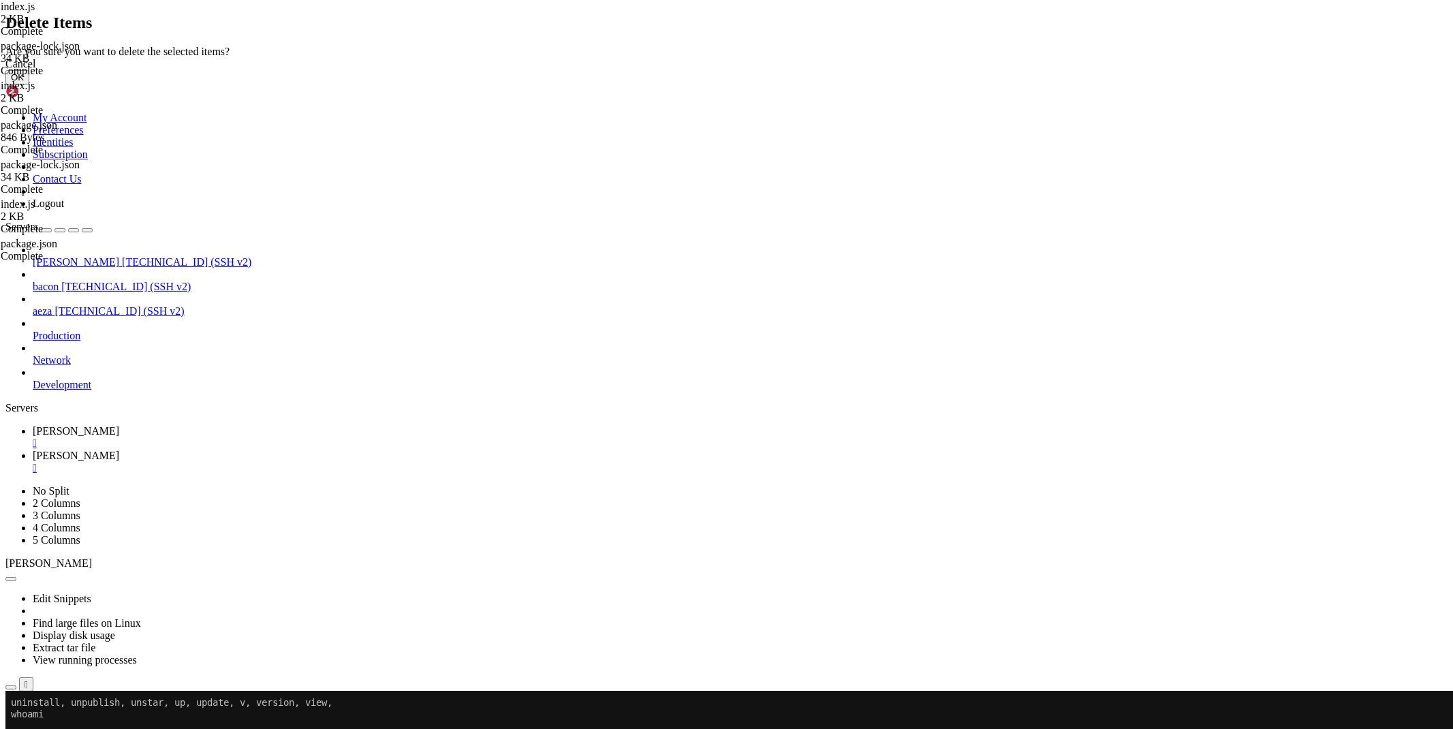
click at [29, 84] on button "OK" at bounding box center [17, 77] width 24 height 14
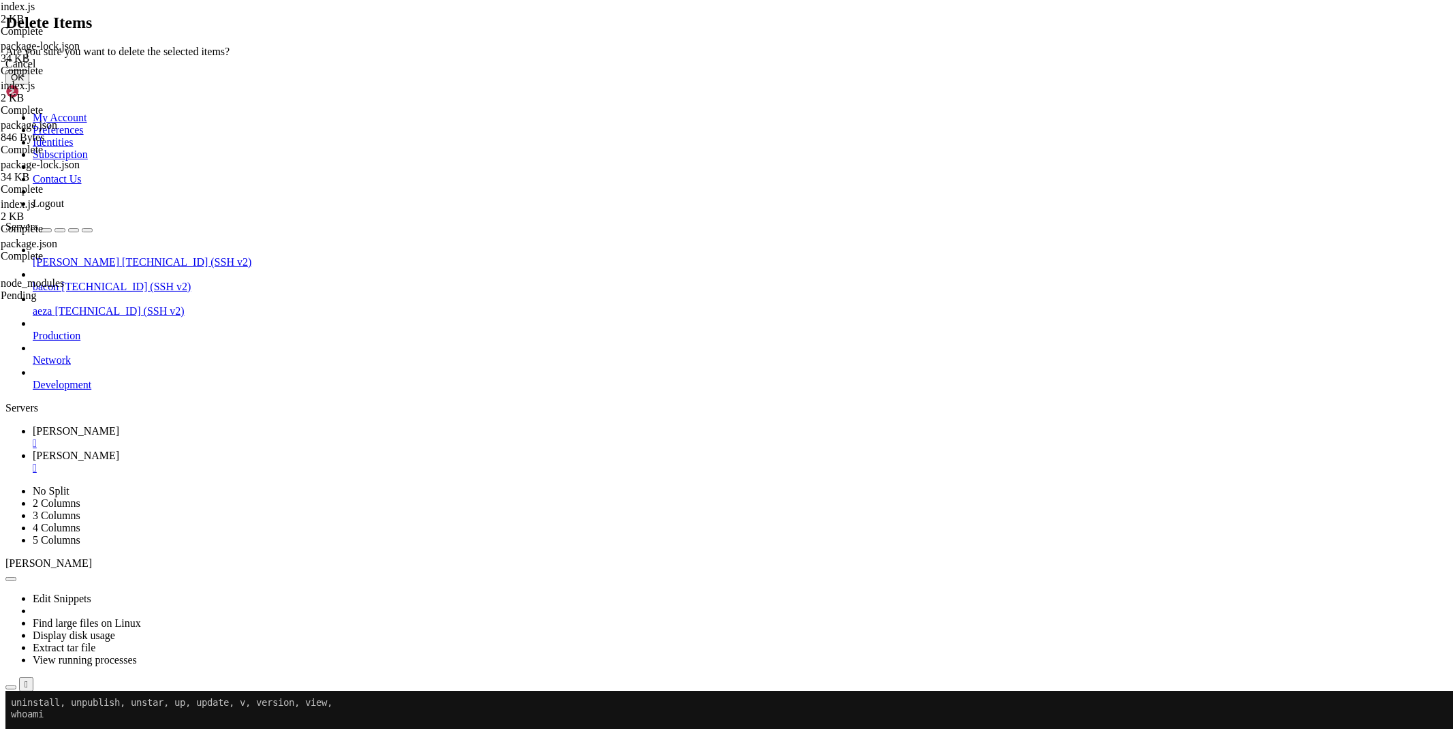
click at [29, 84] on button "OK" at bounding box center [17, 77] width 24 height 14
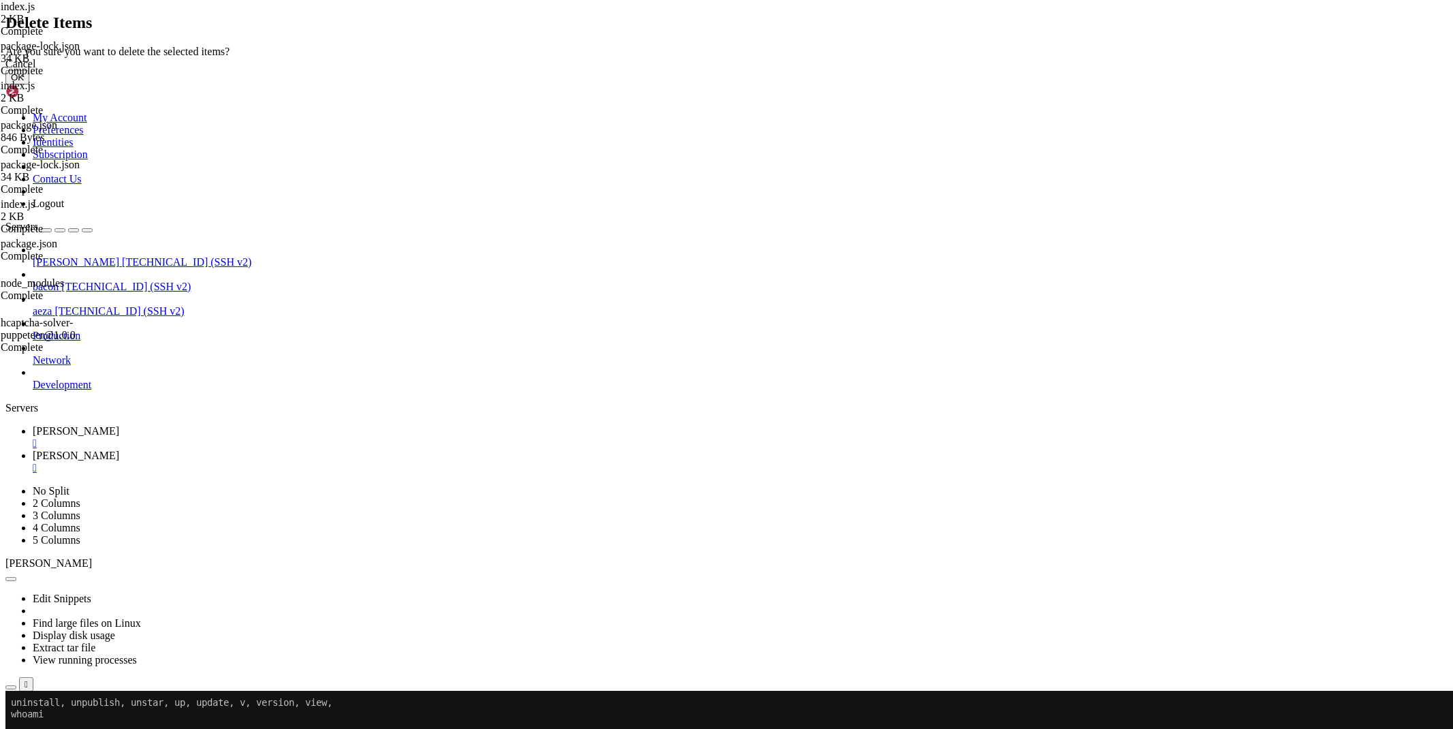
click at [29, 84] on button "OK" at bounding box center [17, 77] width 24 height 14
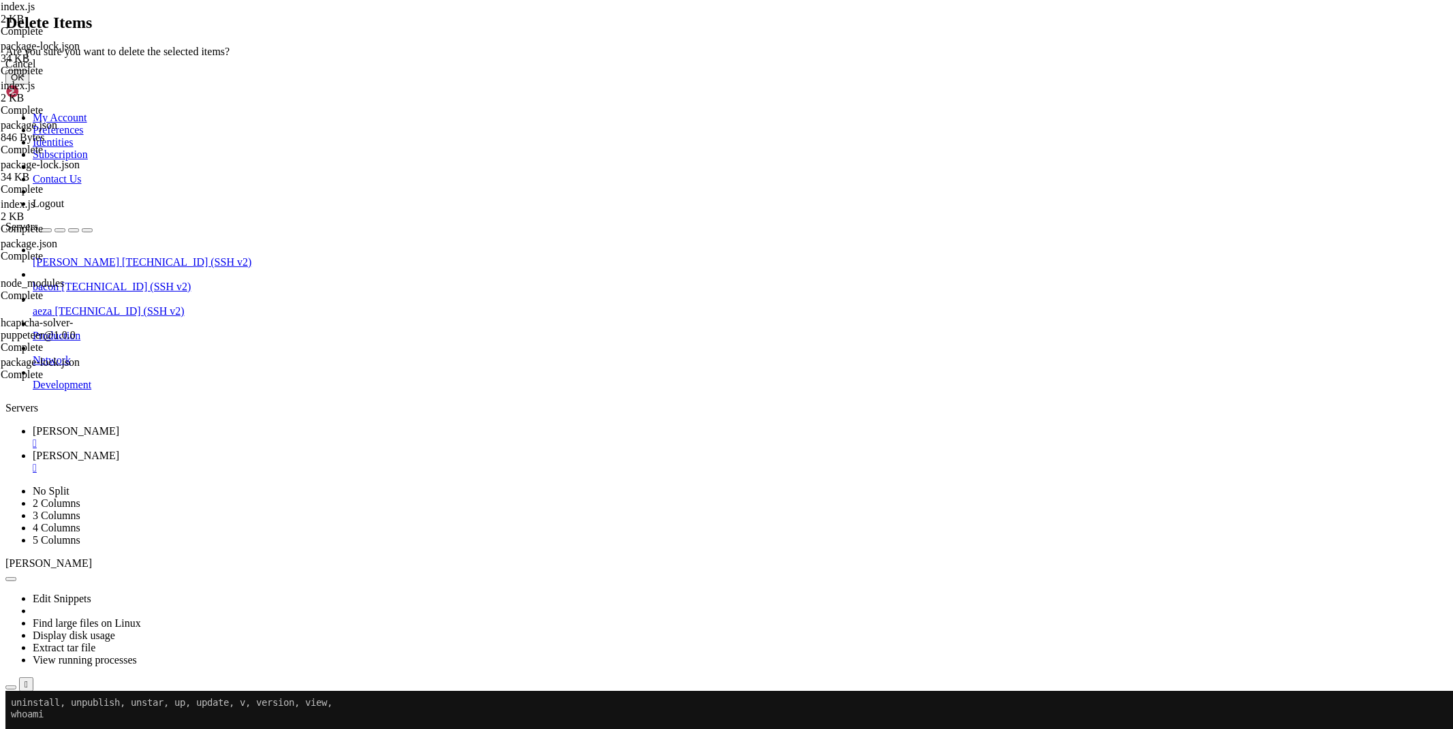
click at [29, 84] on button "OK" at bounding box center [17, 77] width 24 height 14
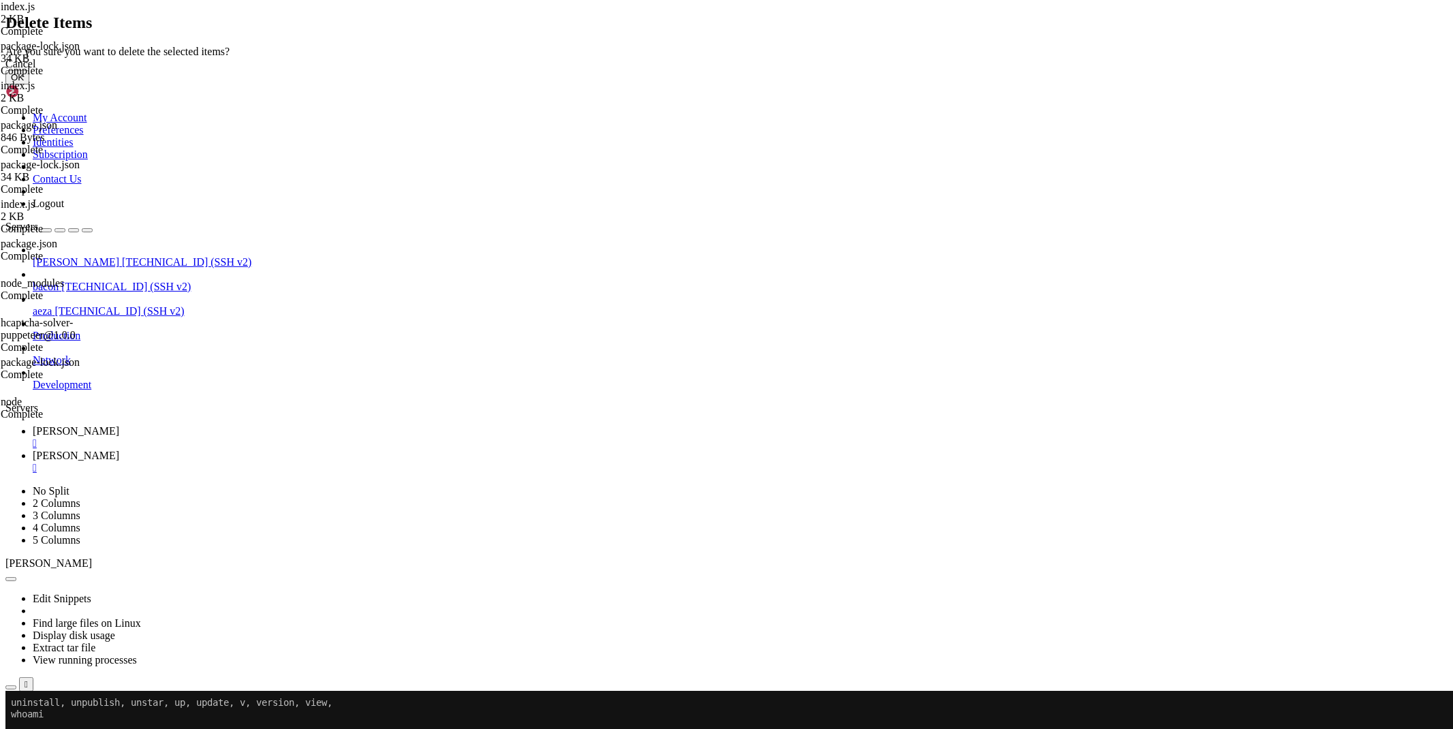
click at [29, 84] on button "OK" at bounding box center [17, 77] width 24 height 14
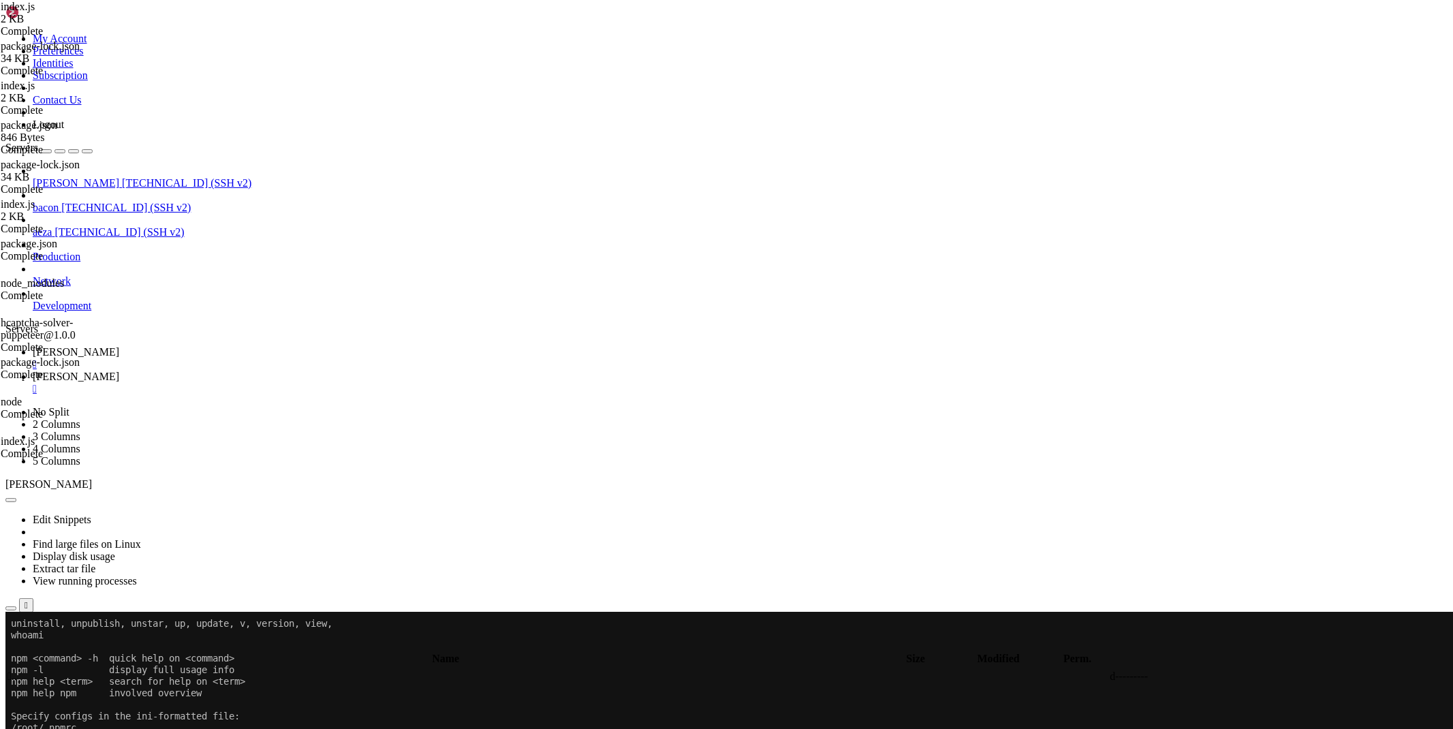
click at [193, 346] on link "[PERSON_NAME] " at bounding box center [740, 358] width 1415 height 25
click at [274, 371] on link "[PERSON_NAME] " at bounding box center [740, 383] width 1415 height 25
click at [148, 647] on div "submit" at bounding box center [148, 647] width 0 height 0
click at [52, 685] on span " examples" at bounding box center [29, 691] width 45 height 12
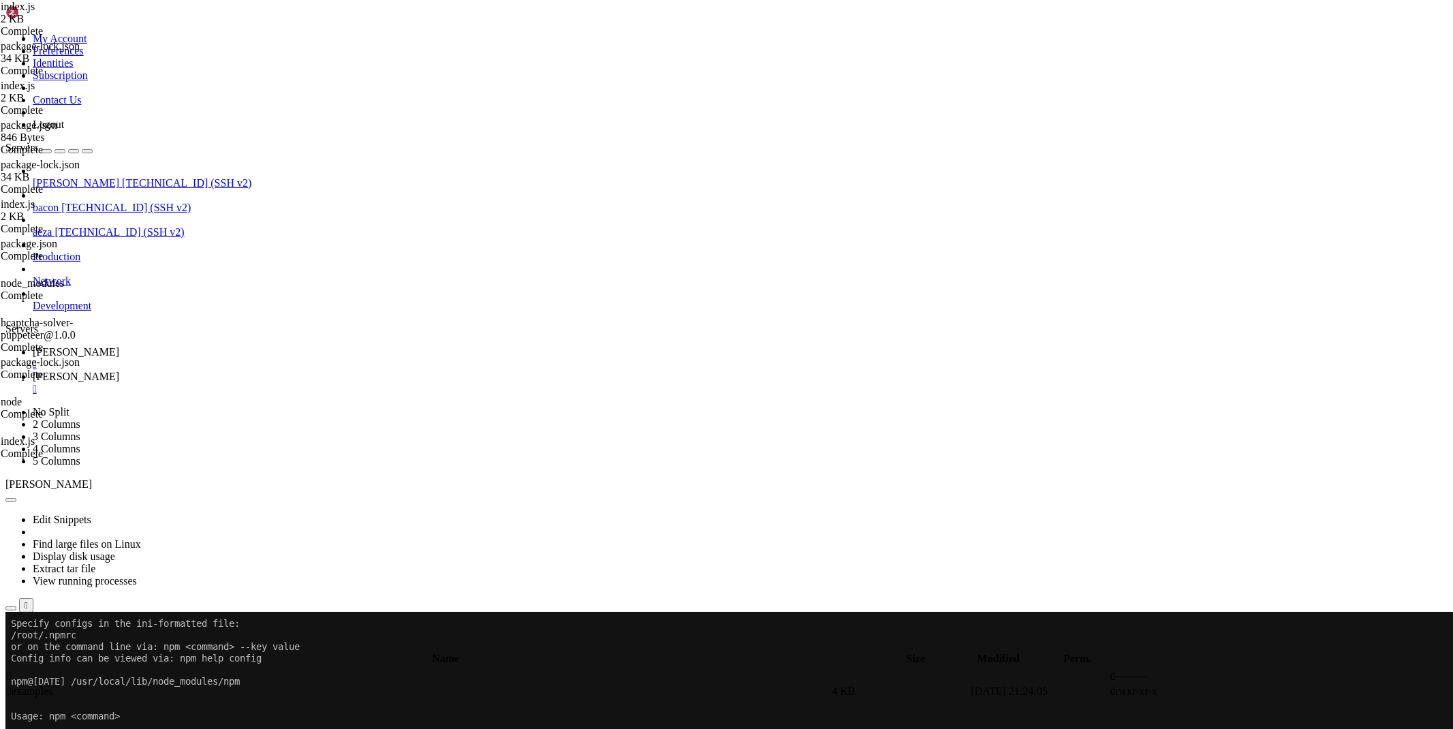
click at [52, 685] on span " examples" at bounding box center [29, 691] width 45 height 12
click at [33, 346] on icon at bounding box center [33, 352] width 0 height 12
click at [119, 371] on span "[PERSON_NAME]" at bounding box center [76, 377] width 87 height 12
click at [227, 670] on td " .." at bounding box center [418, 677] width 823 height 14
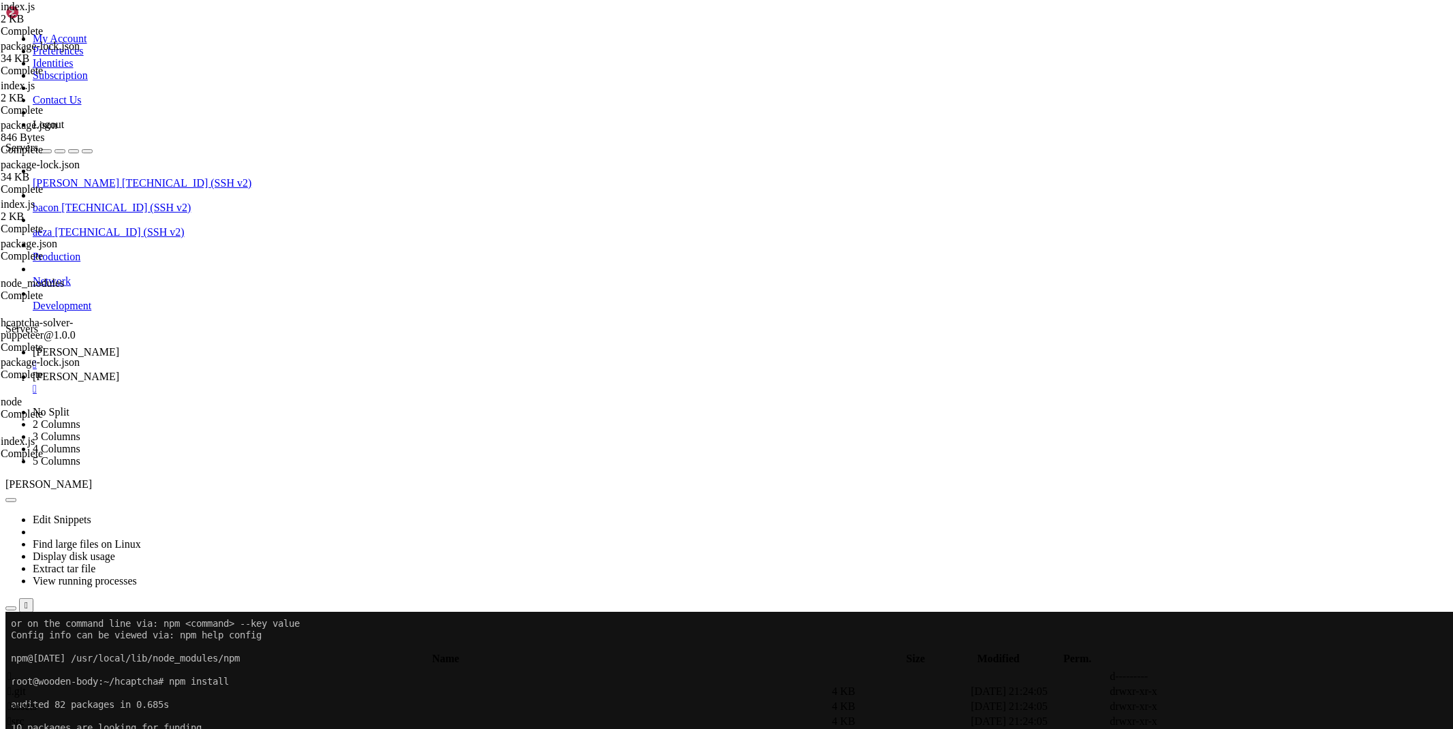
click at [227, 670] on td " .." at bounding box center [418, 677] width 823 height 14
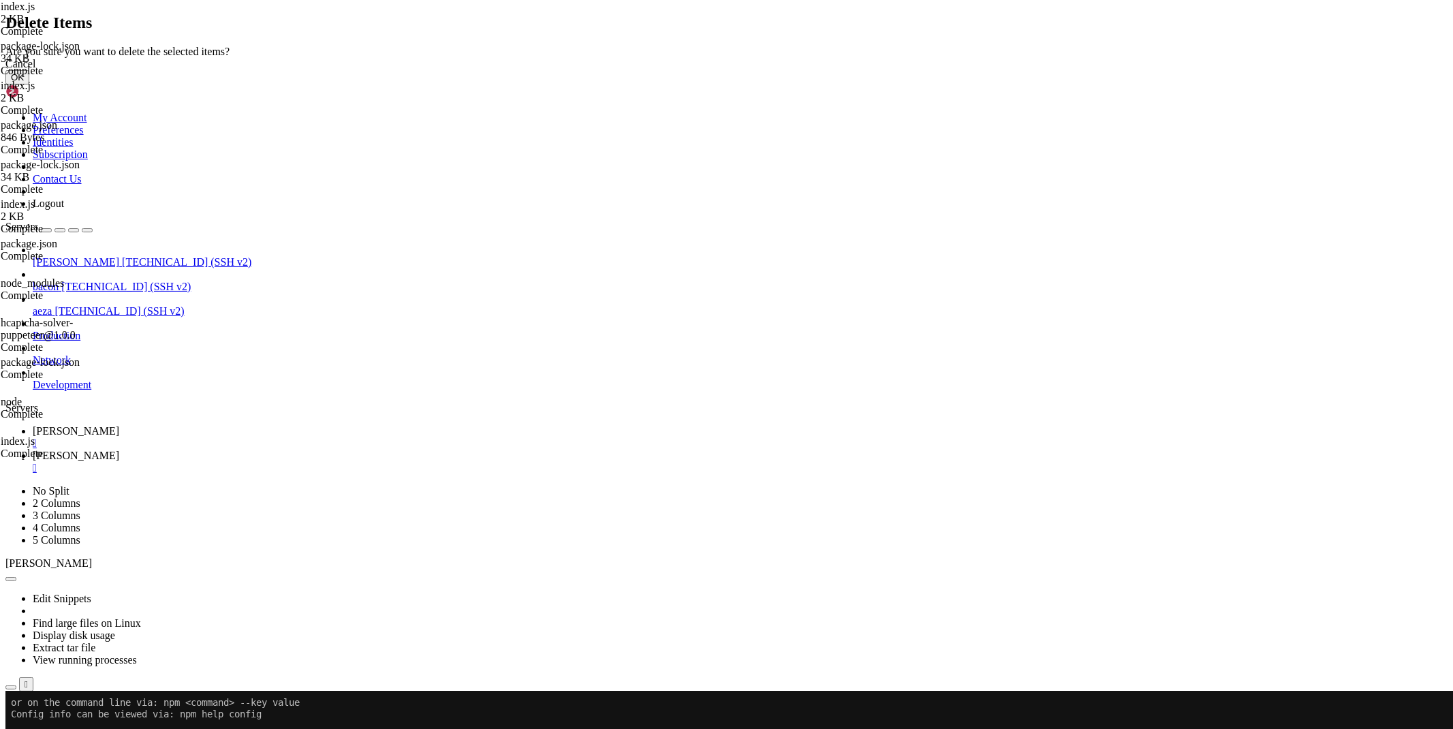
click at [29, 84] on button "OK" at bounding box center [17, 77] width 24 height 14
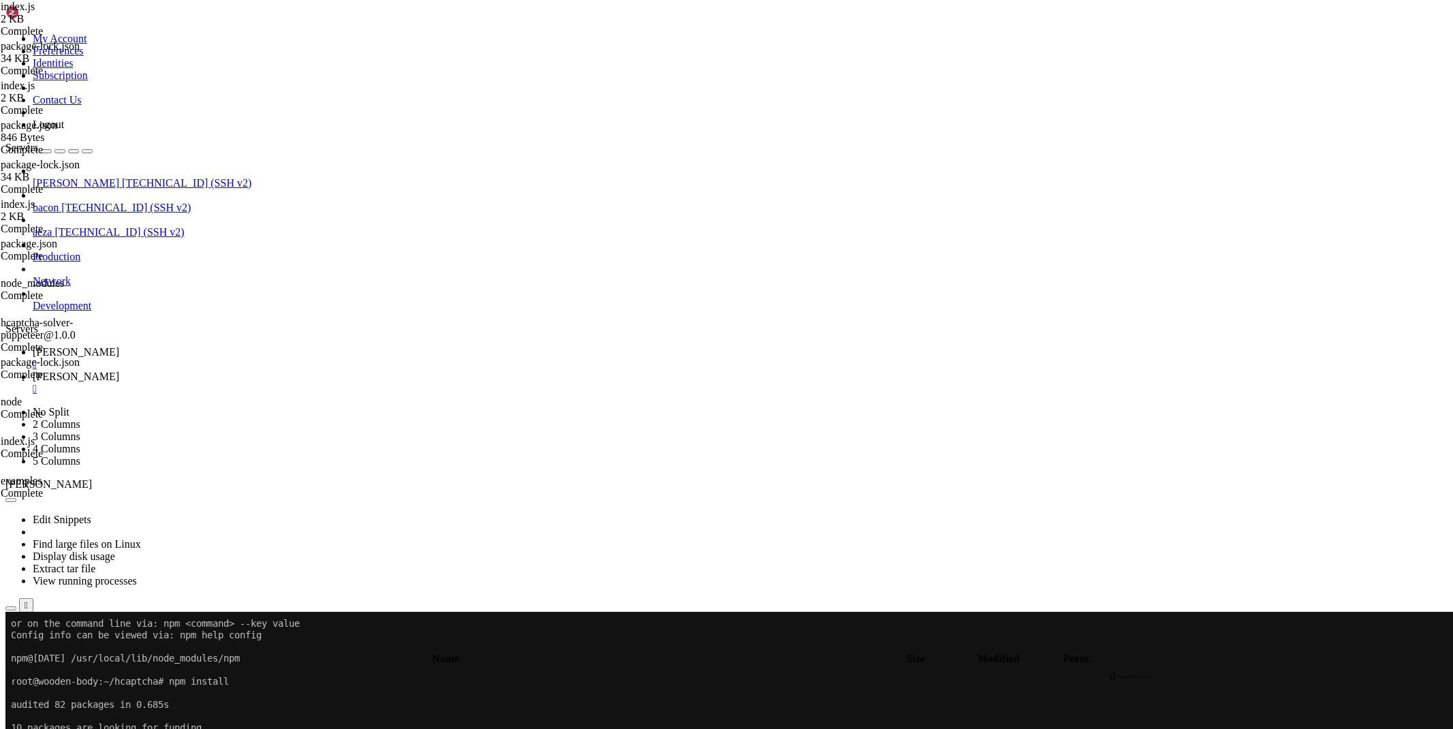
click at [201, 346] on link "[PERSON_NAME] " at bounding box center [740, 358] width 1415 height 25
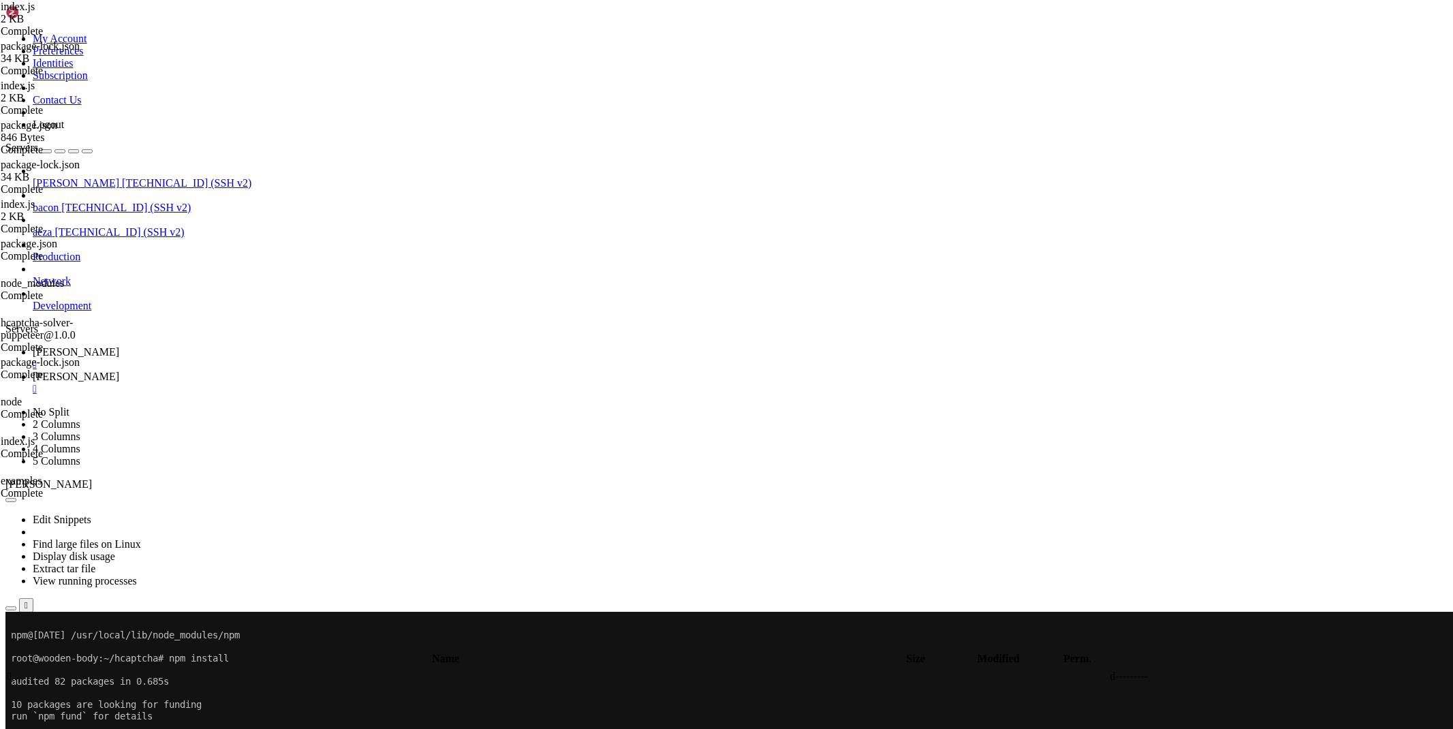
click at [33, 371] on icon at bounding box center [33, 377] width 0 height 12
click at [209, 346] on link "[PERSON_NAME] " at bounding box center [740, 358] width 1415 height 25
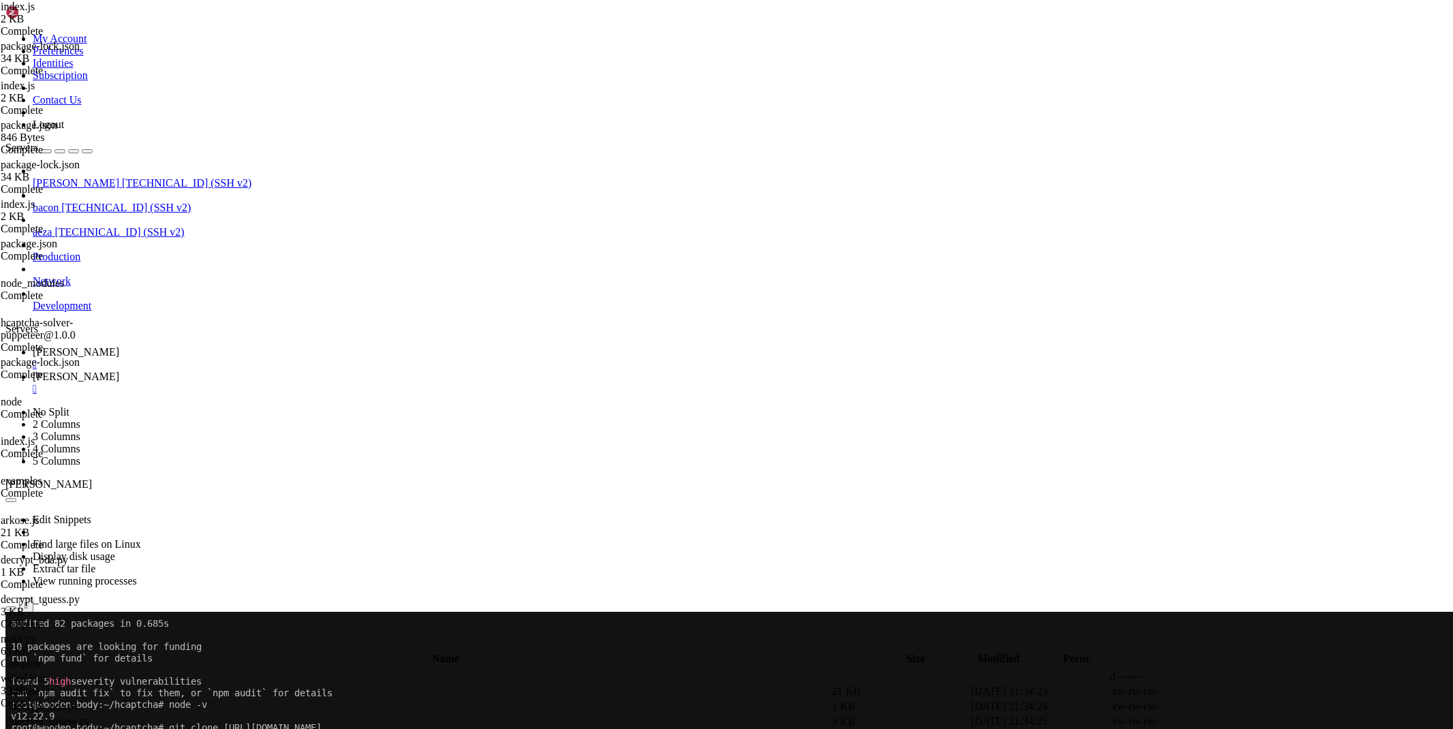
scroll to position [5339, 0]
drag, startPoint x: 209, startPoint y: 1253, endPoint x: 12, endPoint y: 1190, distance: 206.9
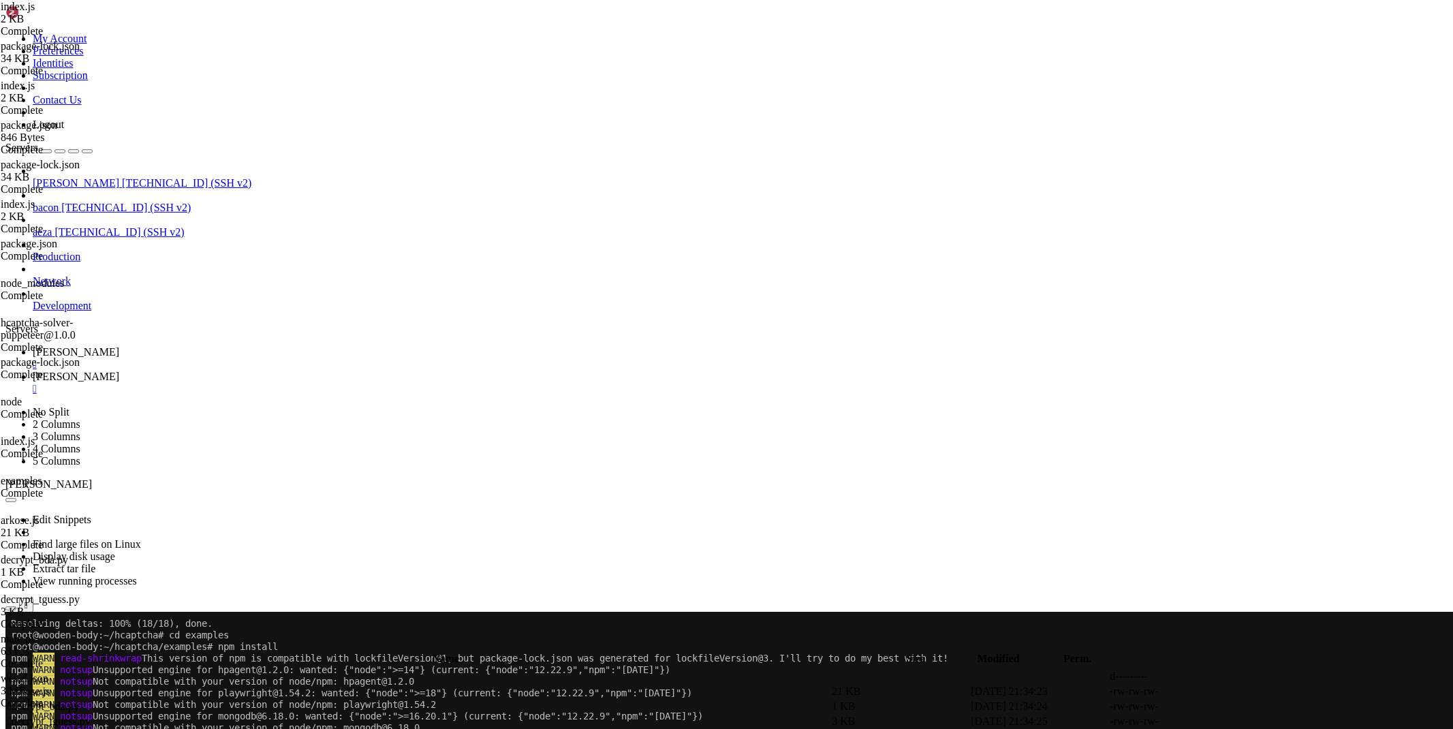
scroll to position [5756, 0]
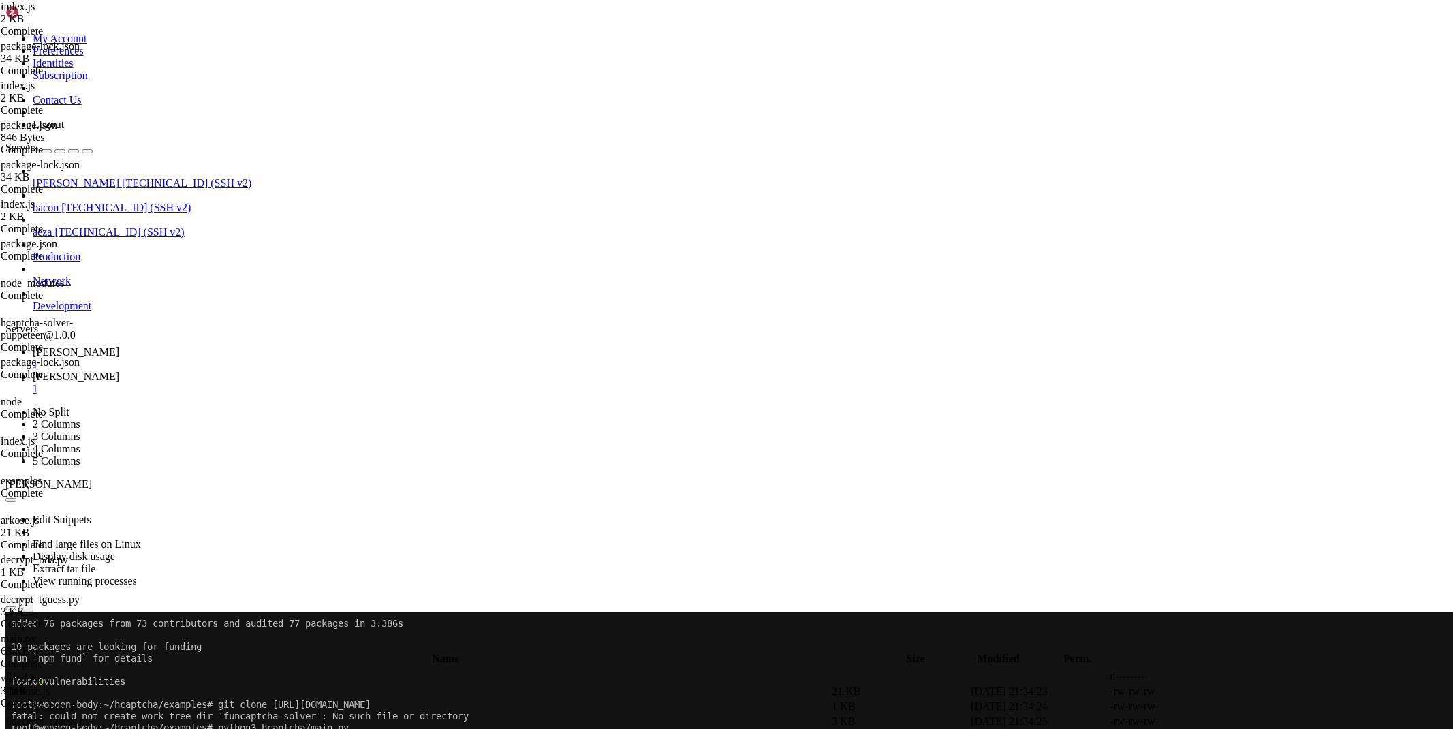
drag, startPoint x: 313, startPoint y: 1224, endPoint x: 12, endPoint y: 961, distance: 398.9
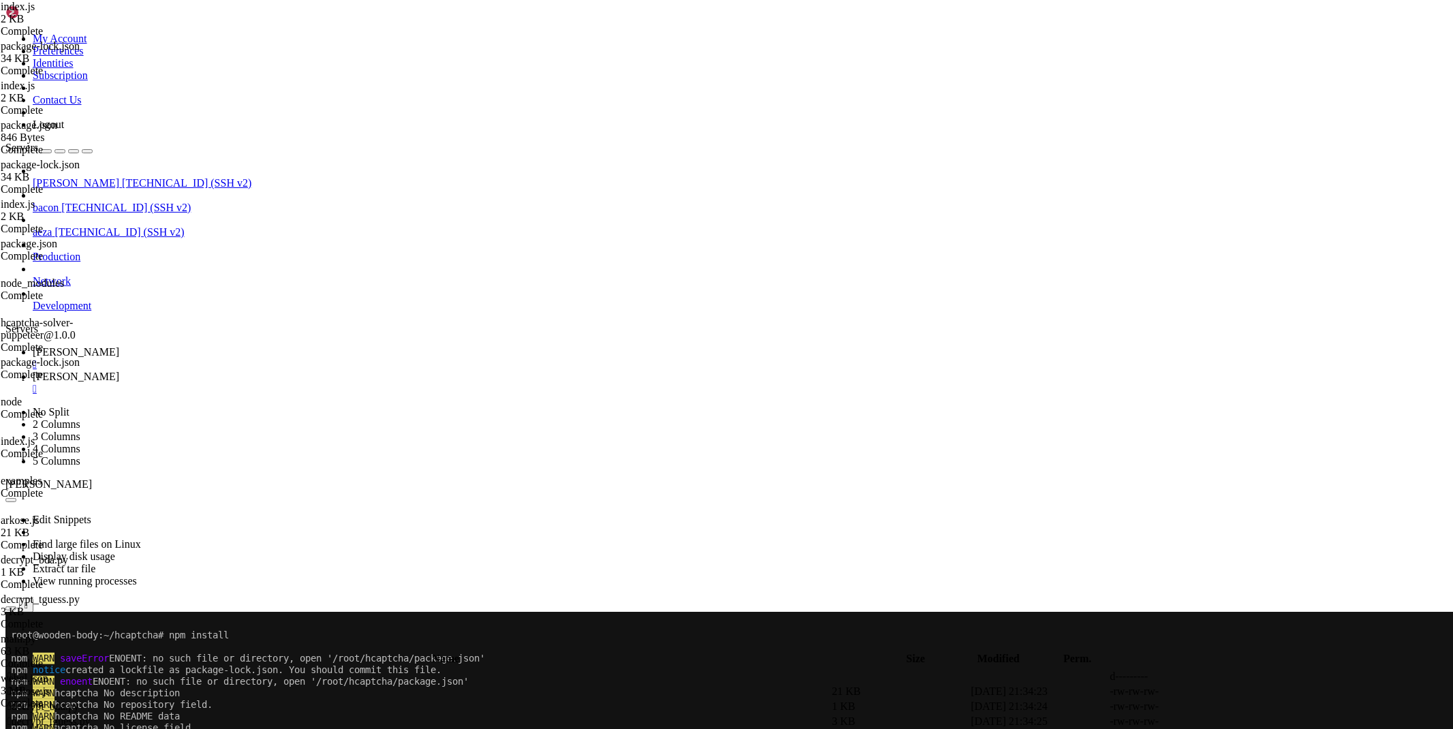
scroll to position [6591, 0]
click at [119, 371] on span "[PERSON_NAME]" at bounding box center [76, 377] width 87 height 12
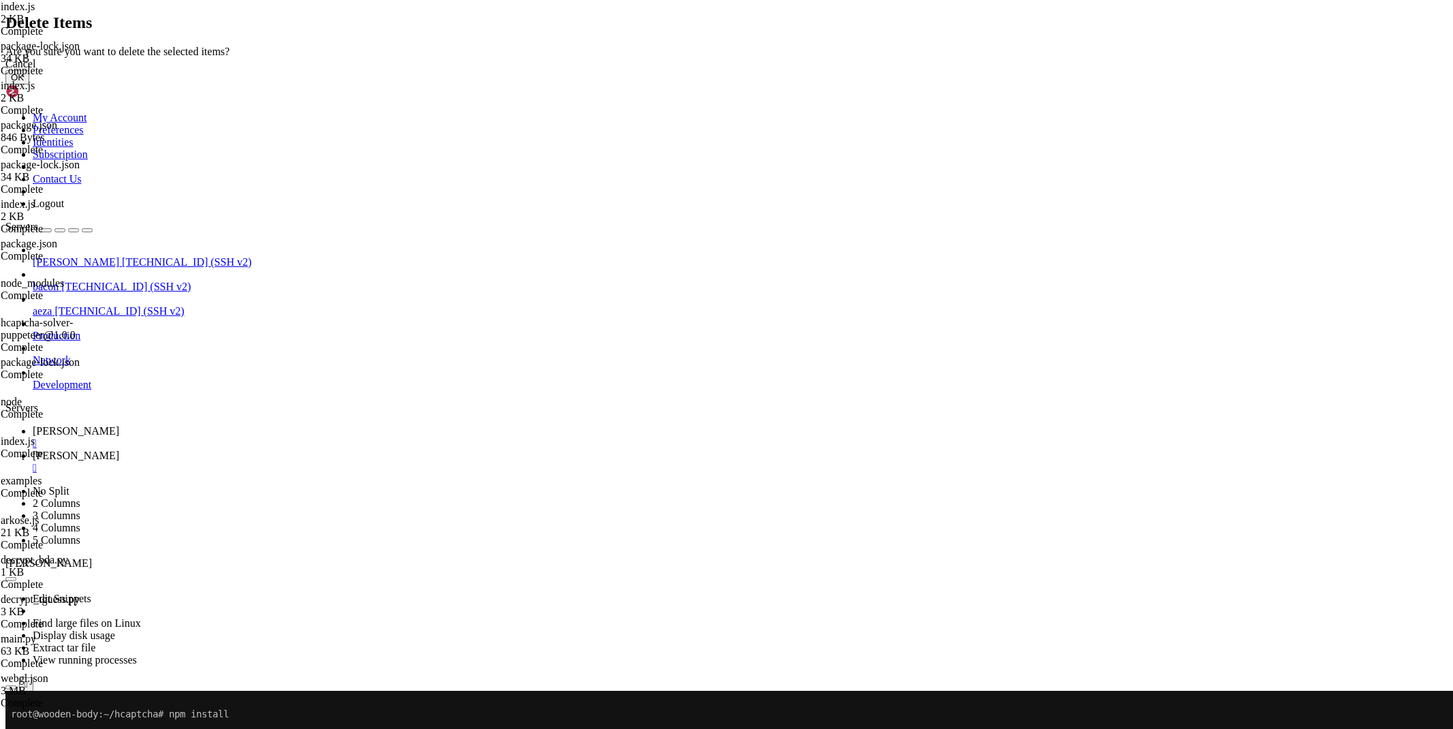
click at [29, 84] on button "OK" at bounding box center [17, 77] width 24 height 14
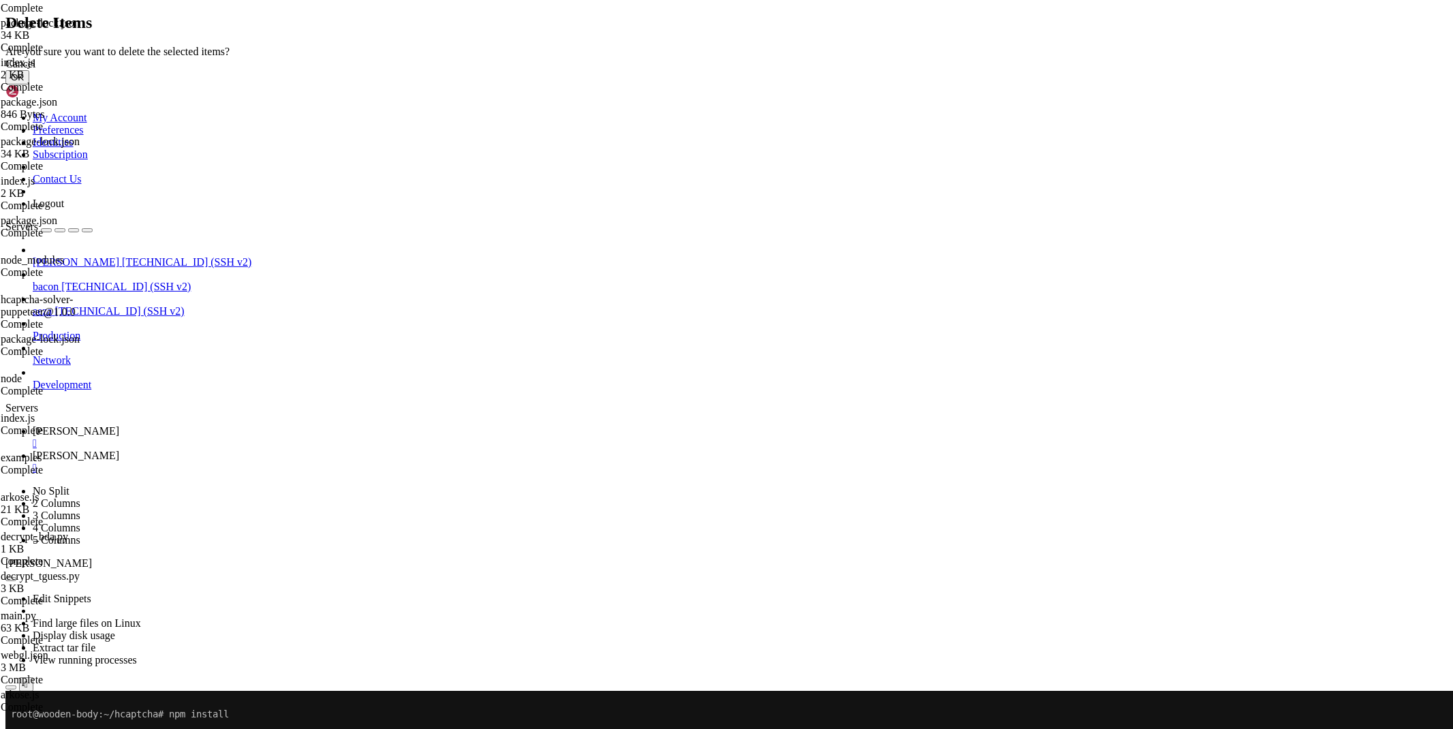
click at [29, 84] on button "OK" at bounding box center [17, 77] width 24 height 14
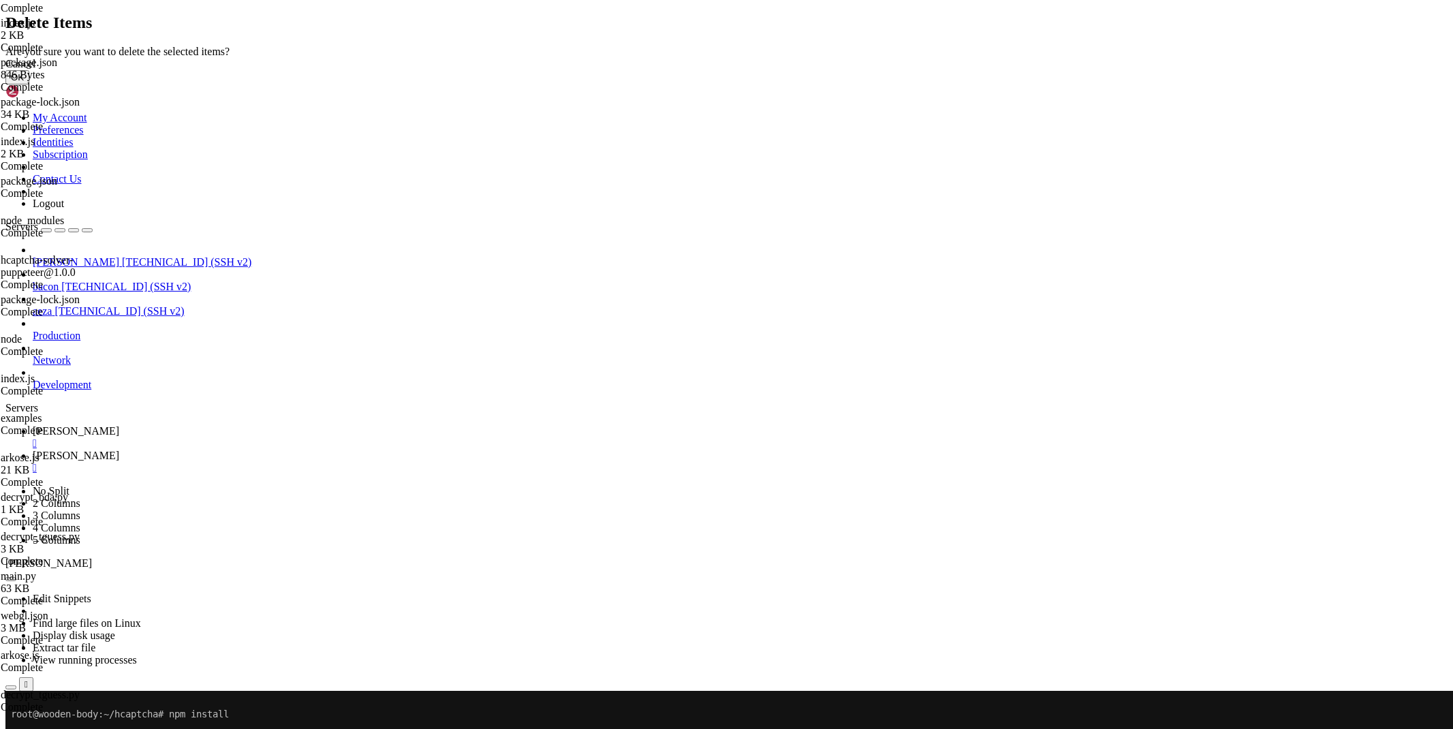
drag, startPoint x: 898, startPoint y: 412, endPoint x: 808, endPoint y: 371, distance: 98.8
click at [29, 84] on button "OK" at bounding box center [17, 77] width 24 height 14
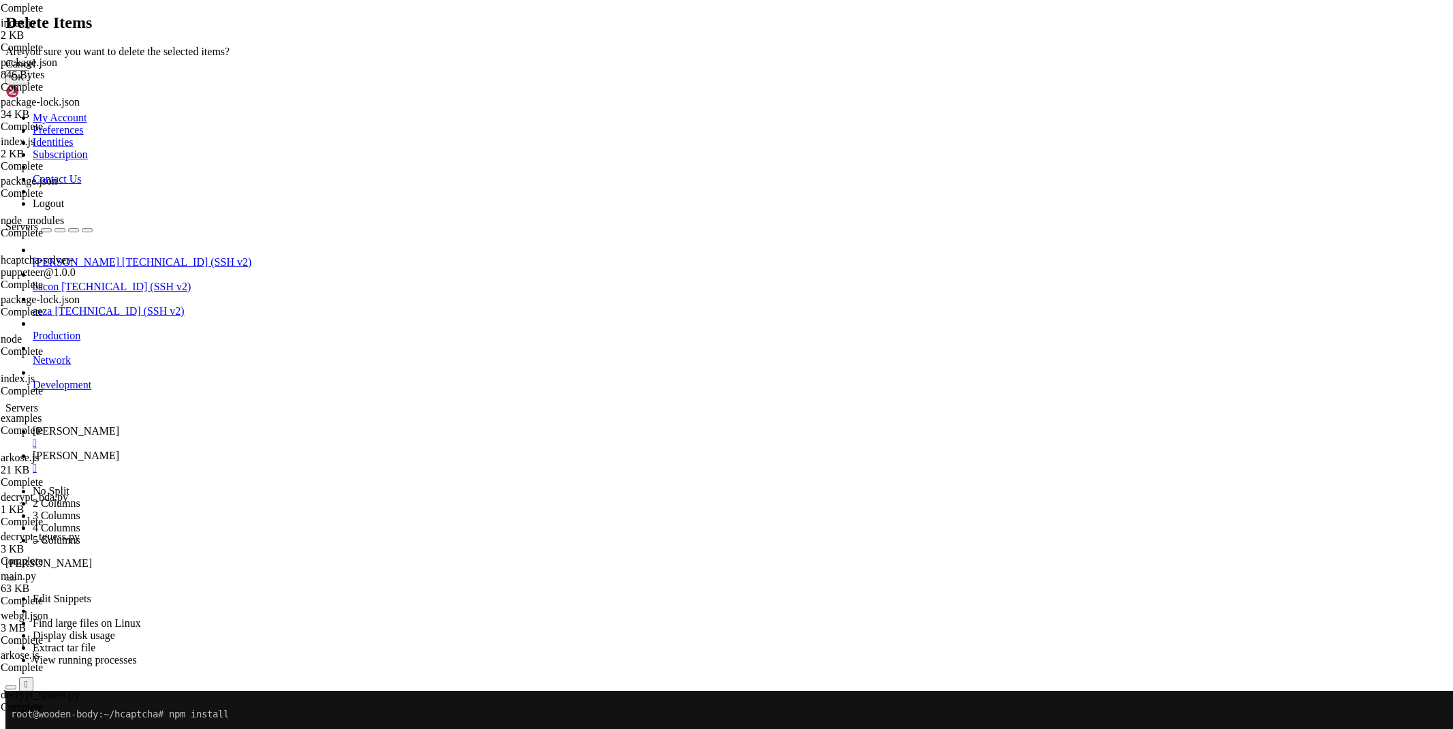
click at [29, 84] on button "OK" at bounding box center [17, 77] width 24 height 14
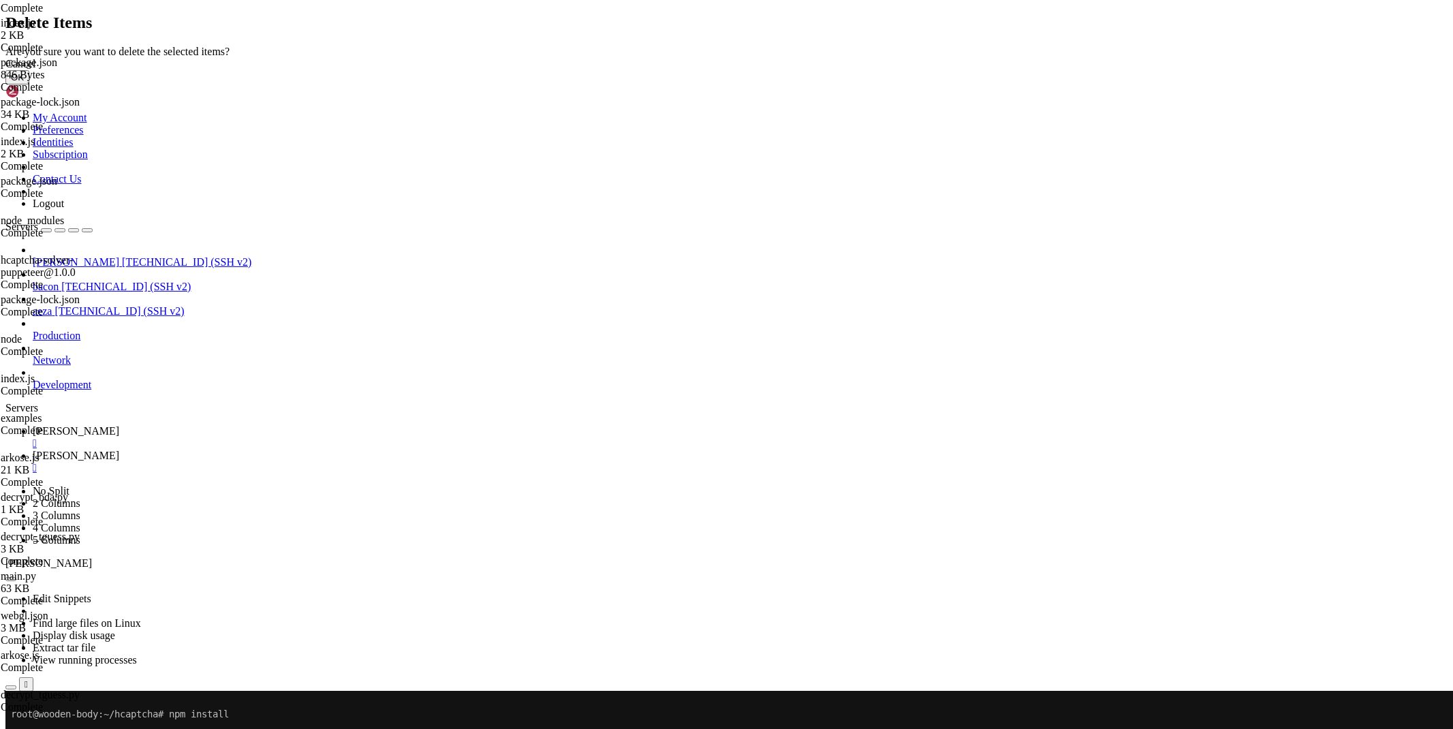
click at [29, 84] on button "OK" at bounding box center [17, 77] width 24 height 14
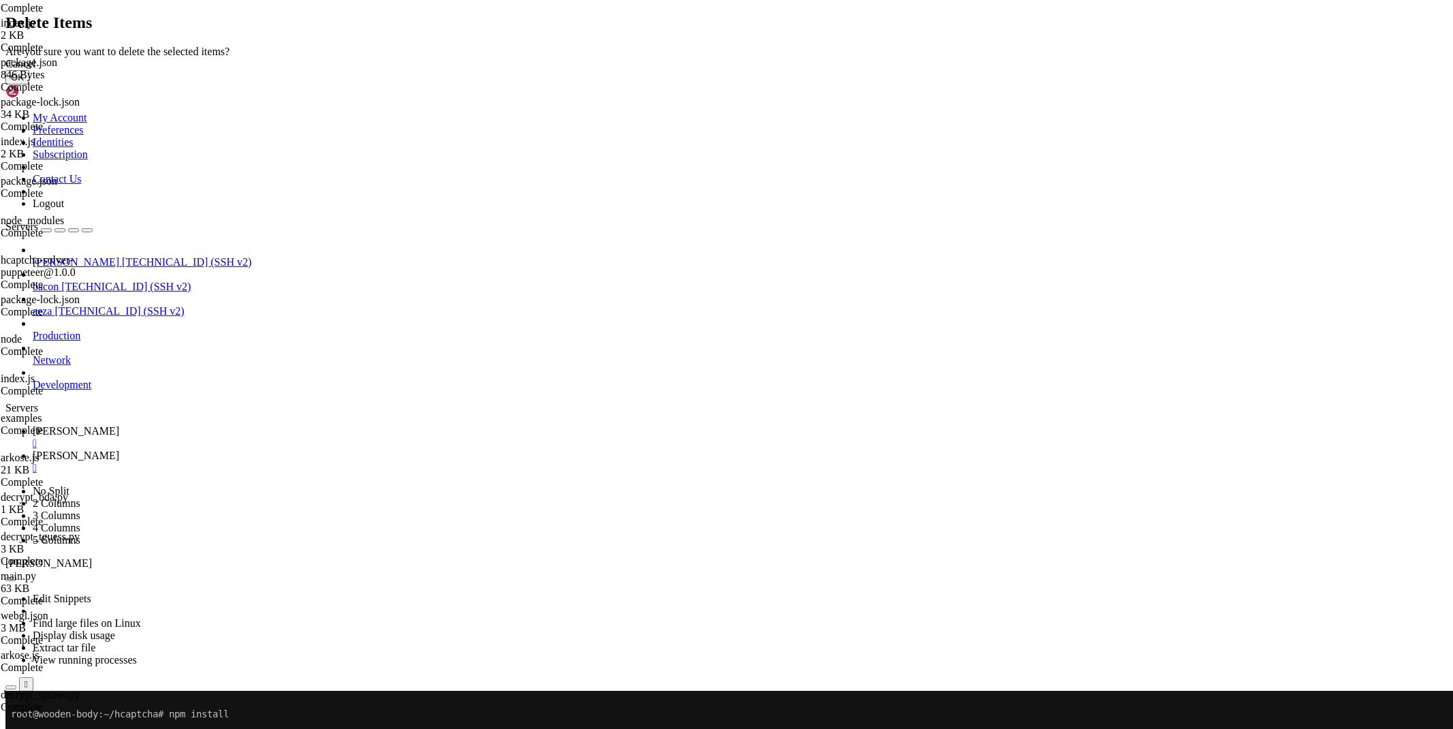
click at [29, 84] on button "OK" at bounding box center [17, 77] width 24 height 14
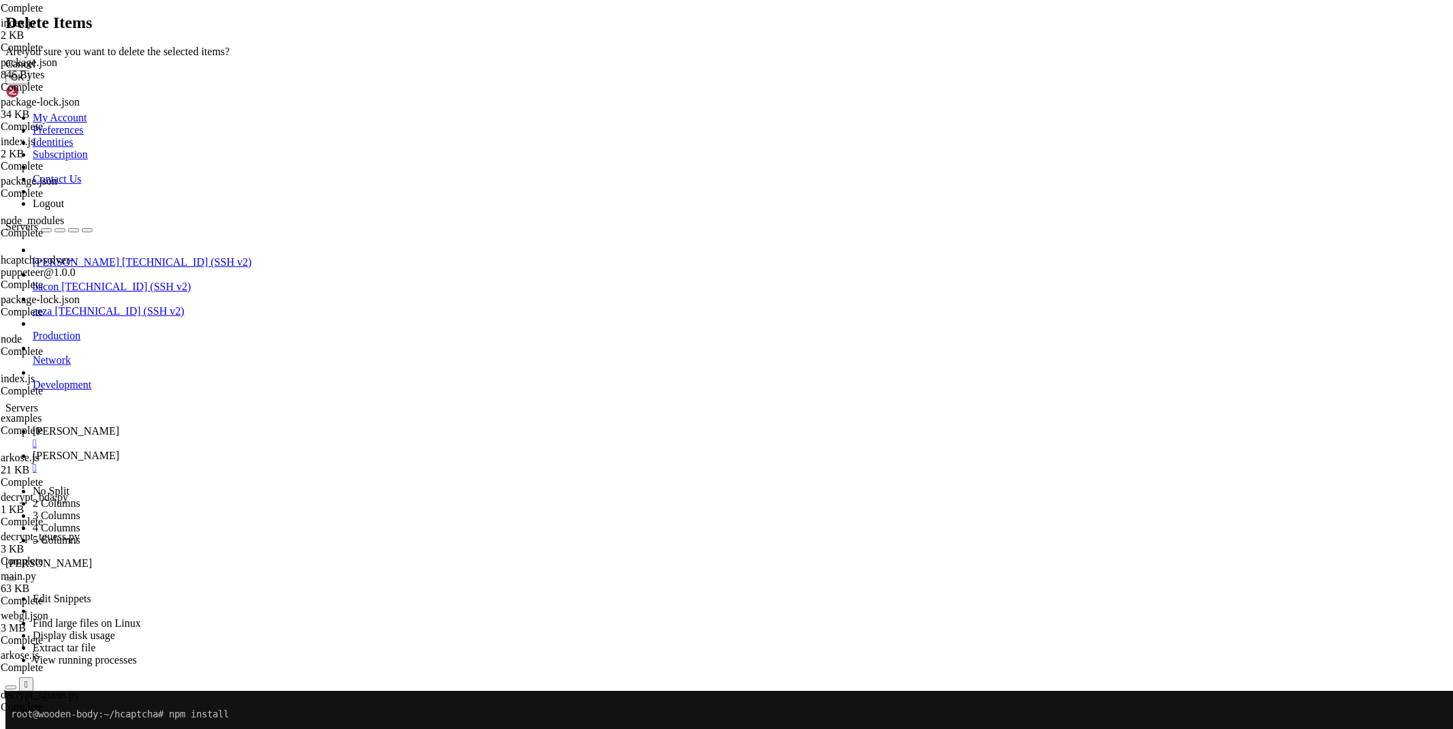
drag, startPoint x: 881, startPoint y: 410, endPoint x: 791, endPoint y: 434, distance: 93.0
click at [29, 84] on button "OK" at bounding box center [17, 77] width 24 height 14
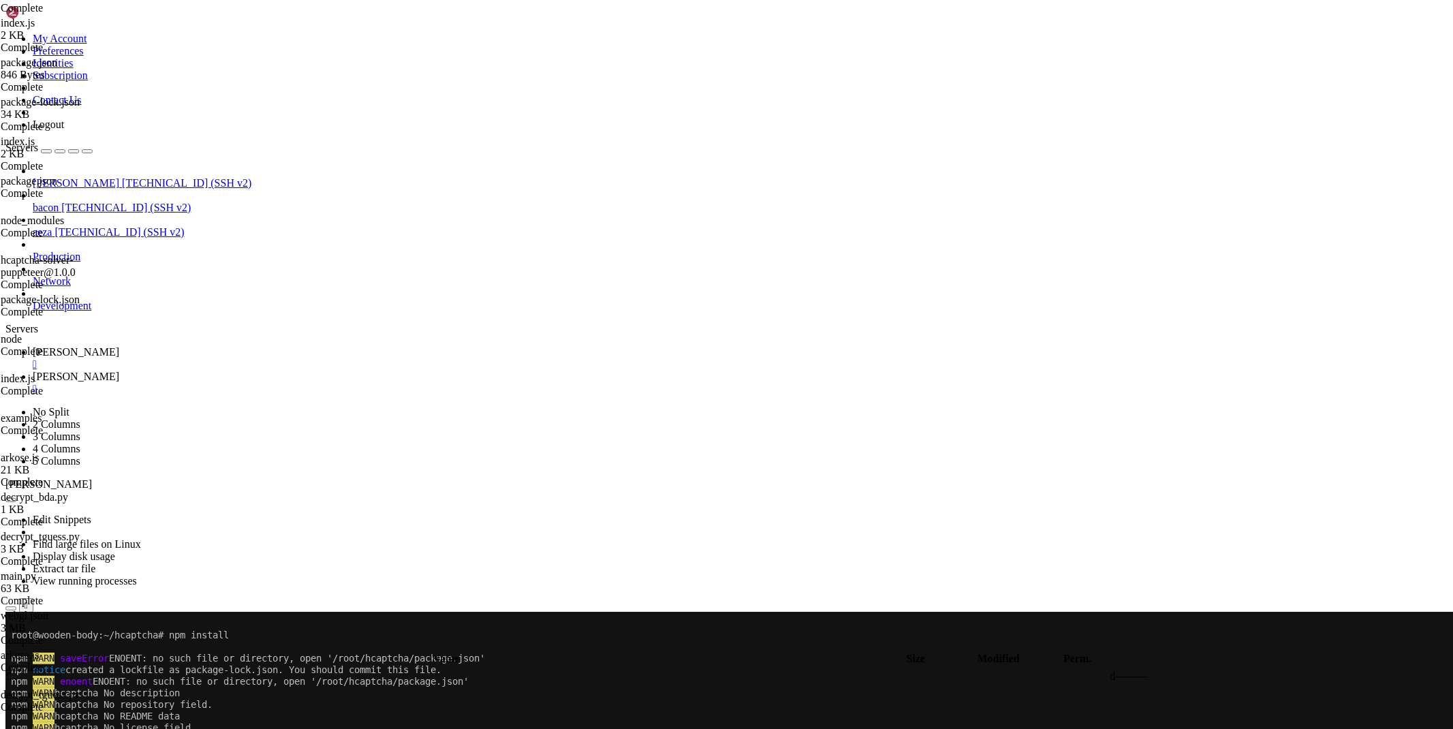
click at [218, 652] on th "Name" at bounding box center [446, 659] width 878 height 14
click at [17, 670] on span " .." at bounding box center [12, 676] width 10 height 12
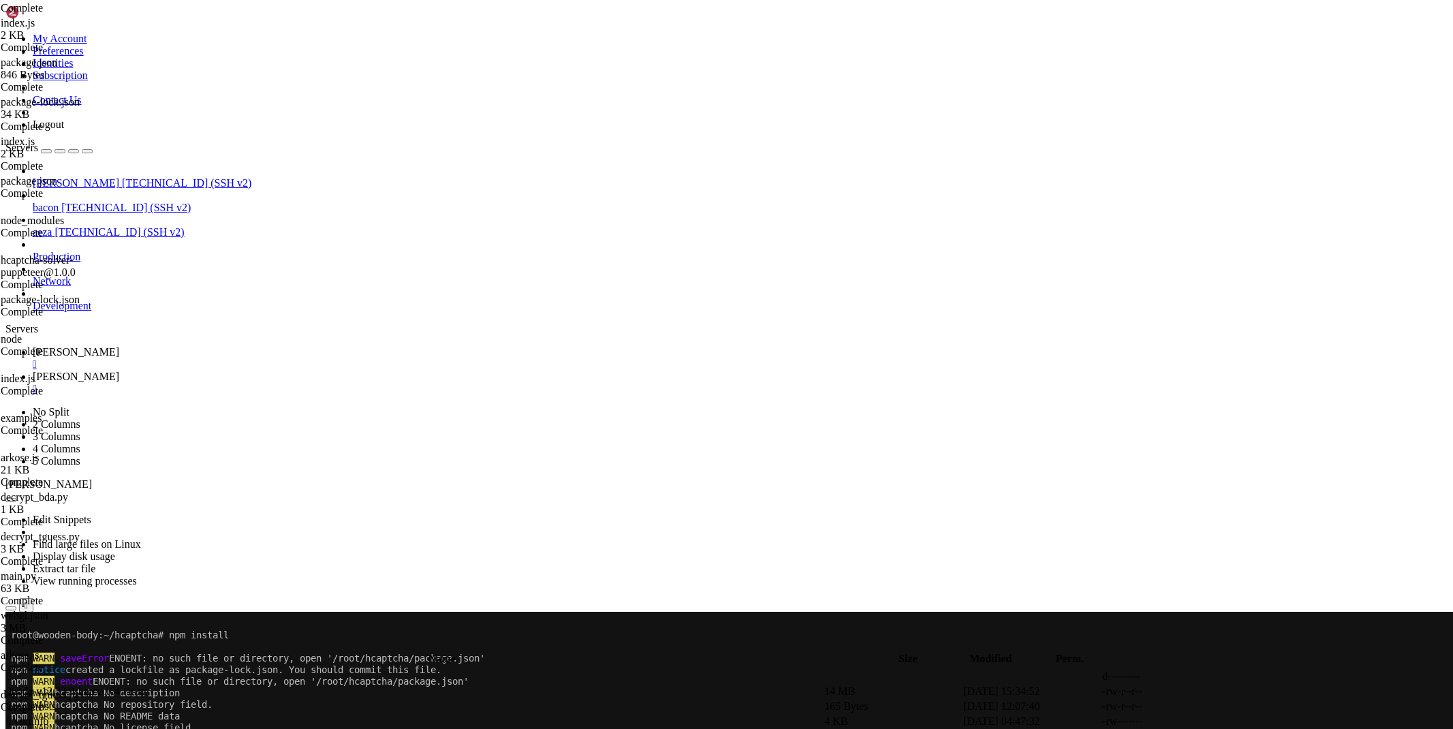
type input "/root/captcha"
click at [67, 685] on span " recaptcha.py" at bounding box center [36, 691] width 59 height 12
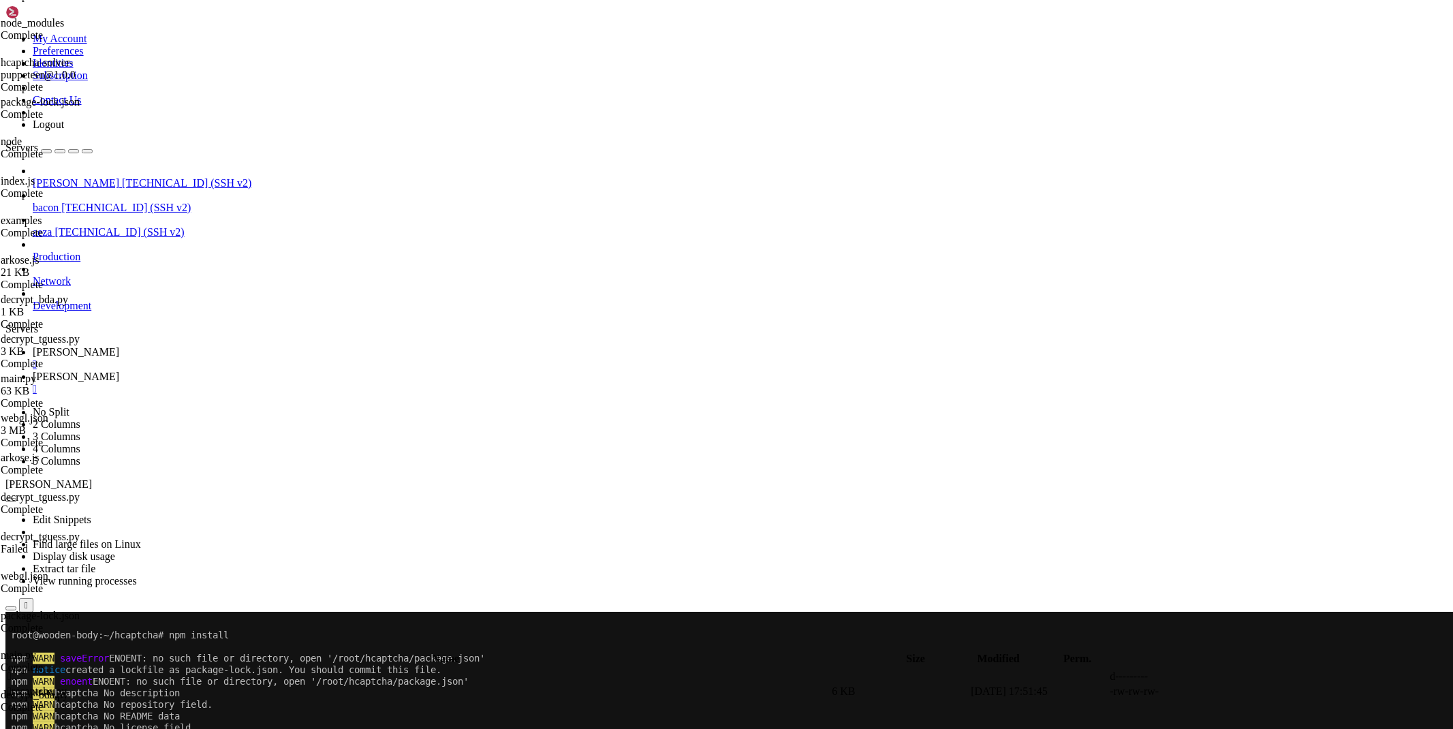
click at [1249, 692] on link at bounding box center [1249, 692] width 0 height 0
drag, startPoint x: 1350, startPoint y: 721, endPoint x: 1394, endPoint y: 720, distance: 43.6
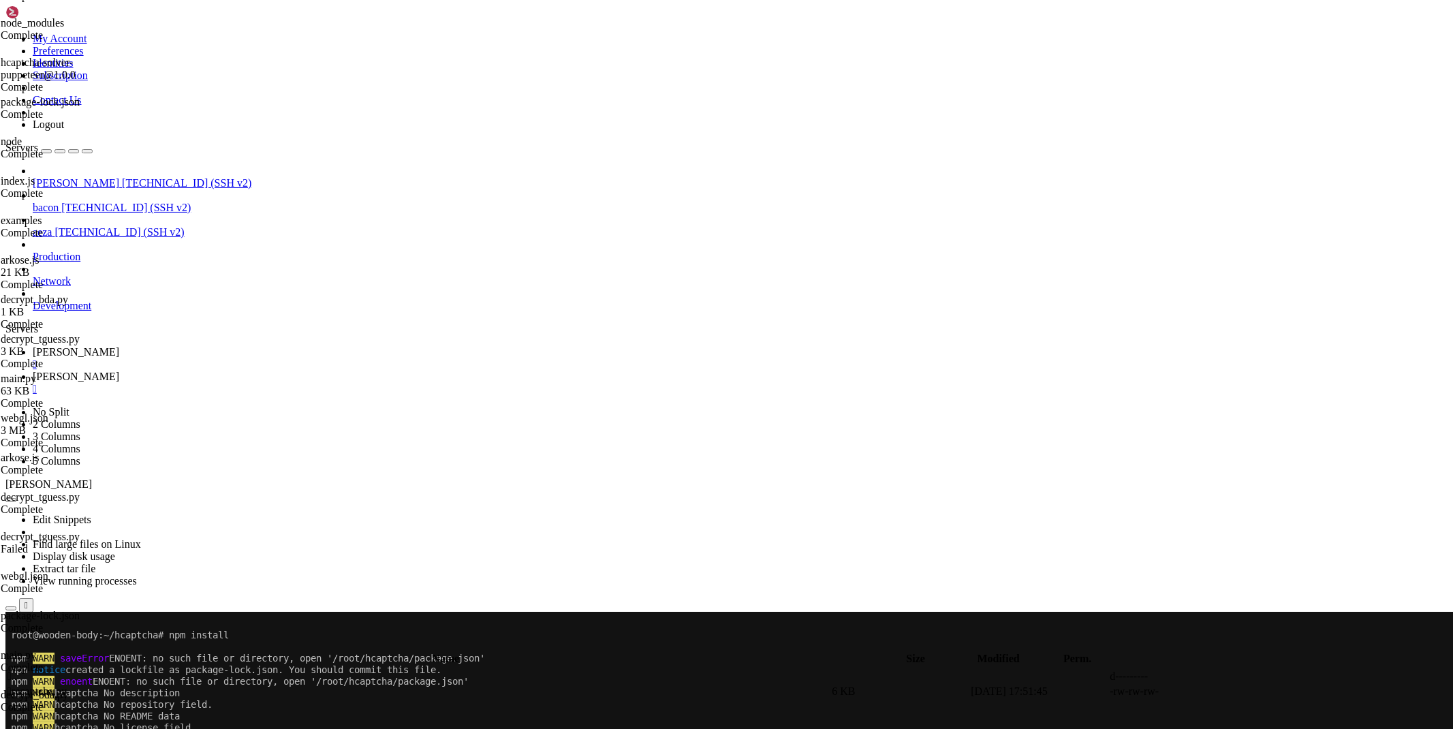
drag, startPoint x: 1342, startPoint y: 721, endPoint x: 1404, endPoint y: 722, distance: 62.0
drag, startPoint x: 1345, startPoint y: 724, endPoint x: 1293, endPoint y: 670, distance: 75.2
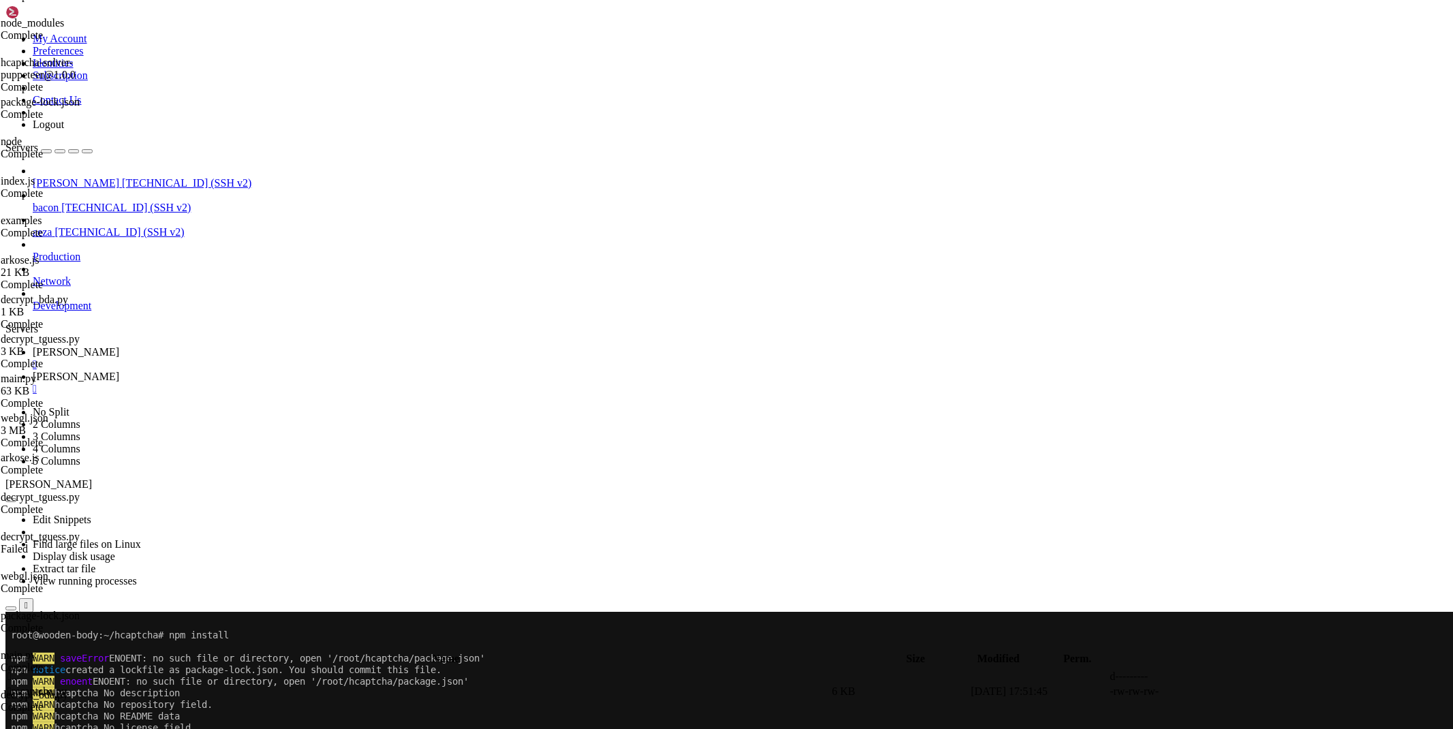
click at [234, 346] on link "[PERSON_NAME] " at bounding box center [740, 358] width 1415 height 25
click at [230, 358] on div "" at bounding box center [740, 364] width 1415 height 12
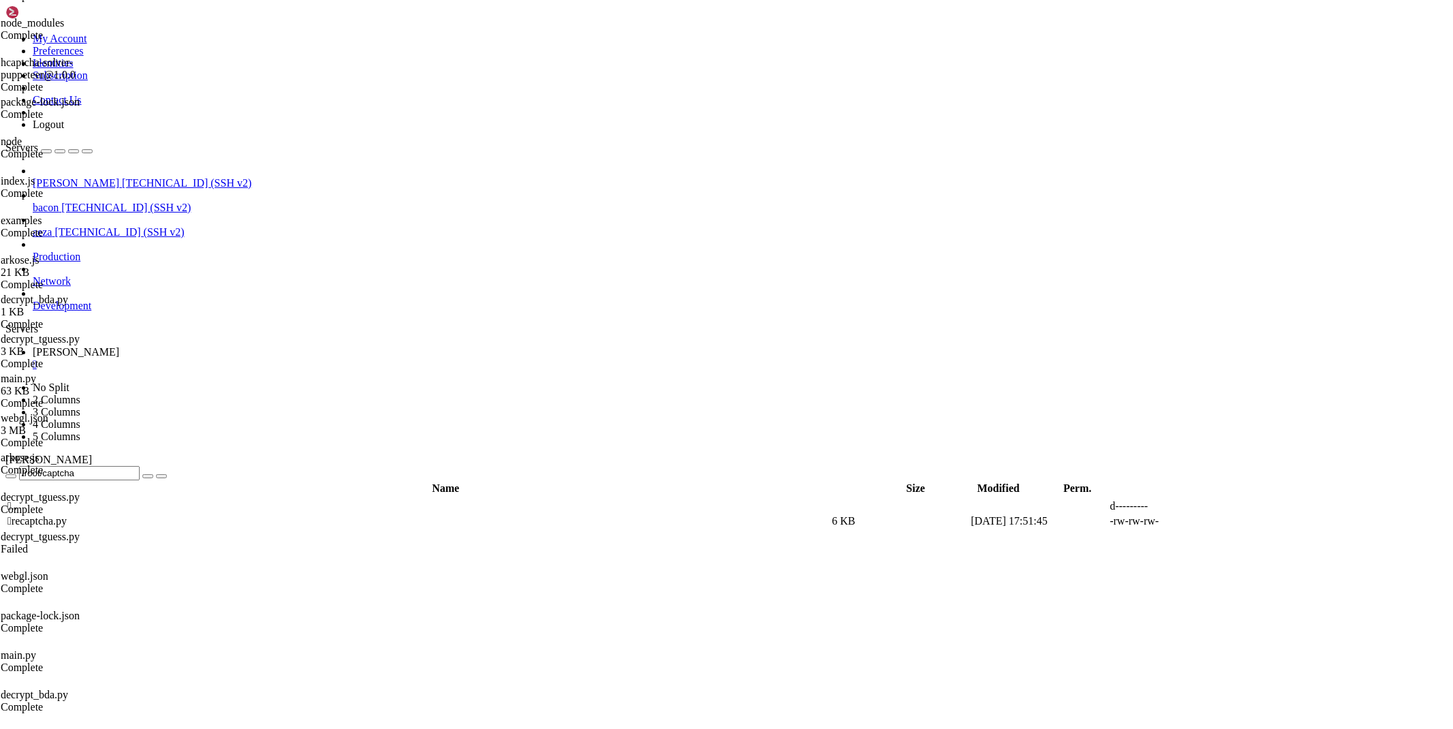
click at [230, 358] on div "" at bounding box center [740, 364] width 1415 height 12
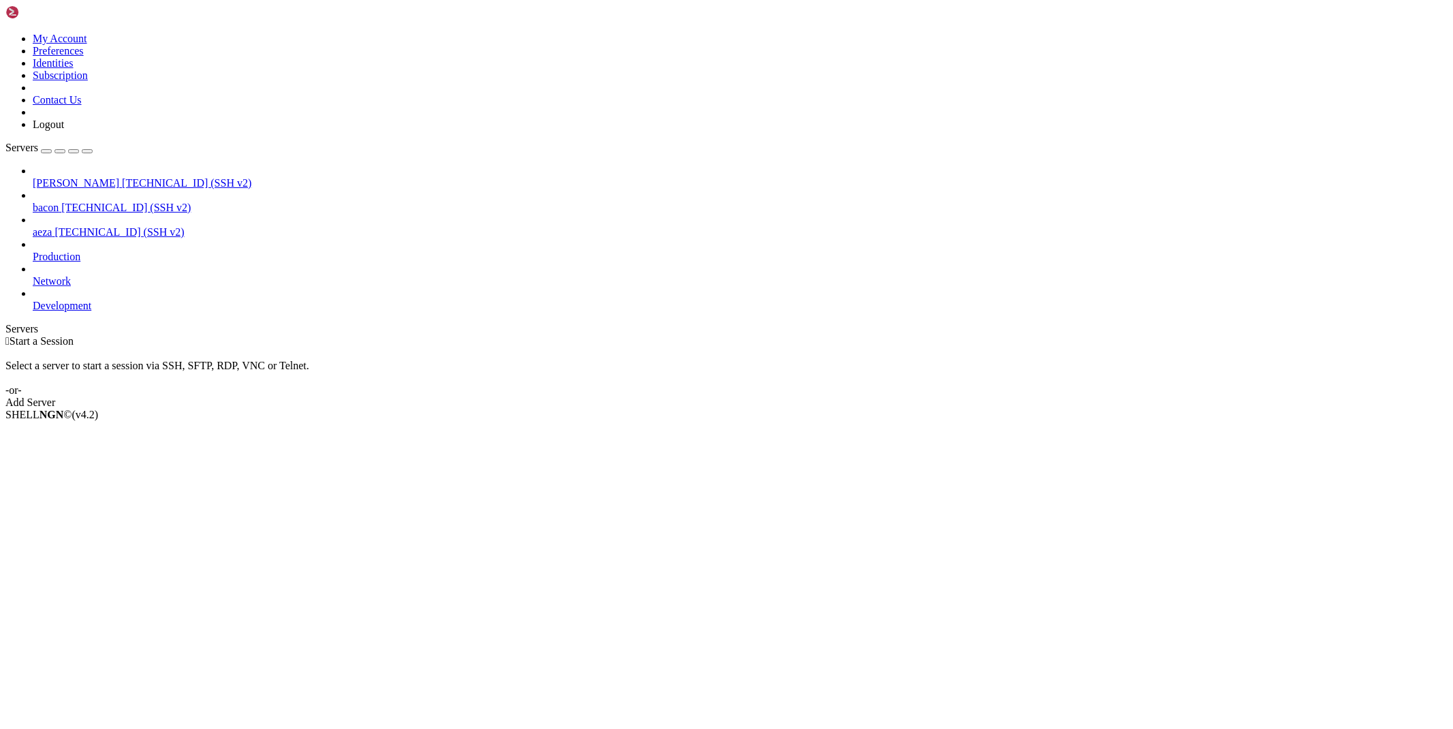
click at [78, 226] on span "[TECHNICAL_ID] (SSH v2)" at bounding box center [119, 232] width 129 height 12
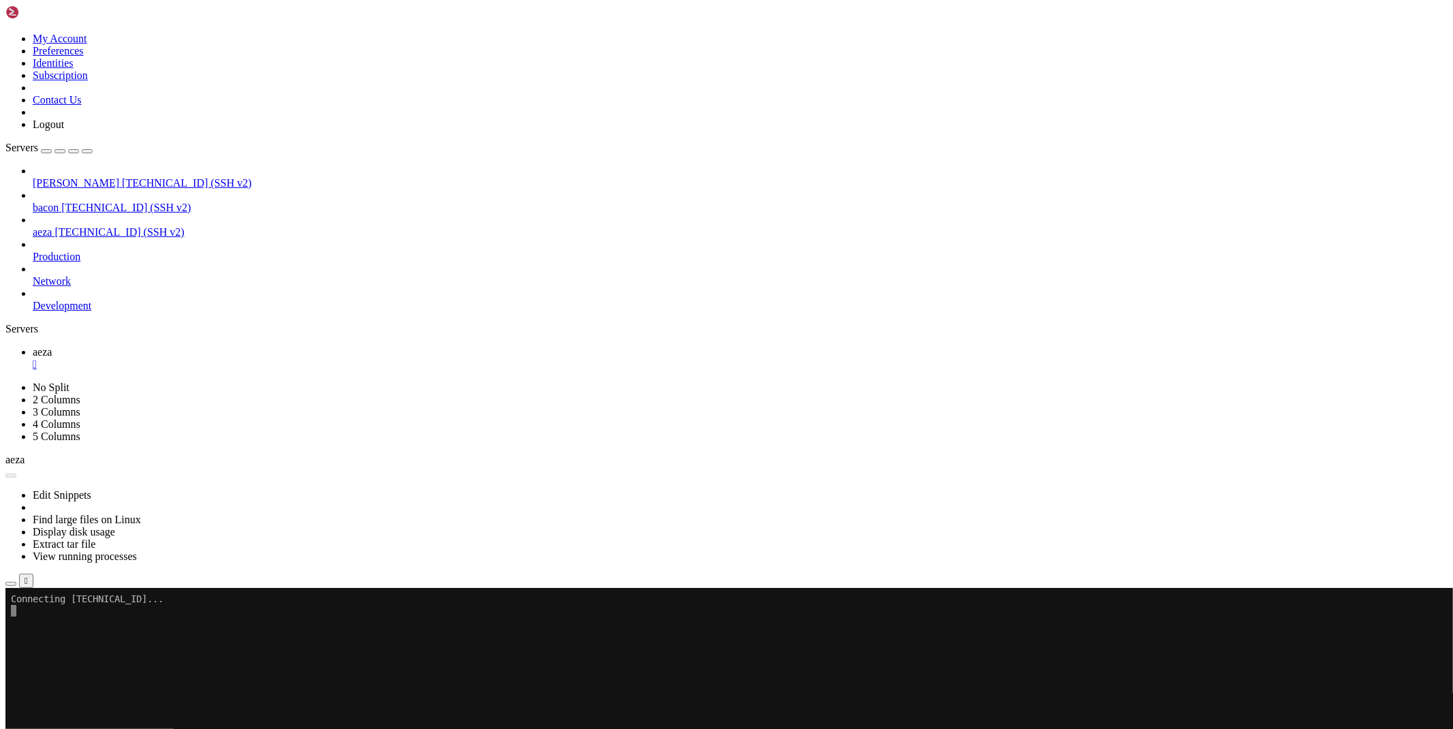
scroll to position [0, 0]
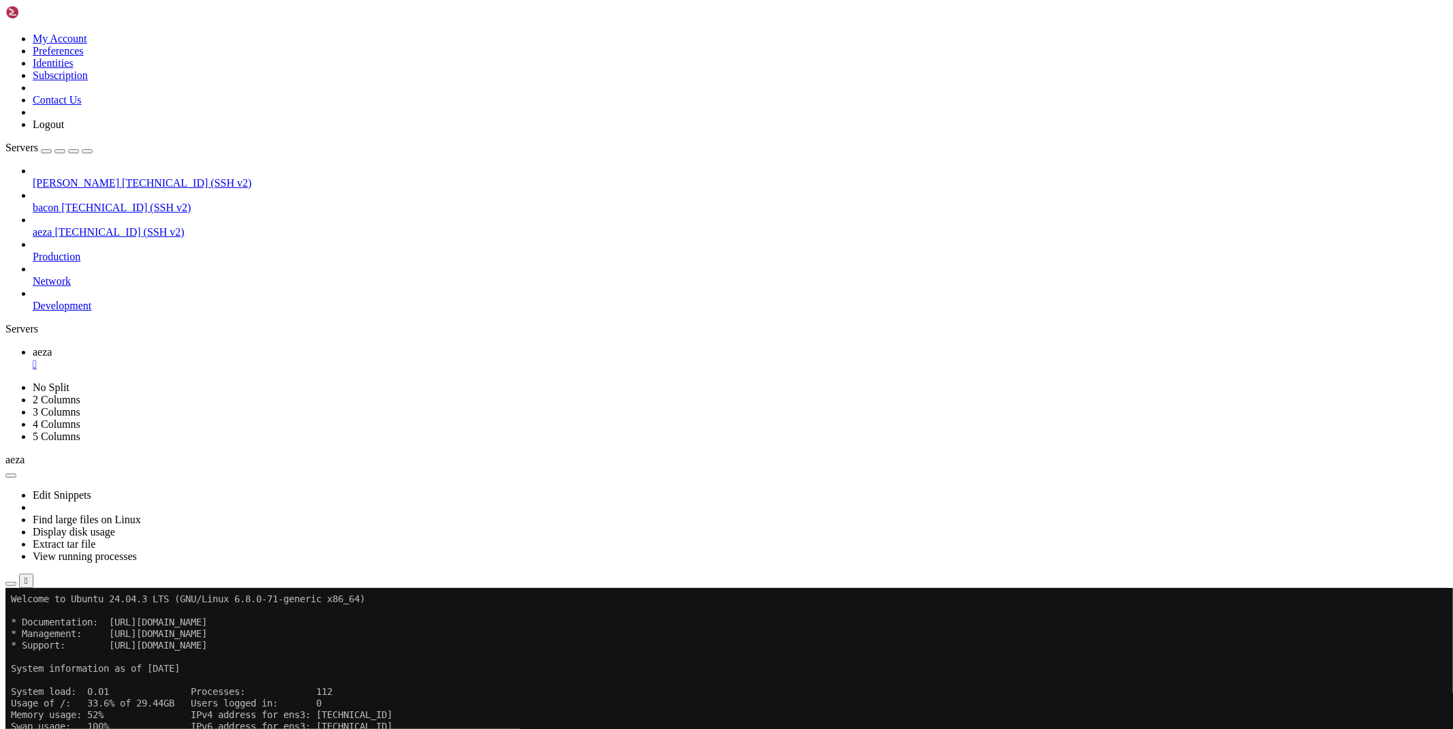
click at [11, 584] on icon "button" at bounding box center [11, 584] width 0 height 0
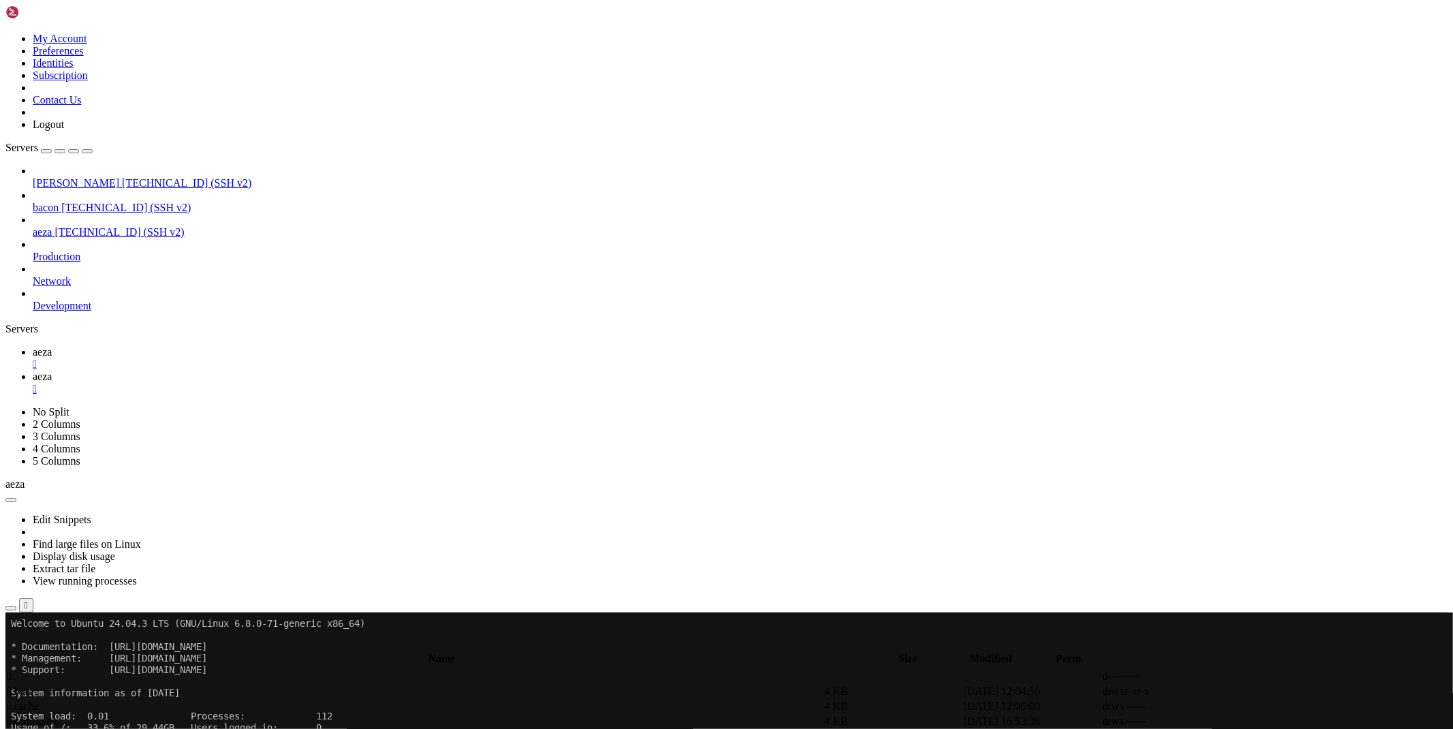
type input "/root/bacon-bot"
click at [1249, 707] on link at bounding box center [1249, 707] width 0 height 0
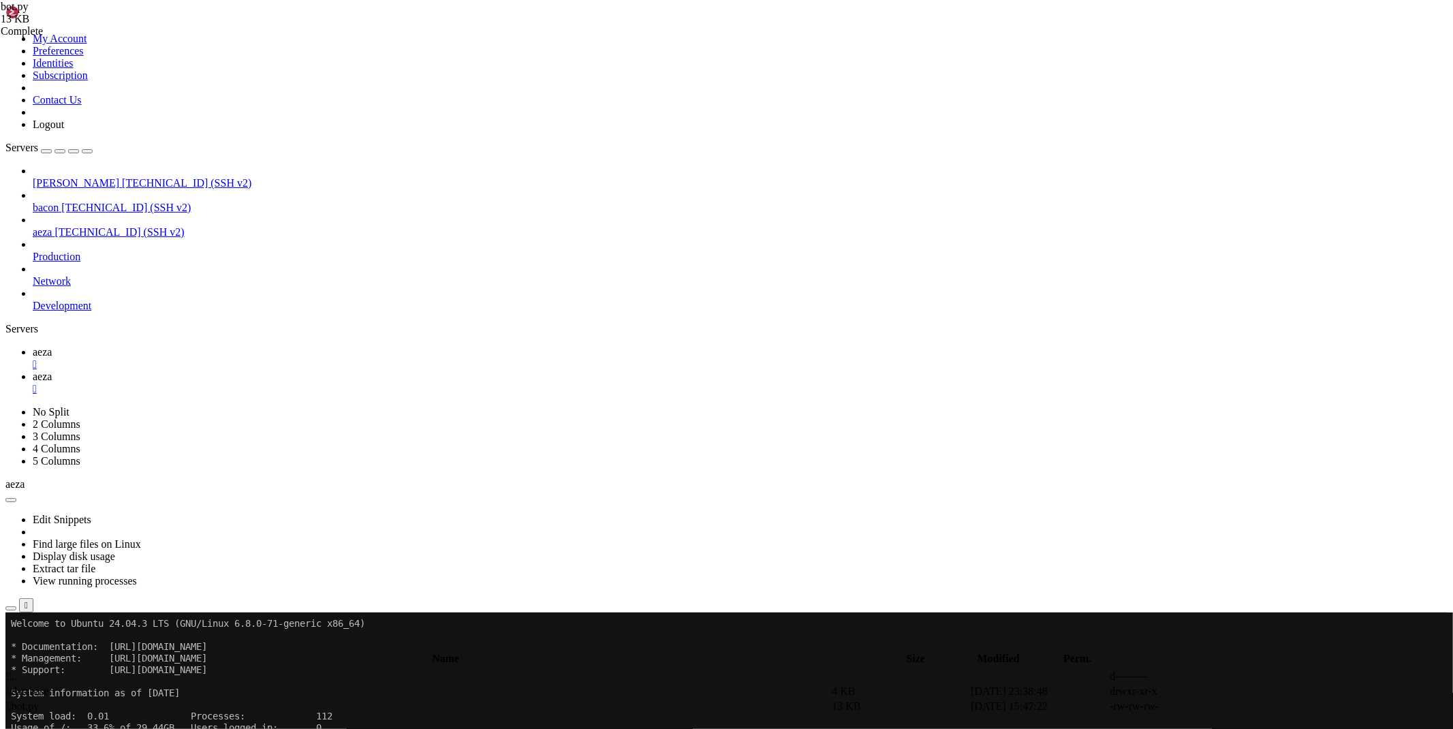
type textarea "bot.infinity_polling()"
click at [198, 346] on link "aeza " at bounding box center [740, 358] width 1415 height 25
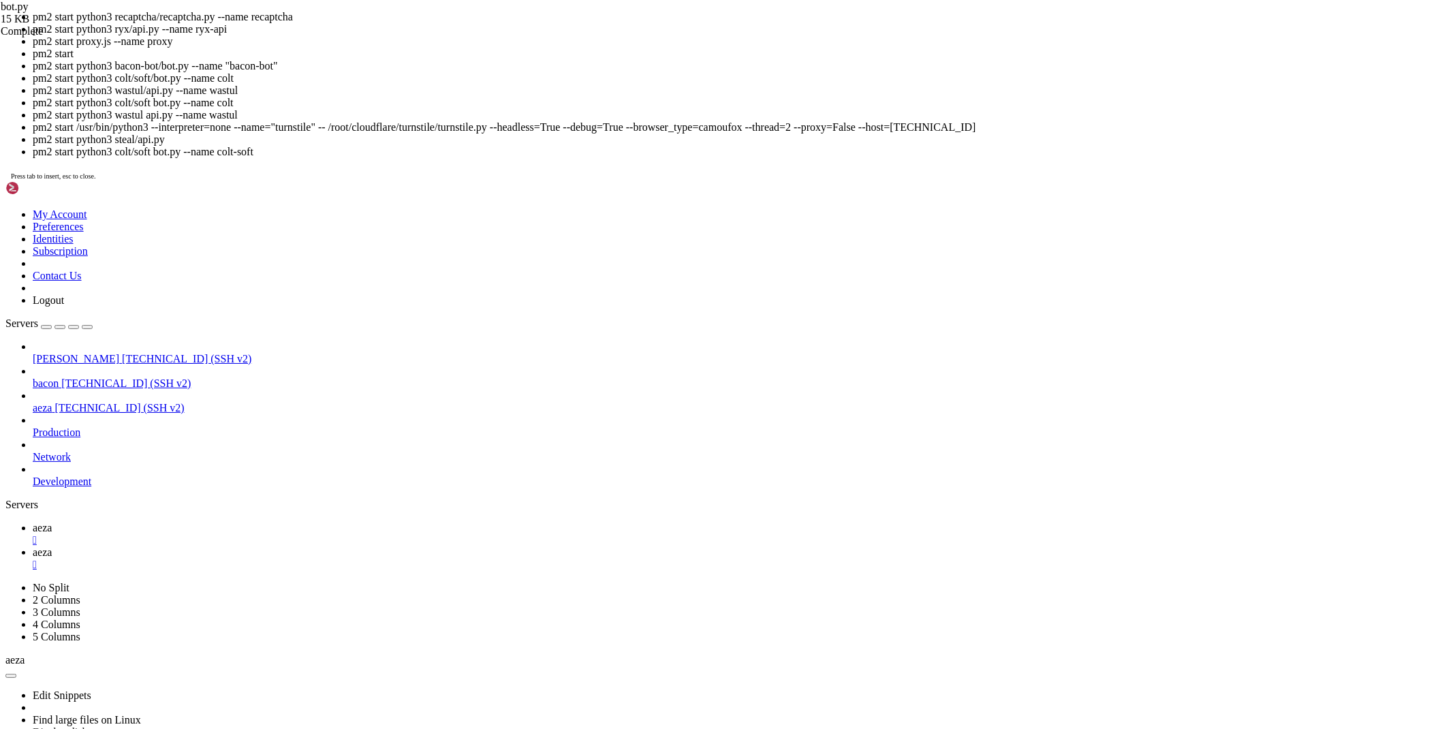
scroll to position [76, 0]
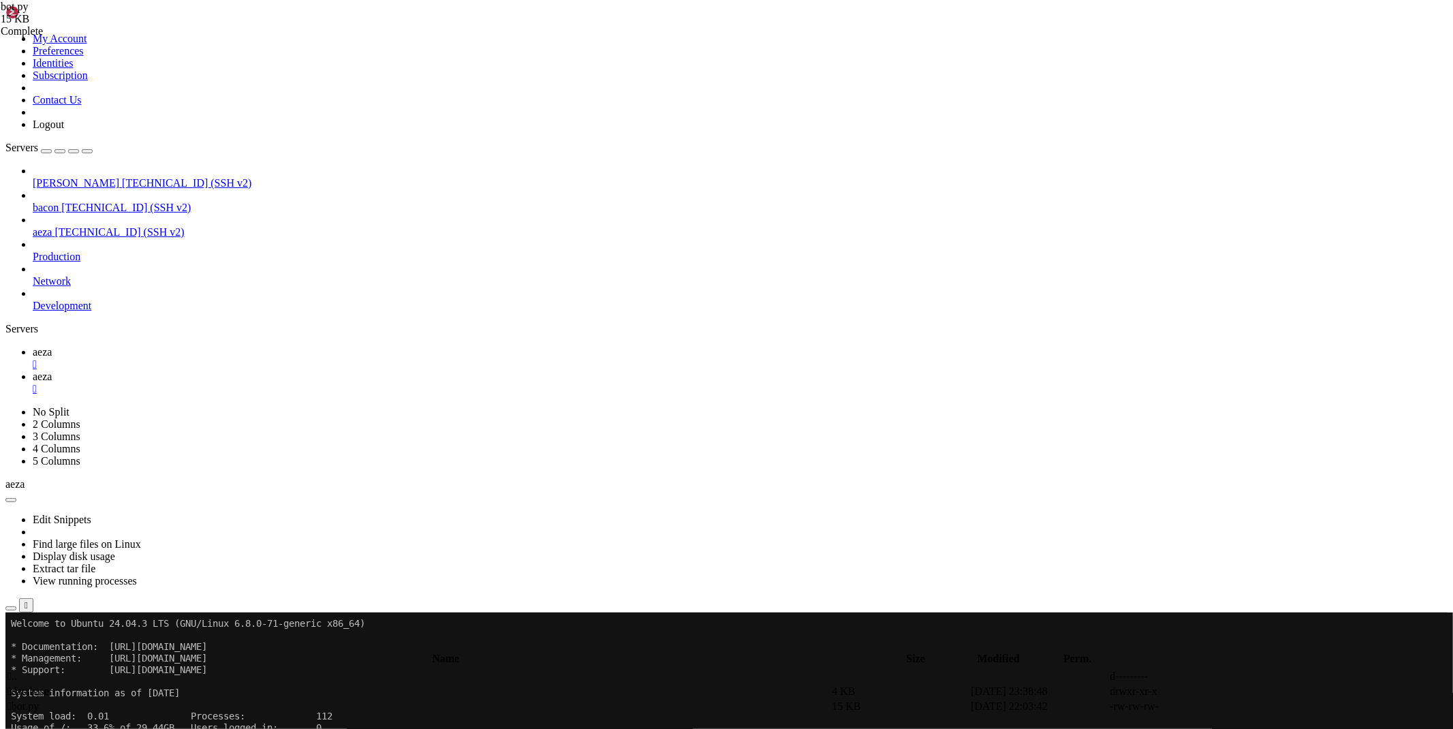
click at [52, 371] on span "aeza" at bounding box center [42, 377] width 19 height 12
click at [1249, 707] on icon at bounding box center [1249, 707] width 0 height 0
type textarea "bot.infinity_polling()"
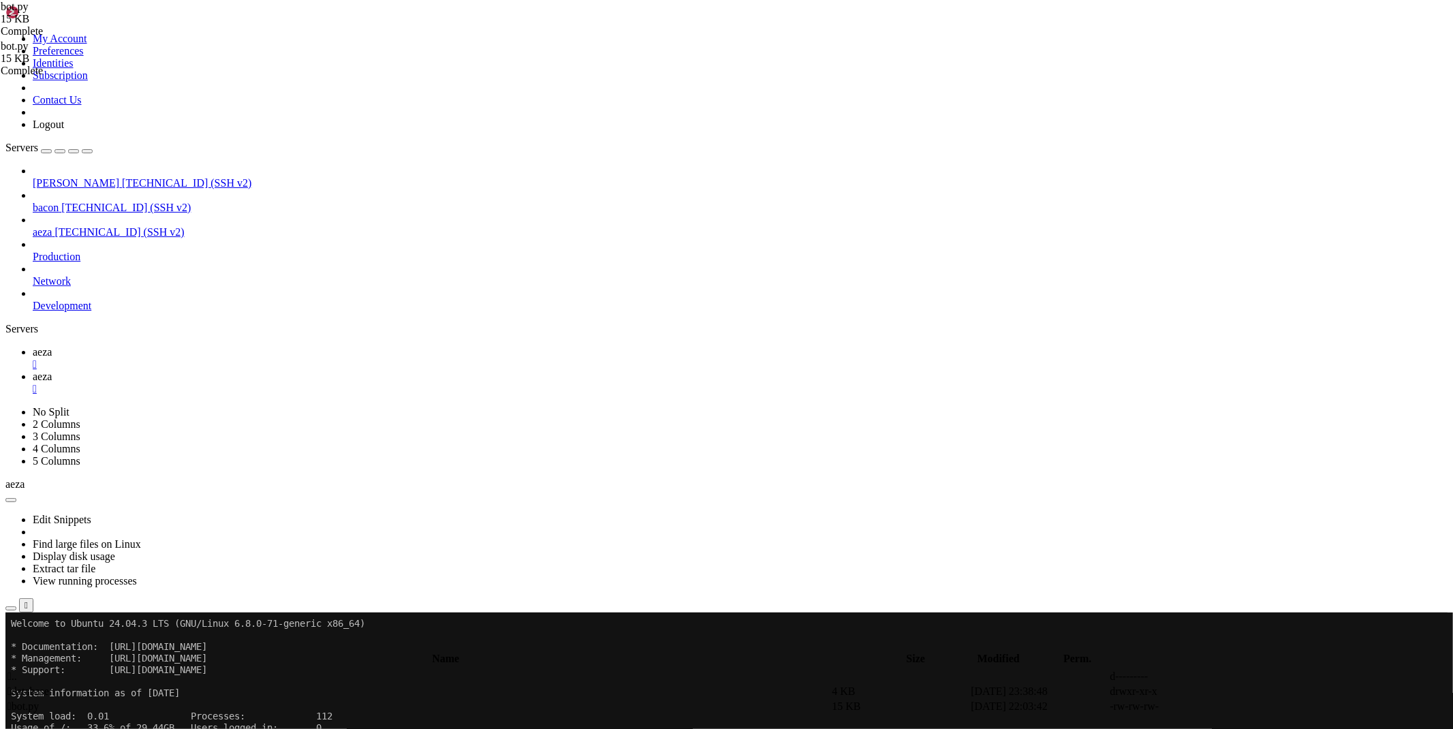
click at [52, 346] on span "aeza" at bounding box center [42, 352] width 19 height 12
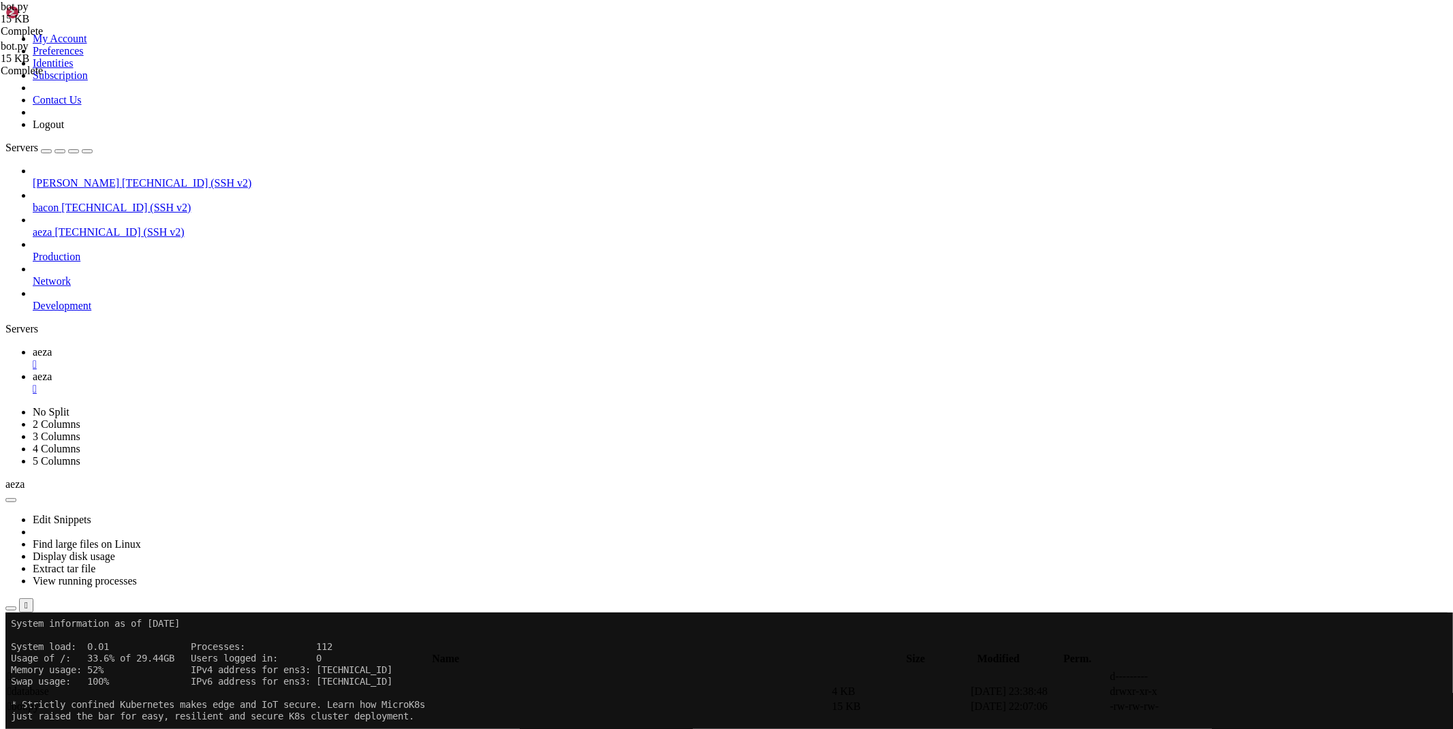
scroll to position [151, 0]
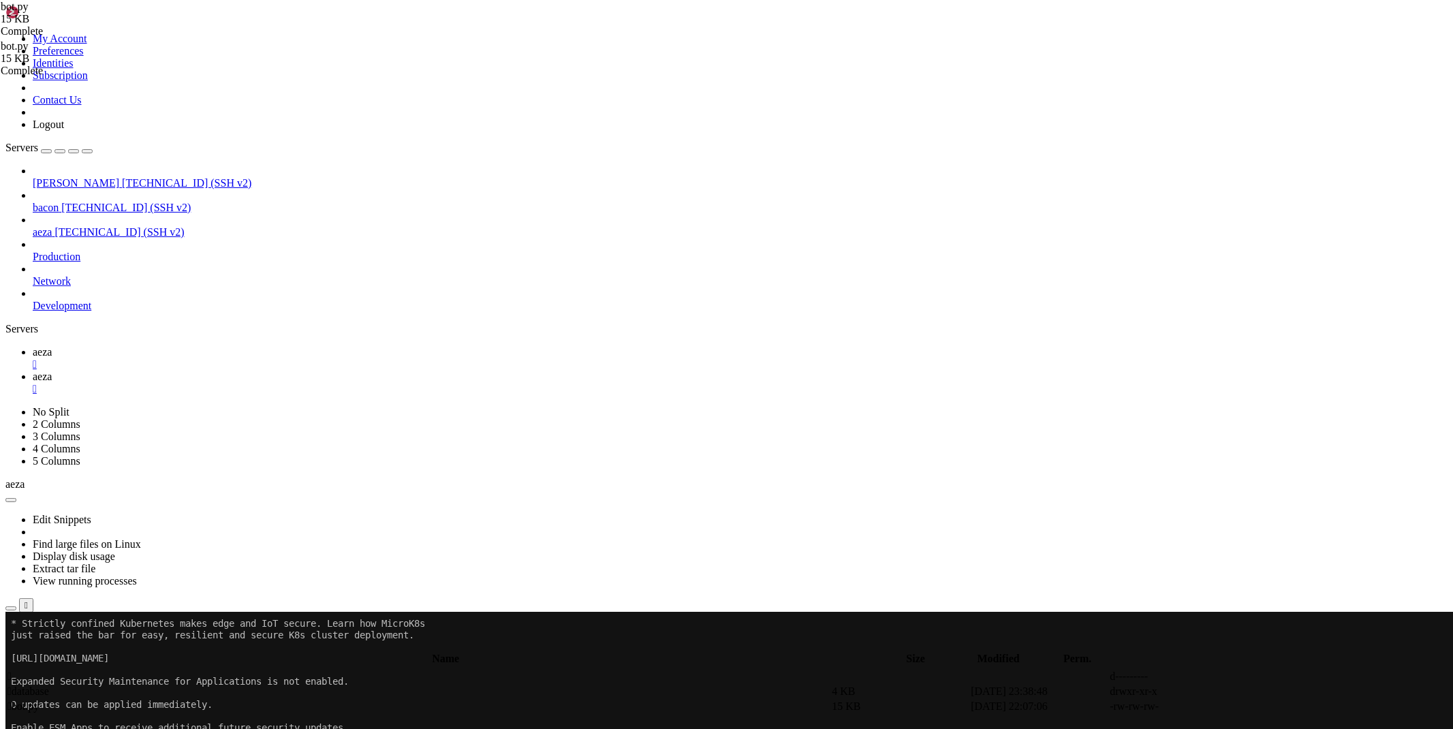
click at [52, 371] on span "aeza" at bounding box center [42, 377] width 19 height 12
click at [49, 685] on span " database" at bounding box center [28, 691] width 42 height 12
click at [1249, 692] on icon at bounding box center [1249, 692] width 0 height 0
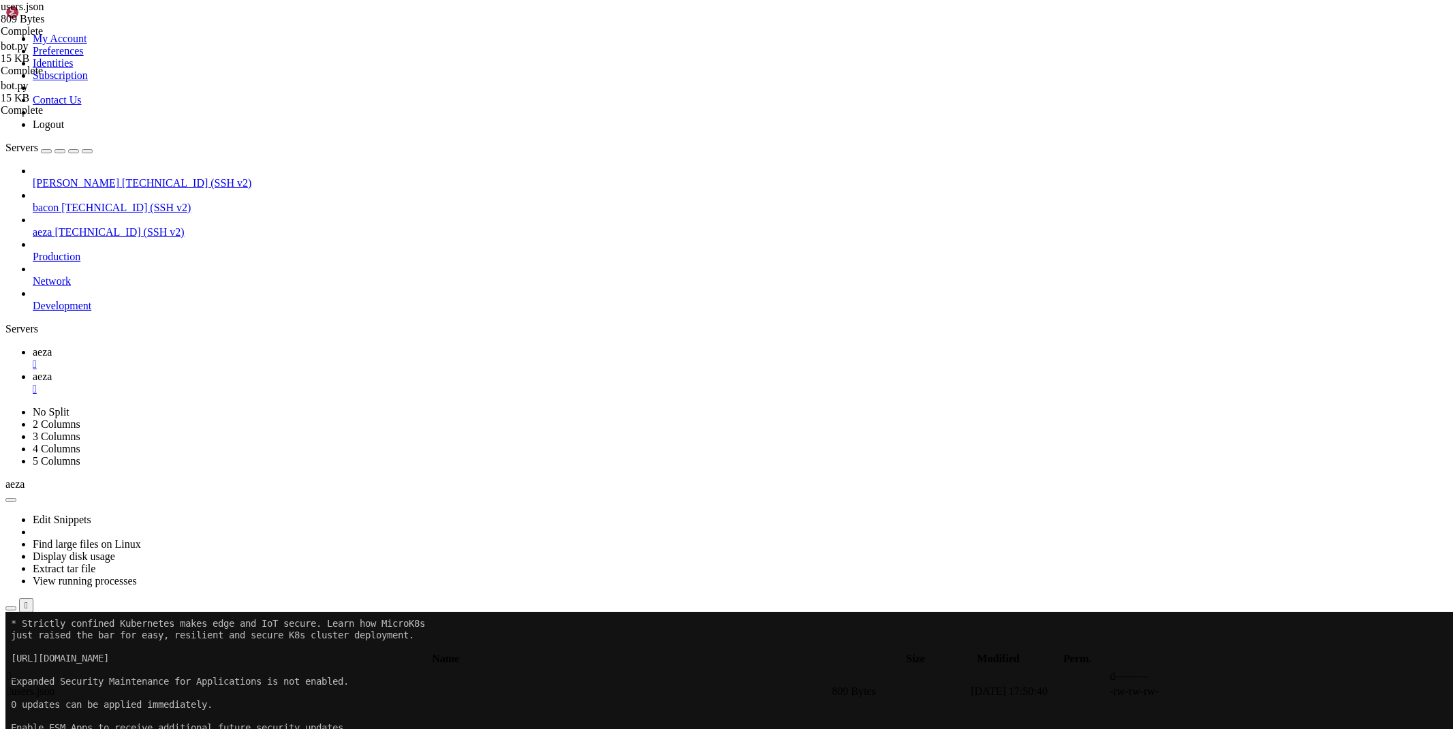
click at [52, 346] on span "aeza" at bounding box center [42, 352] width 19 height 12
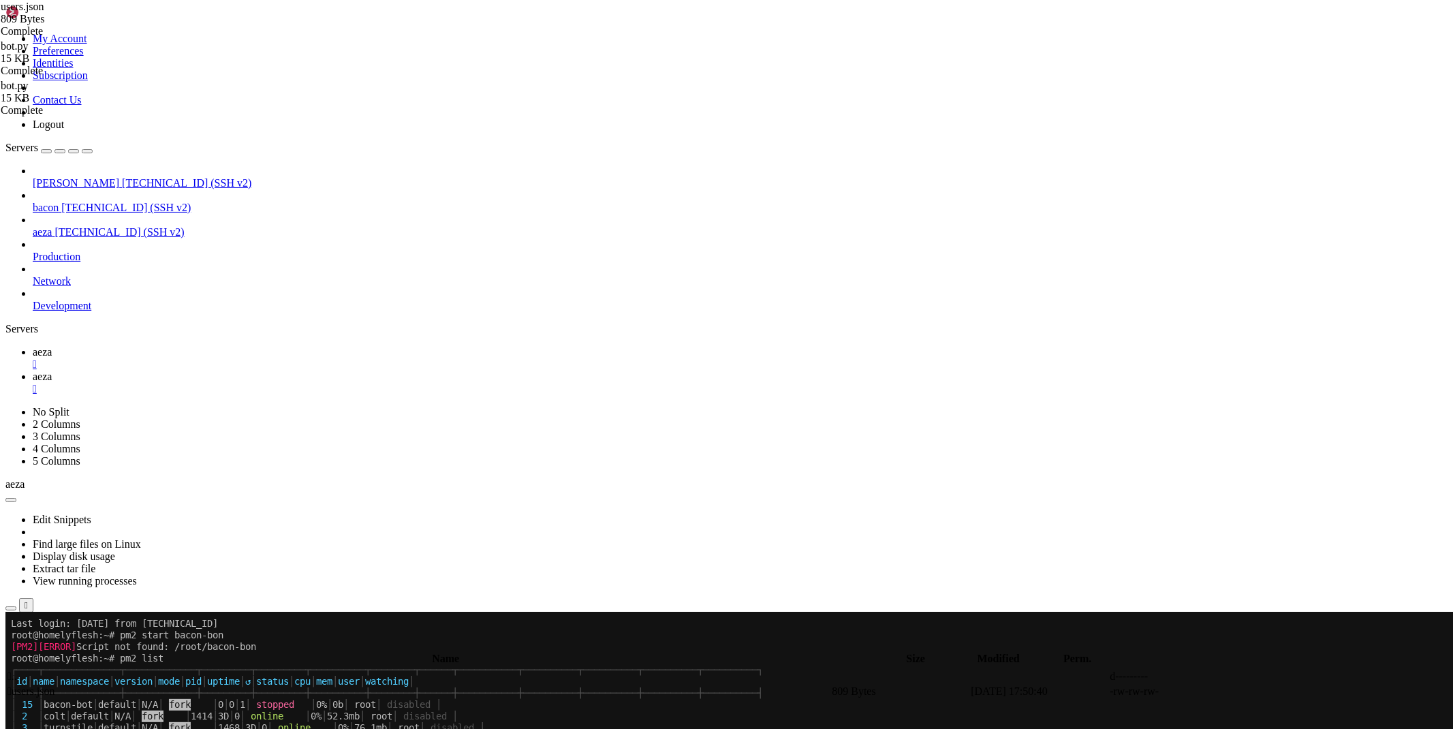
scroll to position [382, 0]
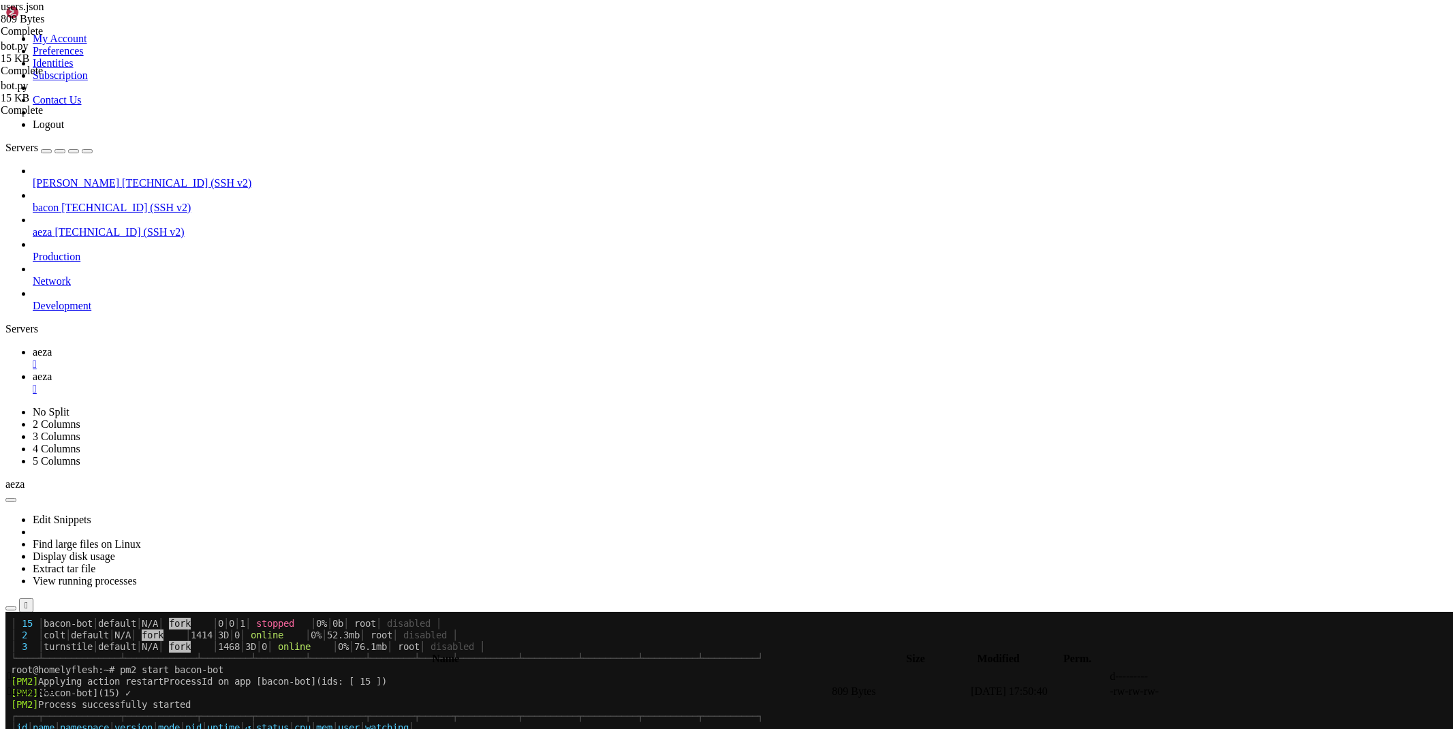
click at [260, 371] on link "aeza " at bounding box center [740, 383] width 1415 height 25
click at [215, 670] on td " .." at bounding box center [418, 677] width 823 height 14
type input "/root/bacon-bot"
click at [1249, 707] on icon at bounding box center [1249, 707] width 0 height 0
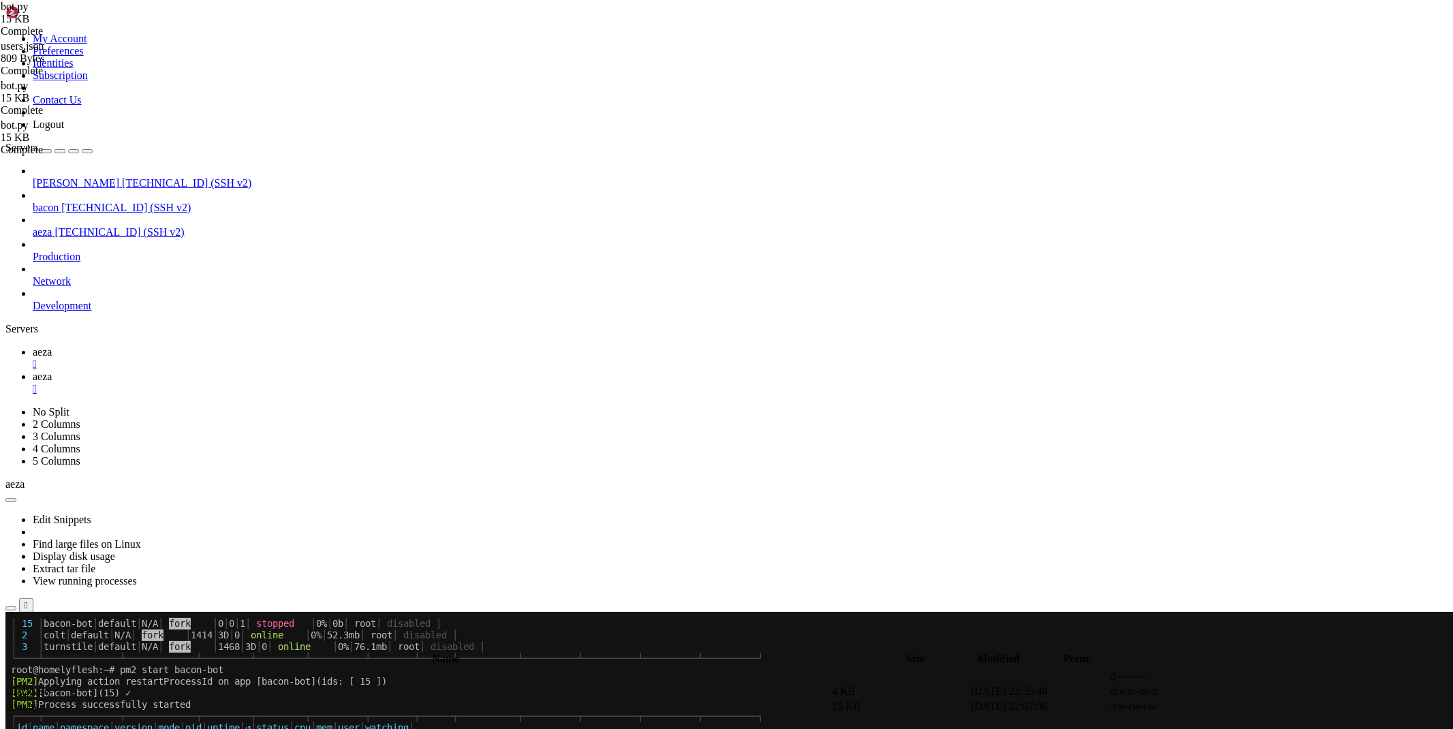
type textarea "users = '/root/bacon-bot/database/users.json'"
click at [52, 346] on span "aeza" at bounding box center [42, 352] width 19 height 12
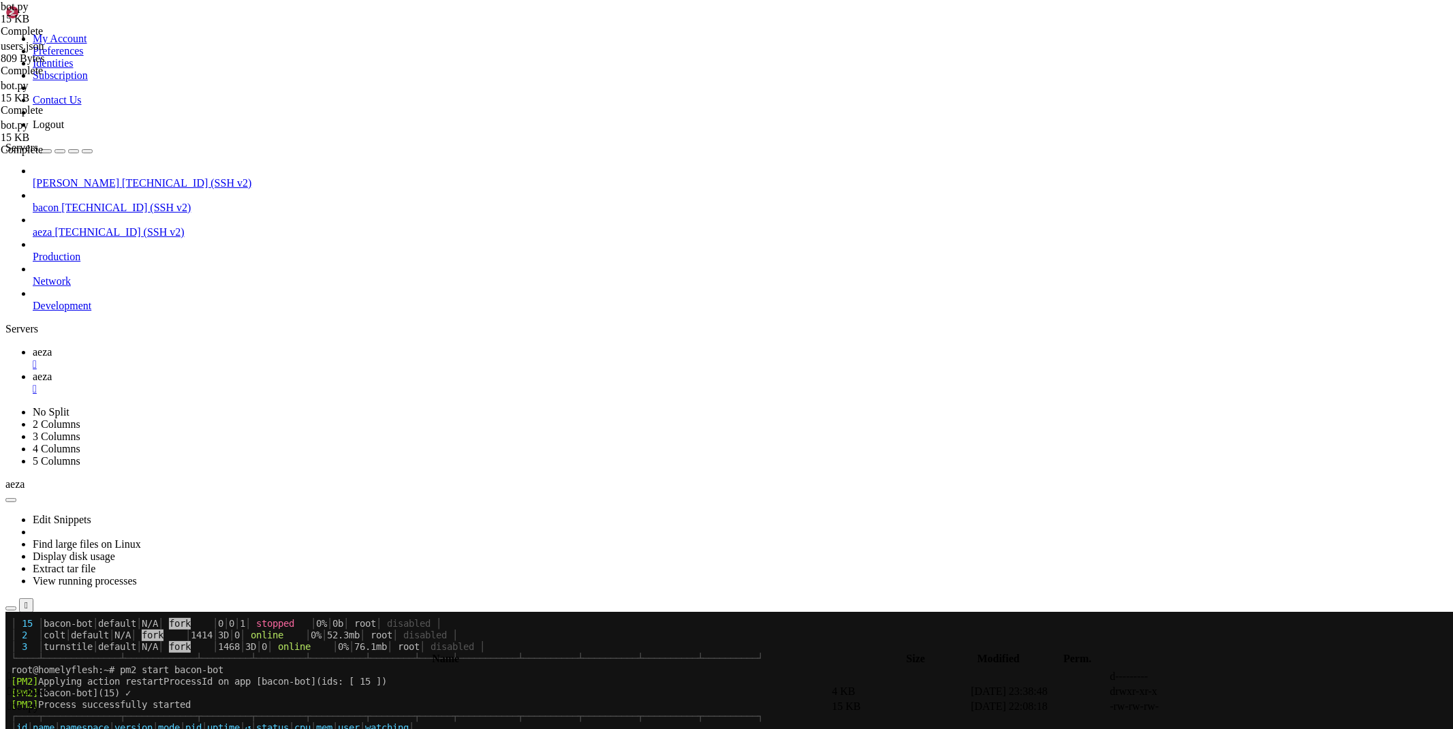
scroll to position [393, 0]
drag, startPoint x: 275, startPoint y: 12, endPoint x: 394, endPoint y: 105, distance: 151.0
click at [52, 371] on span "aeza" at bounding box center [42, 377] width 19 height 12
click at [1249, 707] on link at bounding box center [1249, 707] width 0 height 0
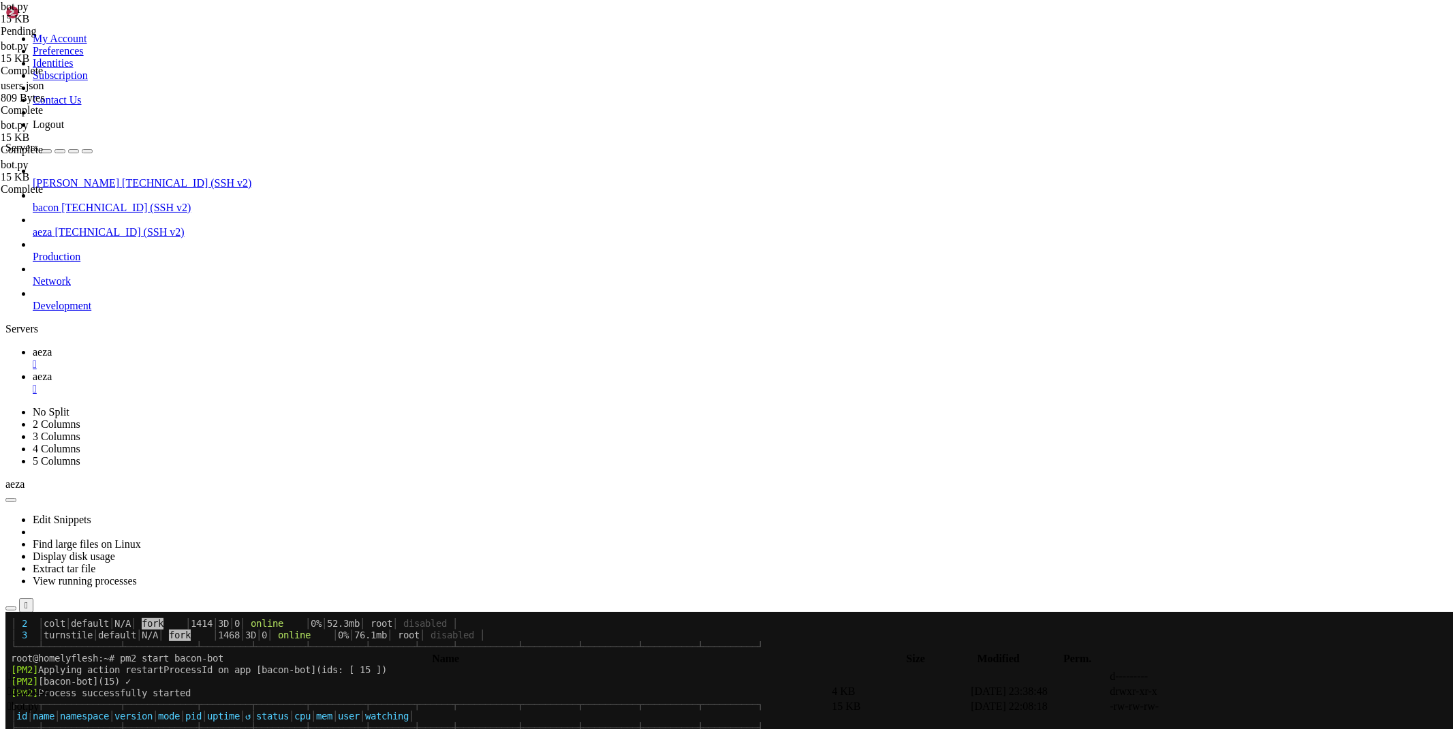
type textarea "bot.infinity_polling()"
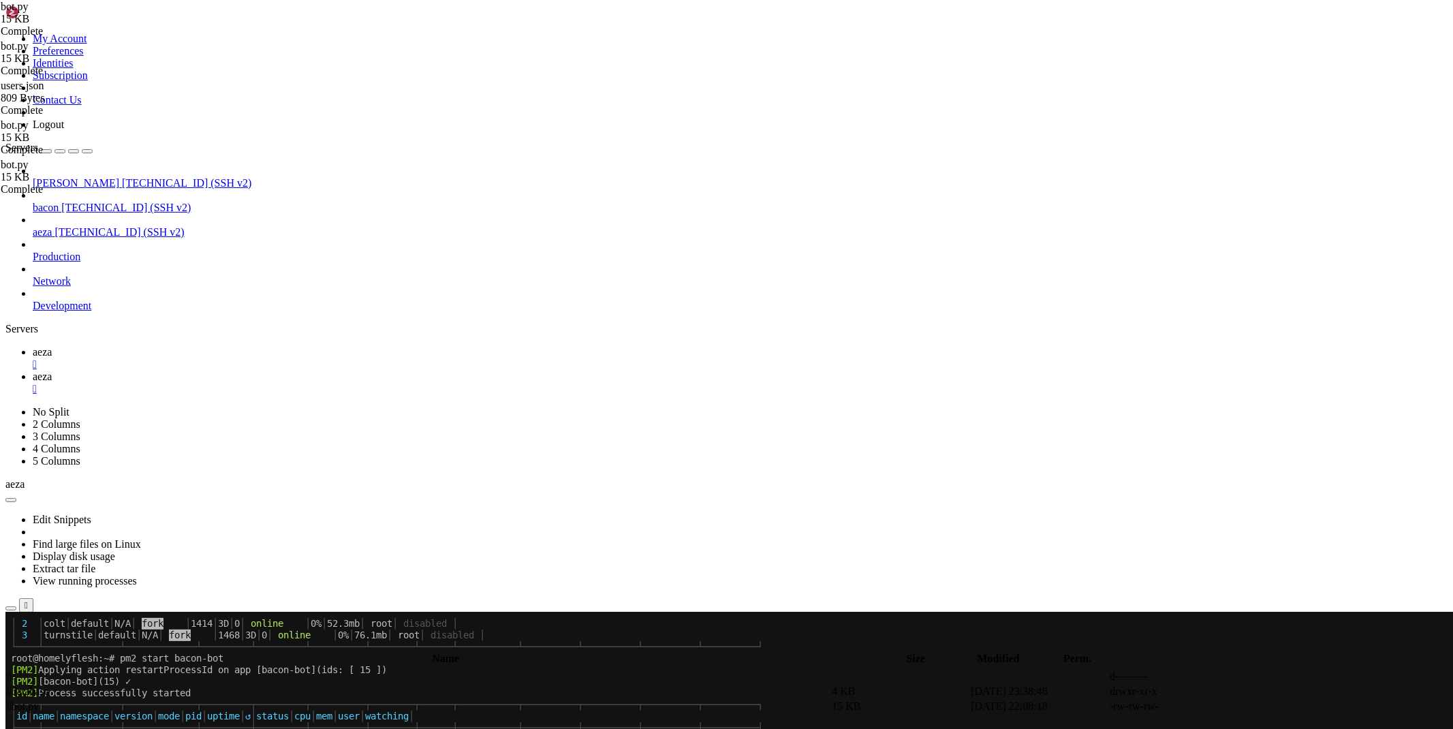
drag, startPoint x: 214, startPoint y: 16, endPoint x: 135, endPoint y: 95, distance: 111.3
click at [52, 346] on span "aeza" at bounding box center [42, 352] width 19 height 12
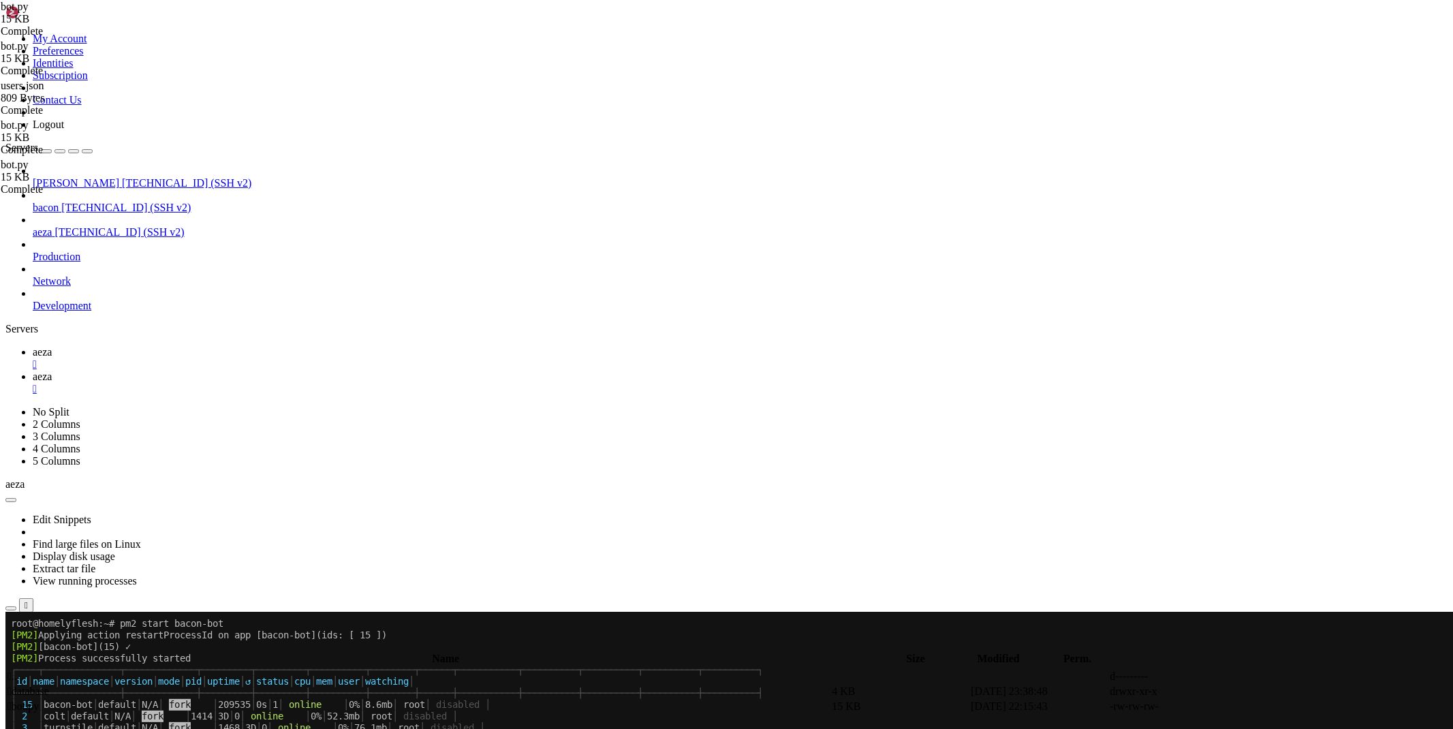
scroll to position [521, 0]
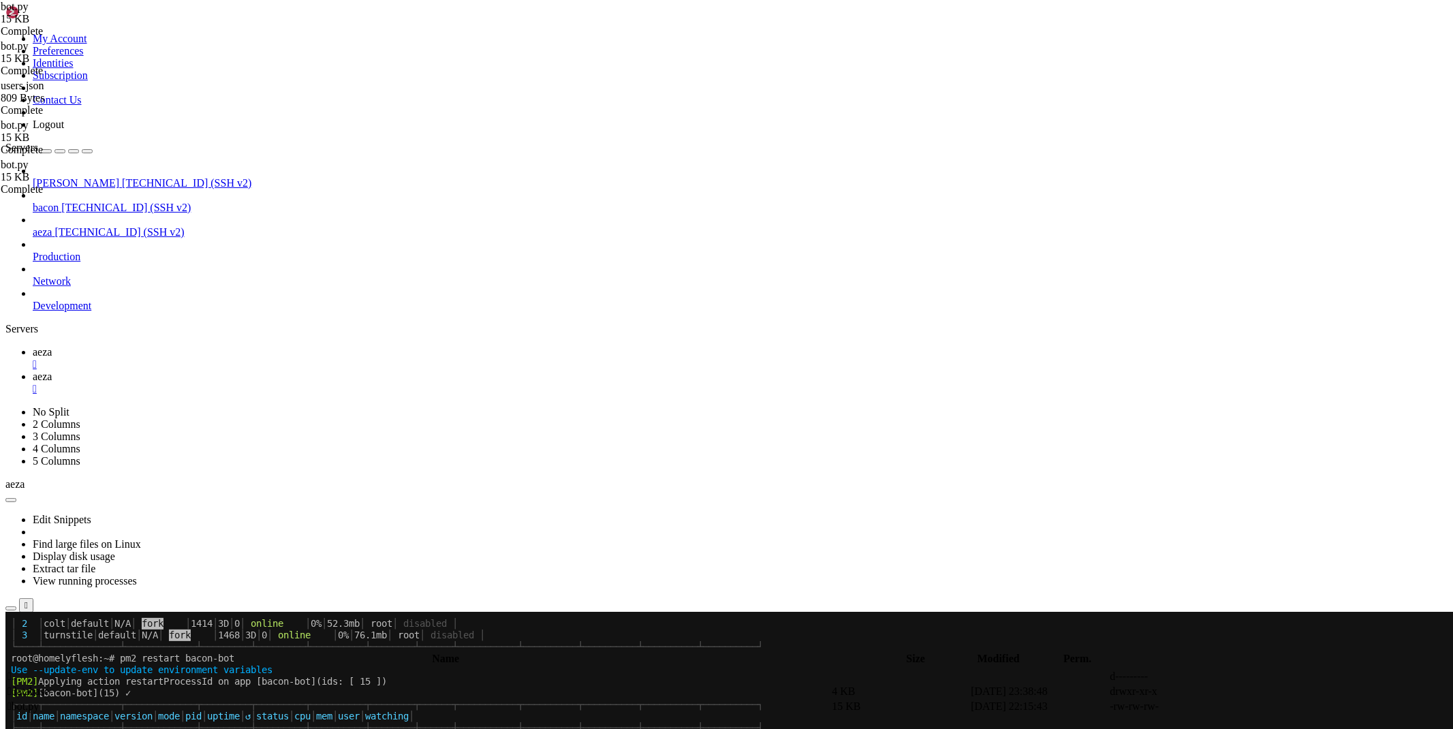
click at [256, 371] on link "aeza " at bounding box center [740, 383] width 1415 height 25
click at [1249, 707] on link at bounding box center [1249, 707] width 0 height 0
type textarea "users = '/root/bacon-bot/database/users.json'"
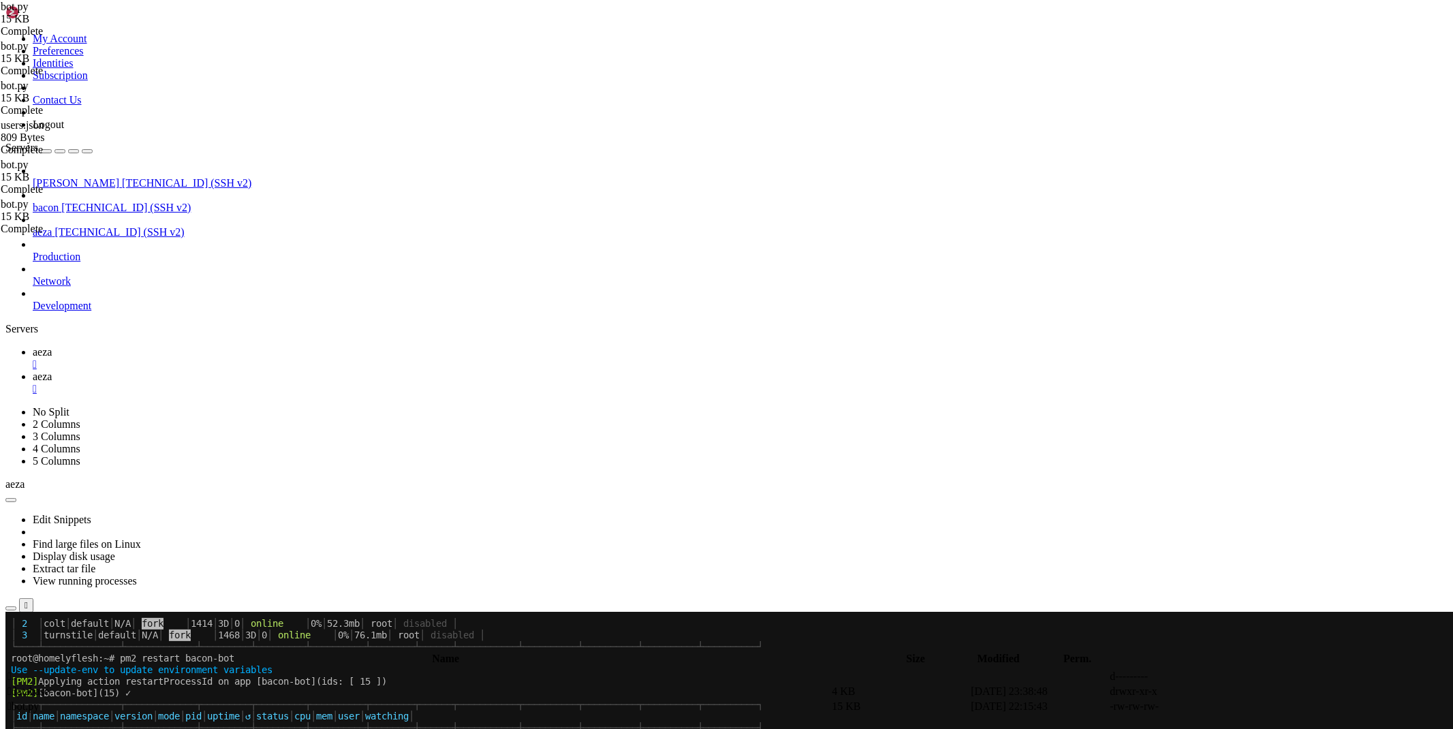
click at [186, 346] on link "aeza " at bounding box center [740, 358] width 1415 height 25
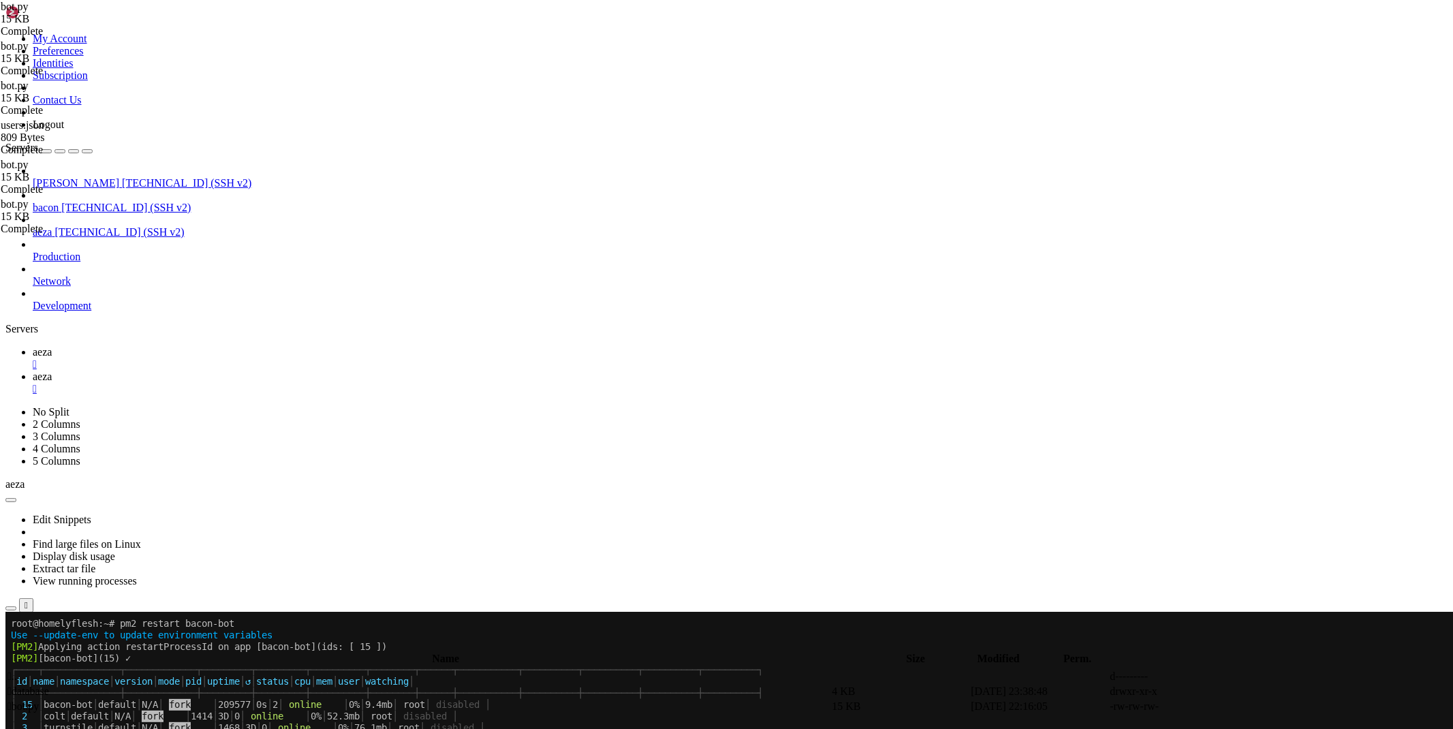
scroll to position [649, 0]
click at [269, 371] on link "aeza " at bounding box center [740, 383] width 1415 height 25
click at [1249, 707] on icon at bounding box center [1249, 707] width 0 height 0
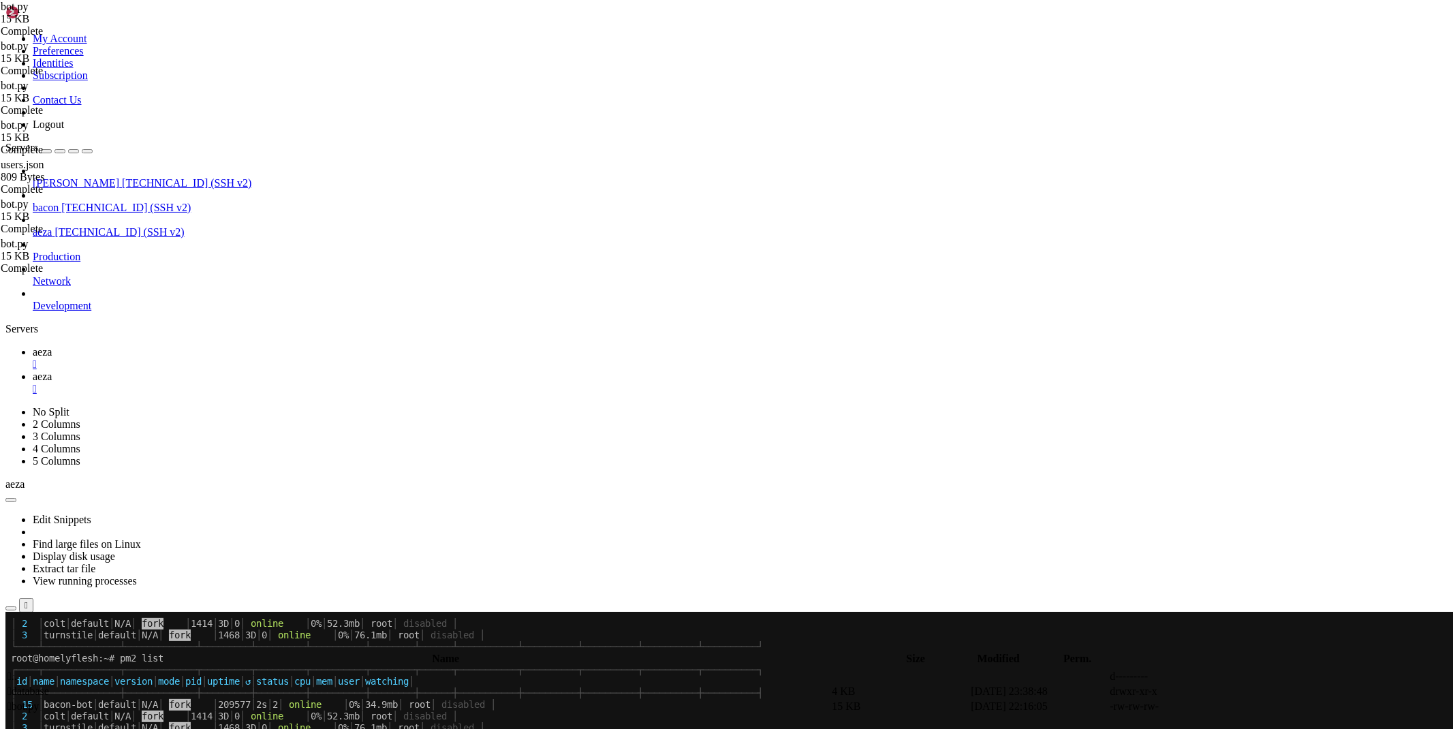
type textarea "bot.infinity_polling()"
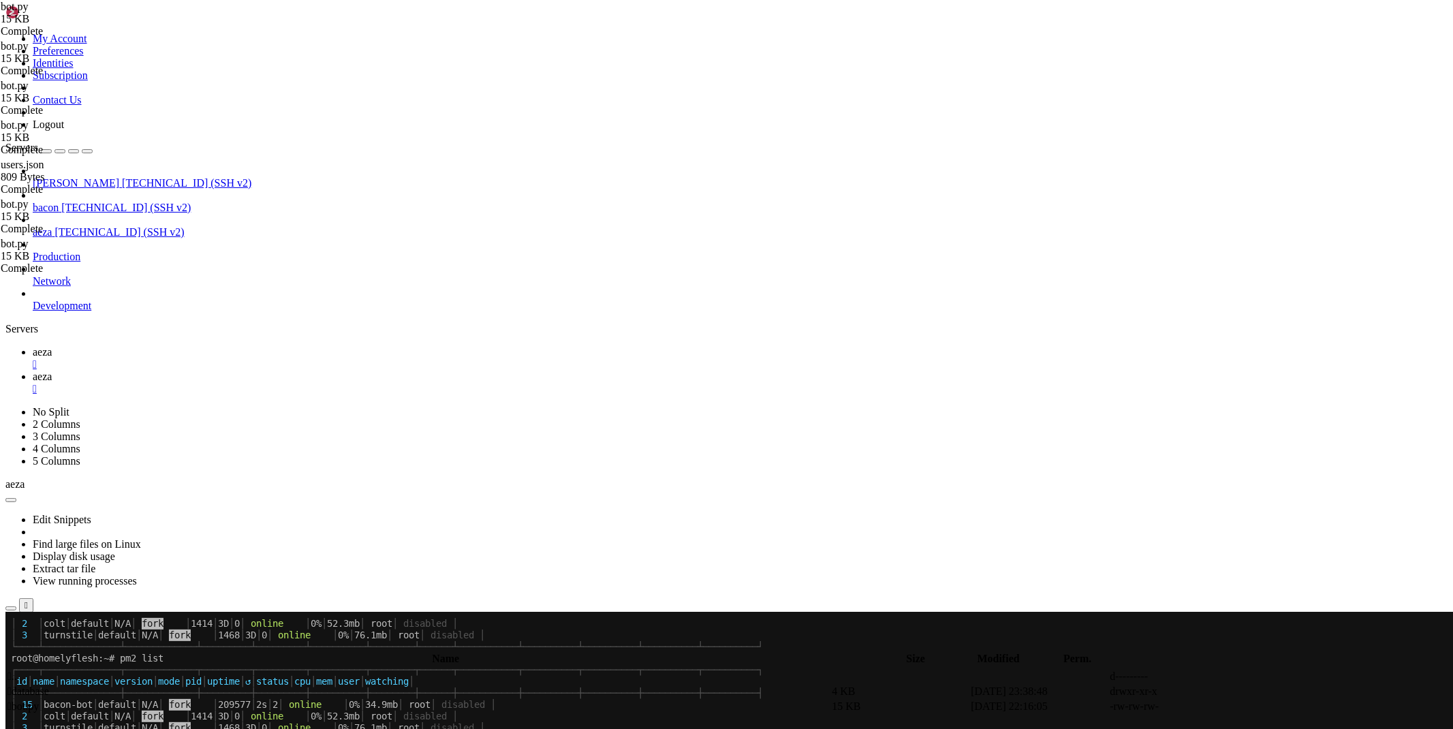
scroll to position [0, 9]
type textarea "users = '/root/bacon-bot/database/users.json'"
drag, startPoint x: 185, startPoint y: 10, endPoint x: 214, endPoint y: 52, distance: 50.5
click at [33, 346] on icon at bounding box center [33, 352] width 0 height 12
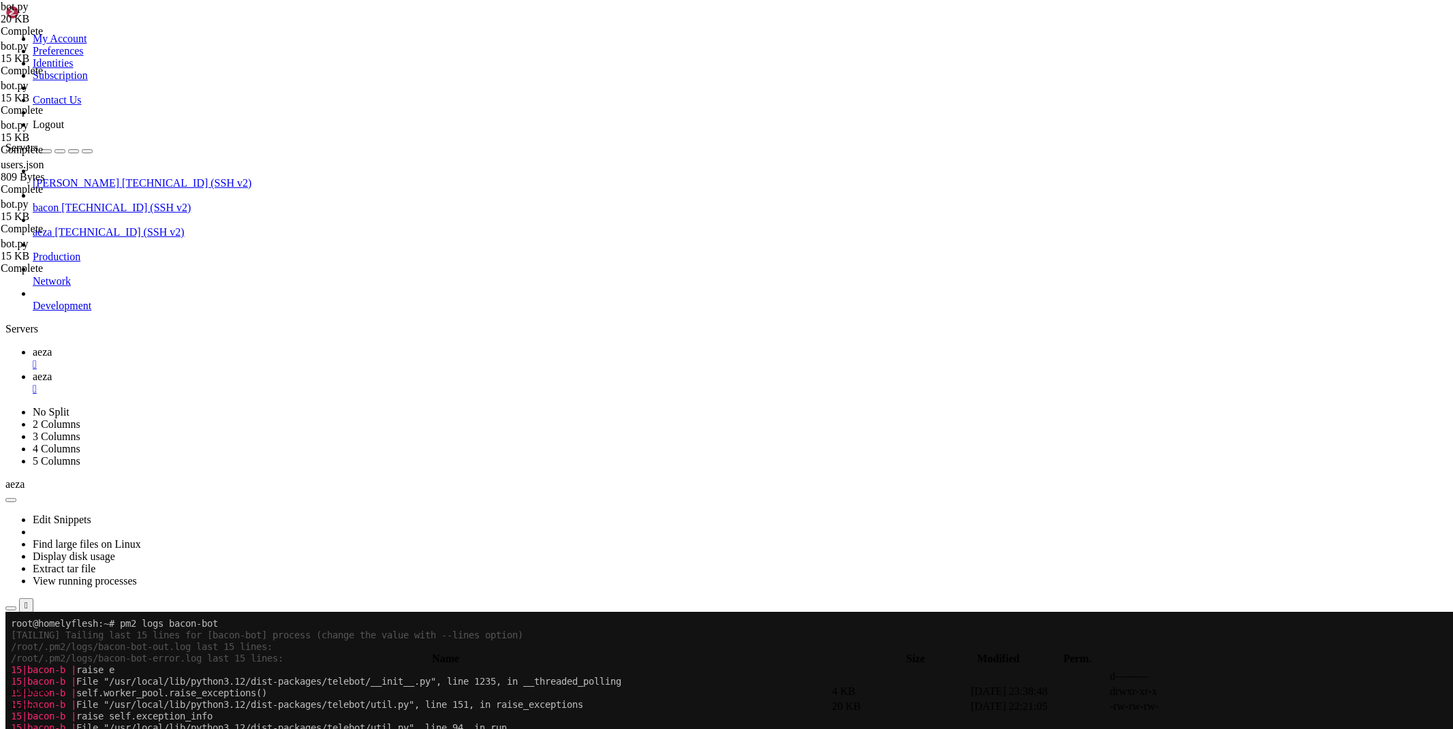
scroll to position [775, 0]
click at [263, 371] on link "aeza " at bounding box center [740, 383] width 1415 height 25
click at [1249, 707] on icon at bounding box center [1249, 707] width 0 height 0
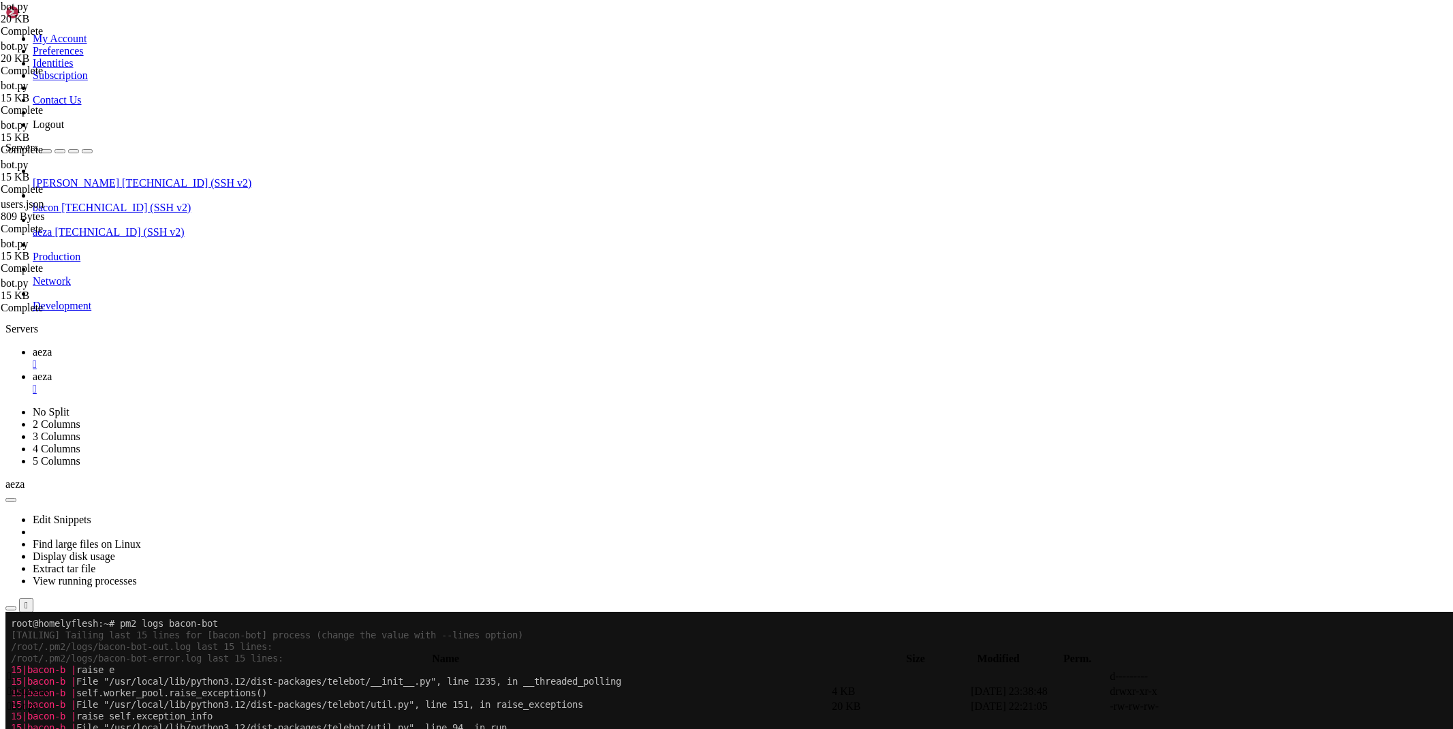
drag, startPoint x: 402, startPoint y: 91, endPoint x: 192, endPoint y: 90, distance: 209.9
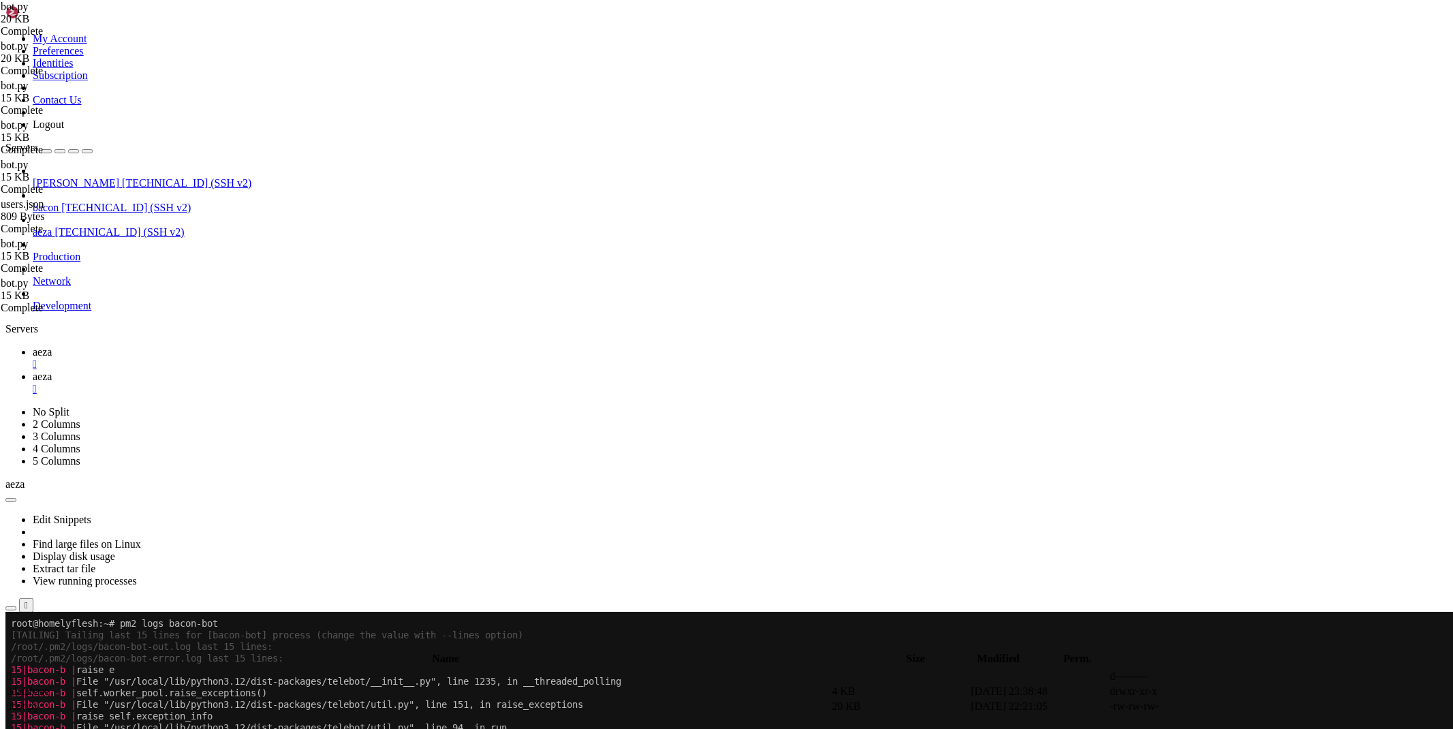
scroll to position [0, 7]
paste textarea
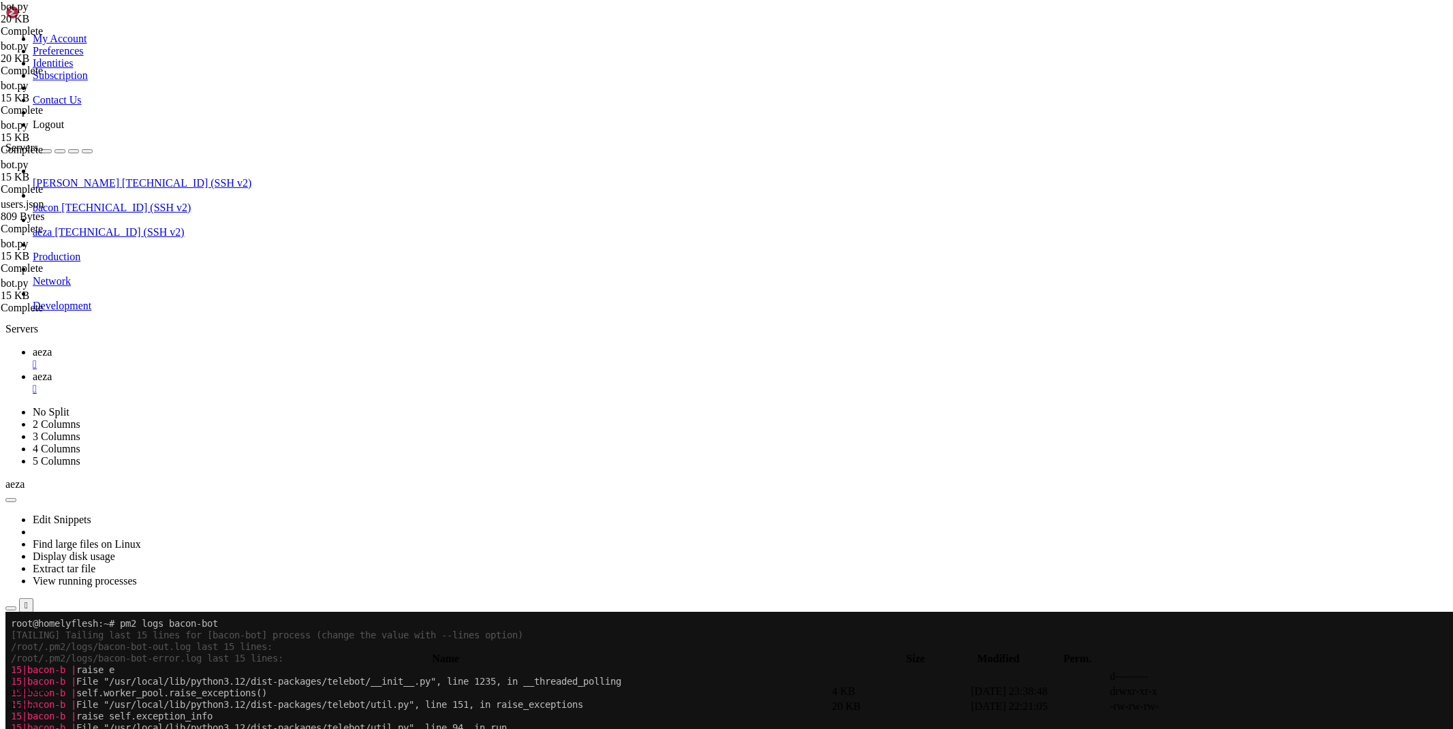
type textarea "users = '/root/bacon-bot/database/users.json'"
click at [52, 346] on span "aeza" at bounding box center [42, 352] width 19 height 12
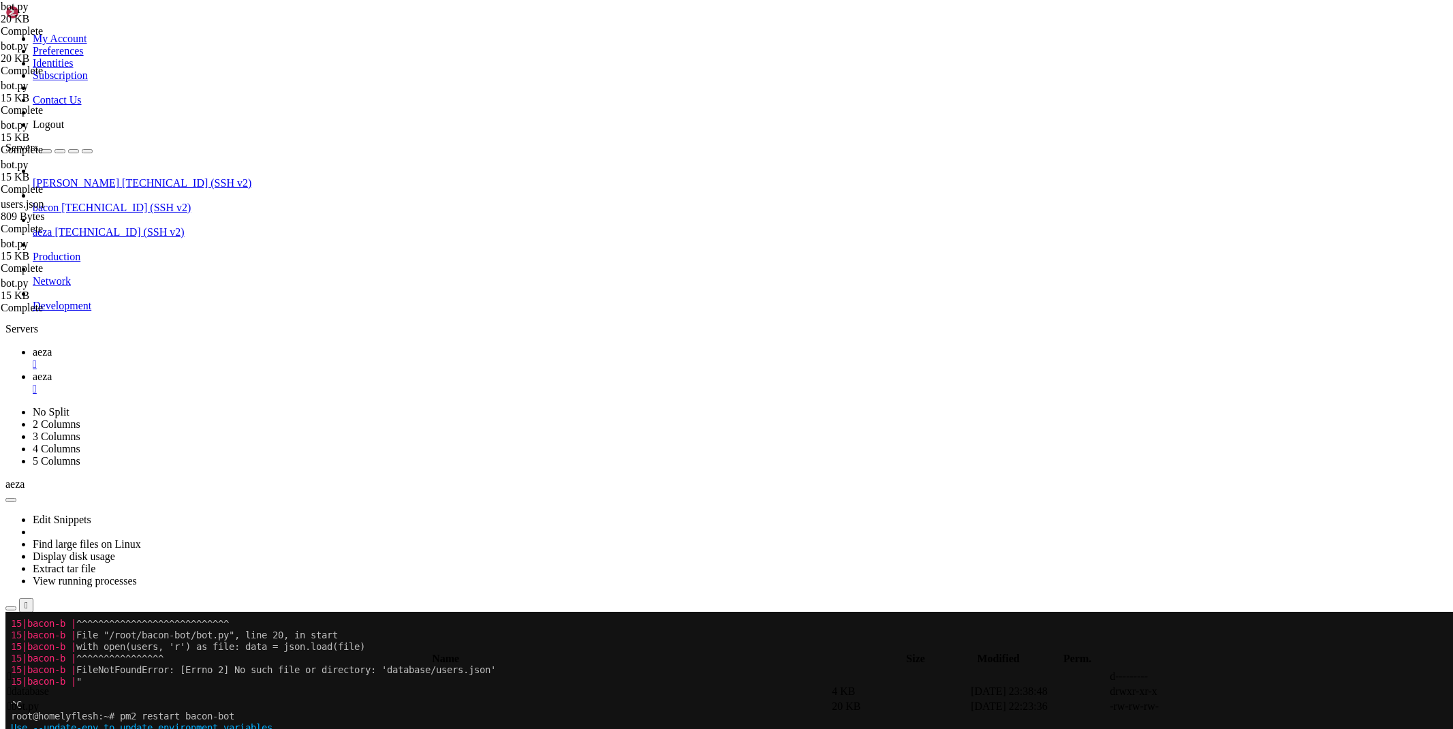
scroll to position [1019, 0]
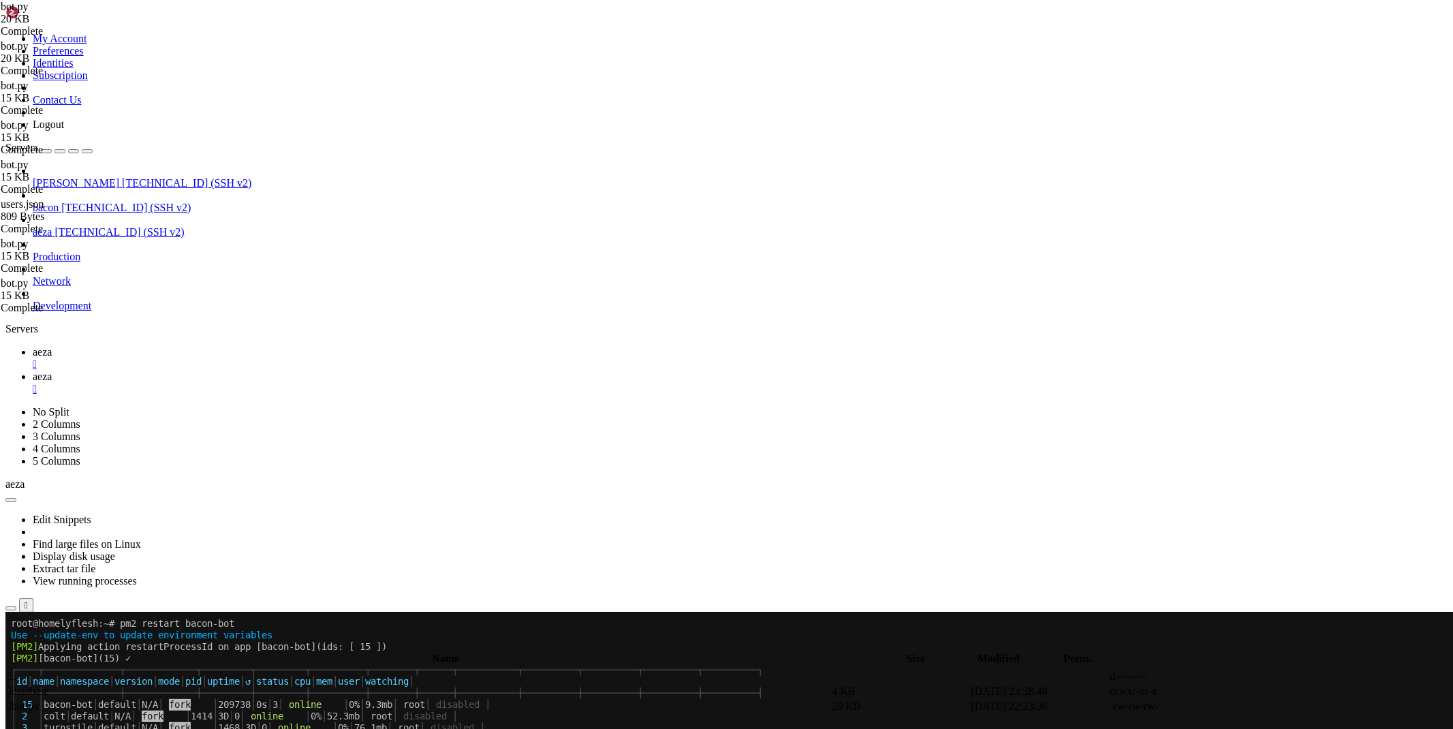
click at [52, 371] on span "aeza" at bounding box center [42, 377] width 19 height 12
click at [1249, 707] on icon at bounding box center [1249, 707] width 0 height 0
type textarea "import telebot, requests, json, time"
